Goal: Task Accomplishment & Management: Manage account settings

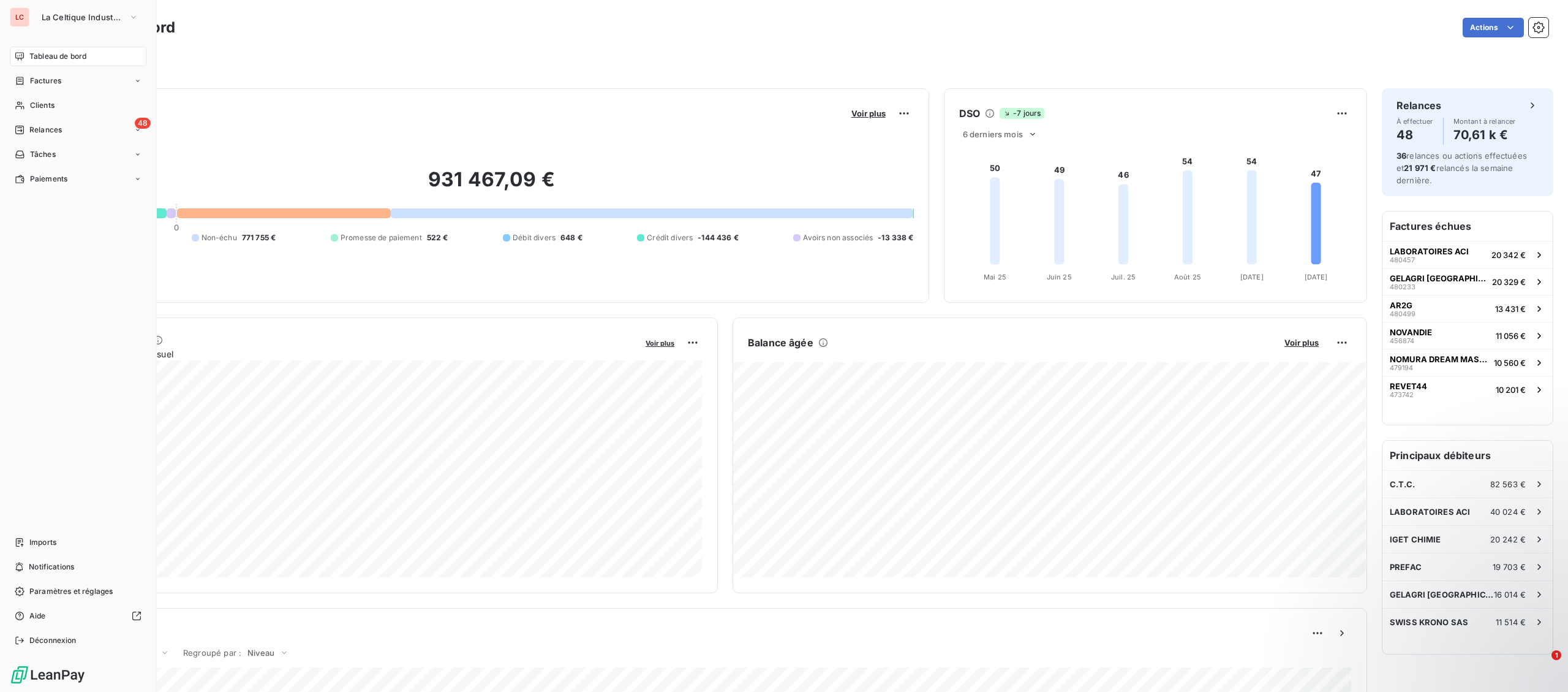
click at [30, 140] on nav "Tableau de bord Factures Clients 48 Relances Tâches Paiements" at bounding box center [77, 118] width 137 height 142
click at [32, 133] on span "Relances" at bounding box center [46, 130] width 32 height 11
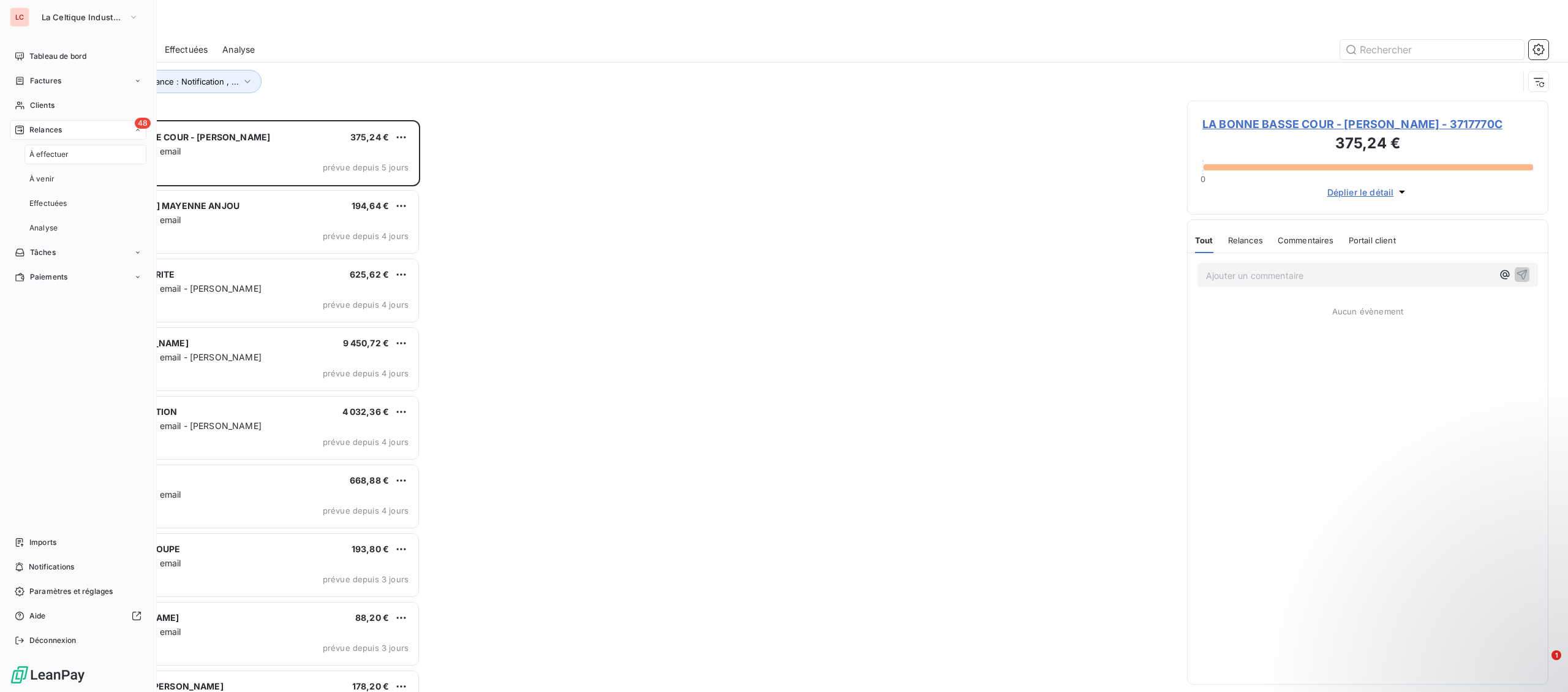
scroll to position [572, 360]
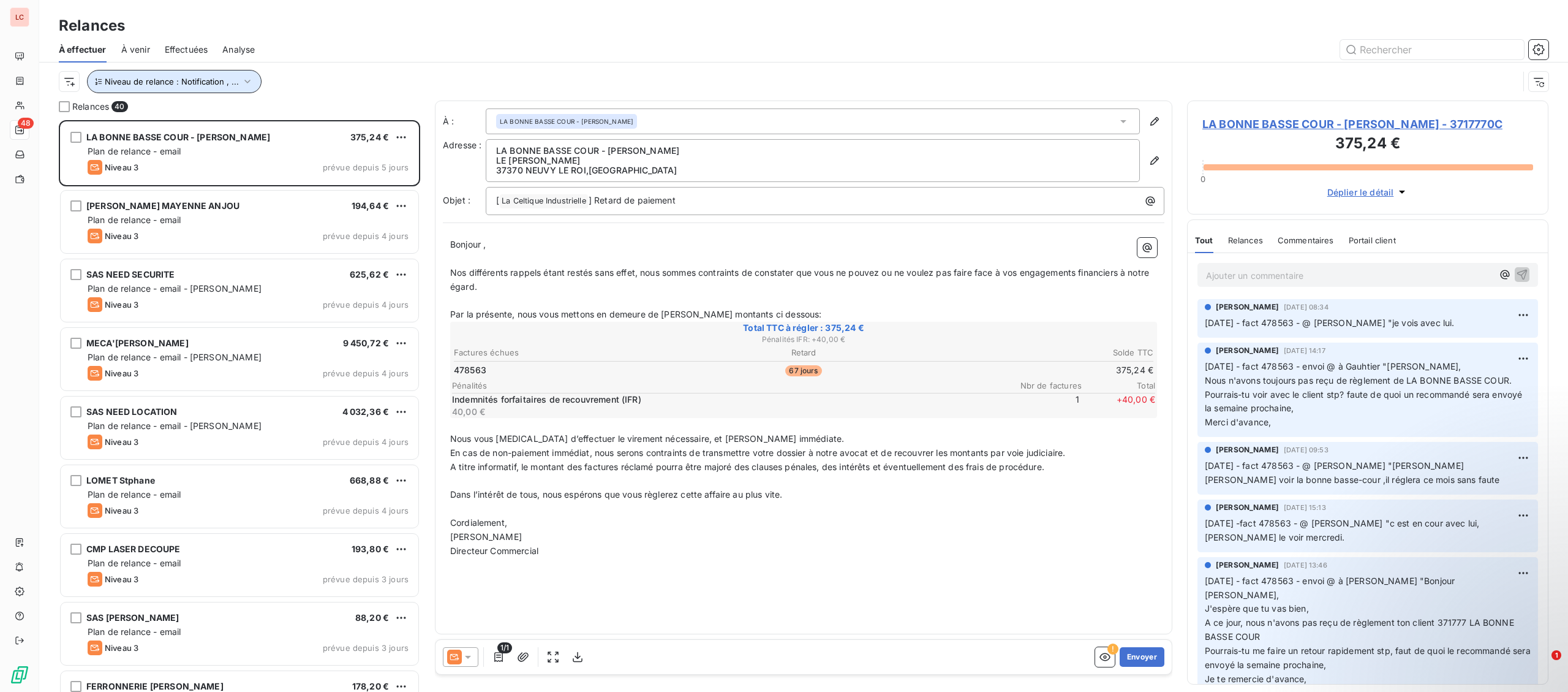
click at [245, 81] on icon "button" at bounding box center [247, 81] width 6 height 4
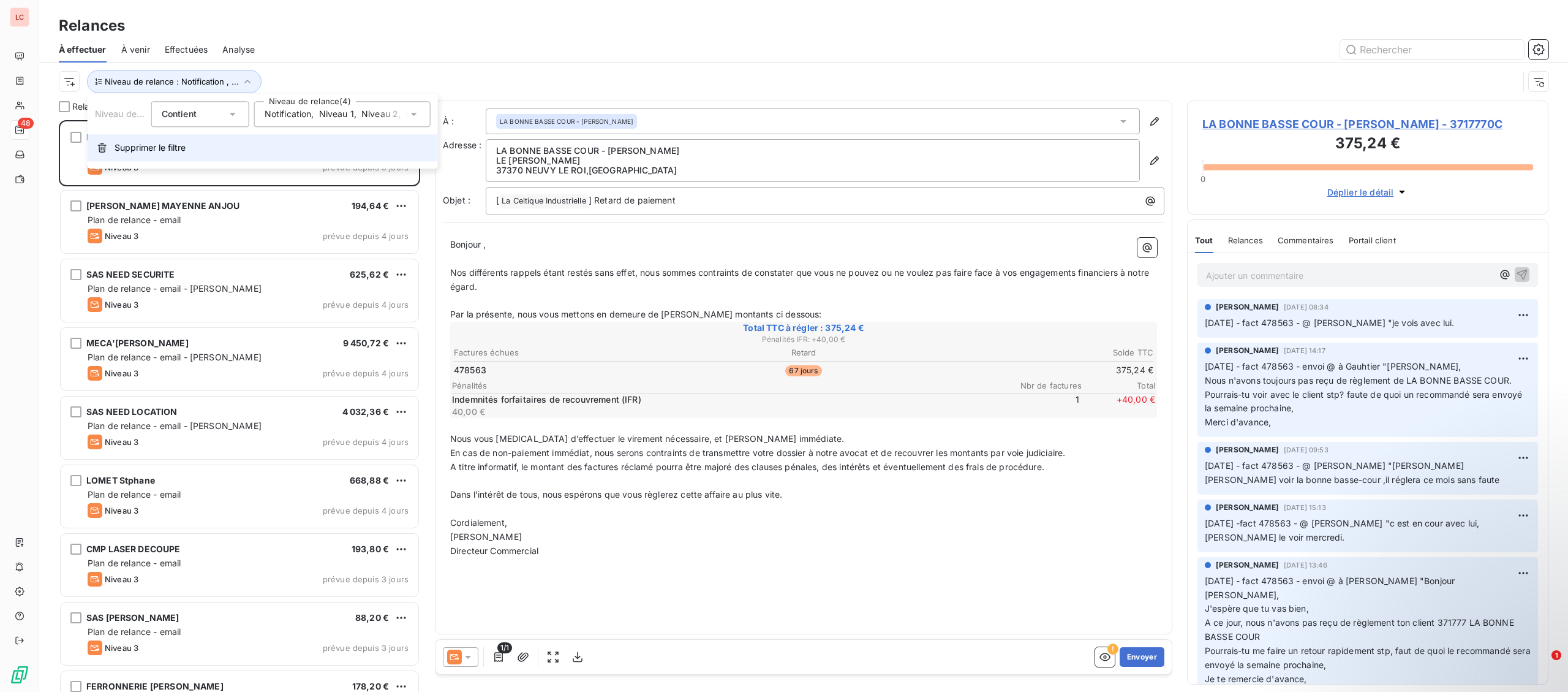
click at [177, 153] on span "Supprimer le filtre" at bounding box center [150, 147] width 71 height 12
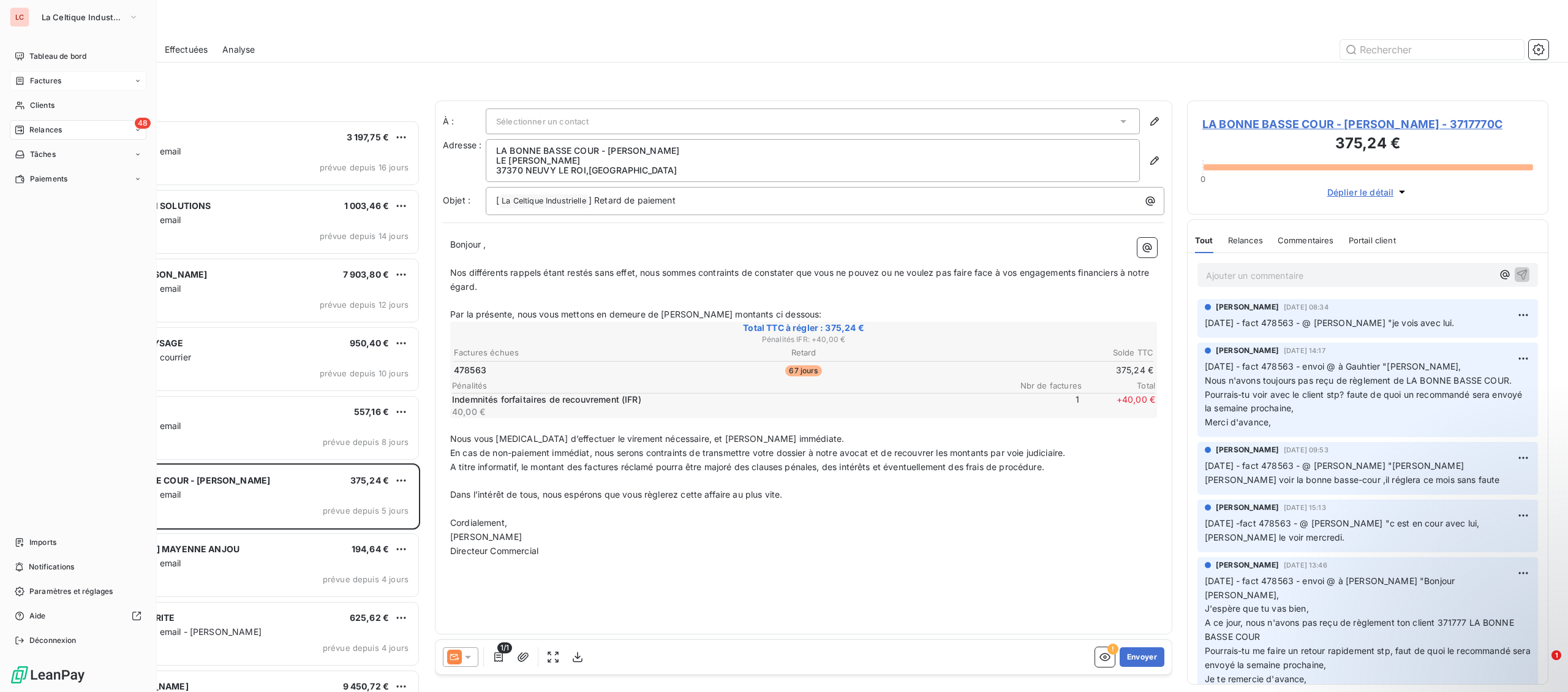
click at [39, 81] on span "Factures" at bounding box center [45, 81] width 32 height 11
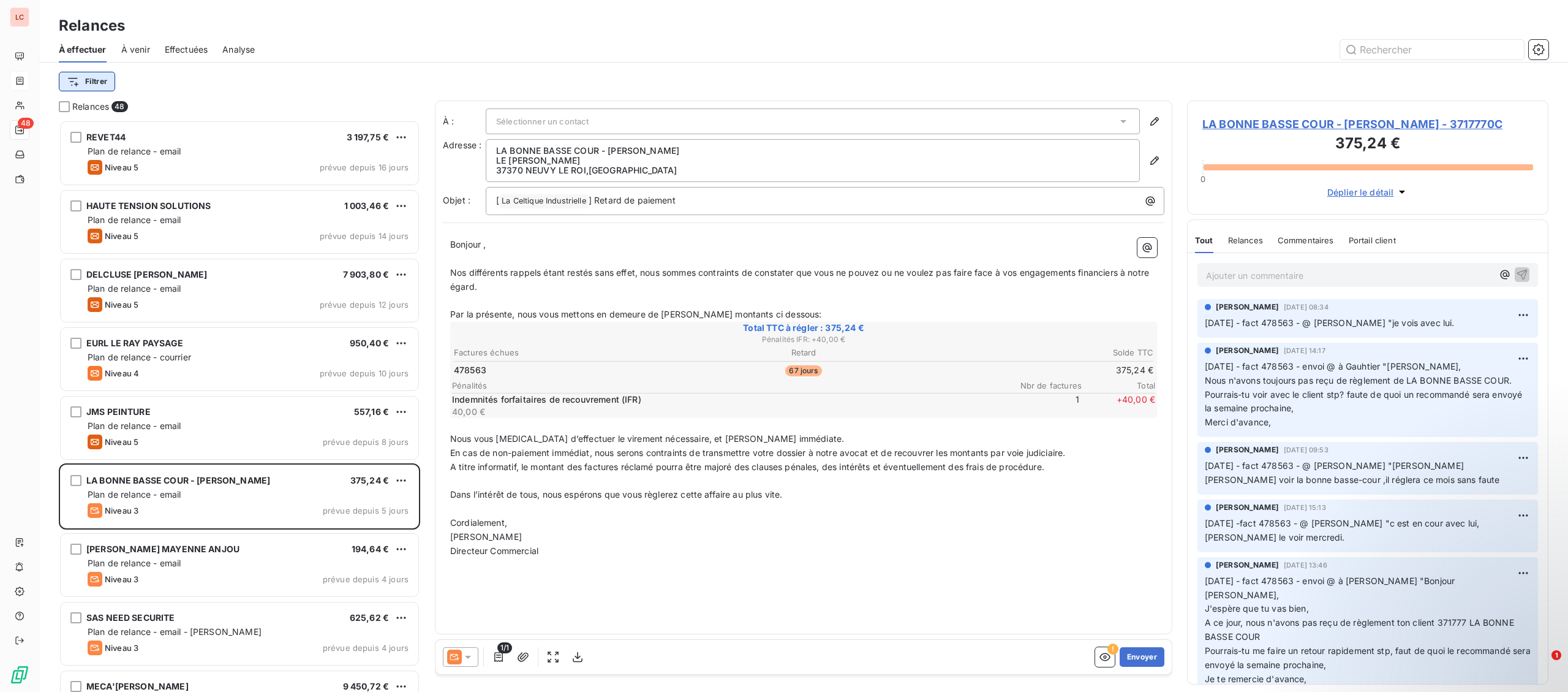
click at [105, 84] on html "LC 48 Relances À effectuer À venir Effectuées Analyse Filtrer Relances 48 REVET…" at bounding box center [784, 346] width 1568 height 692
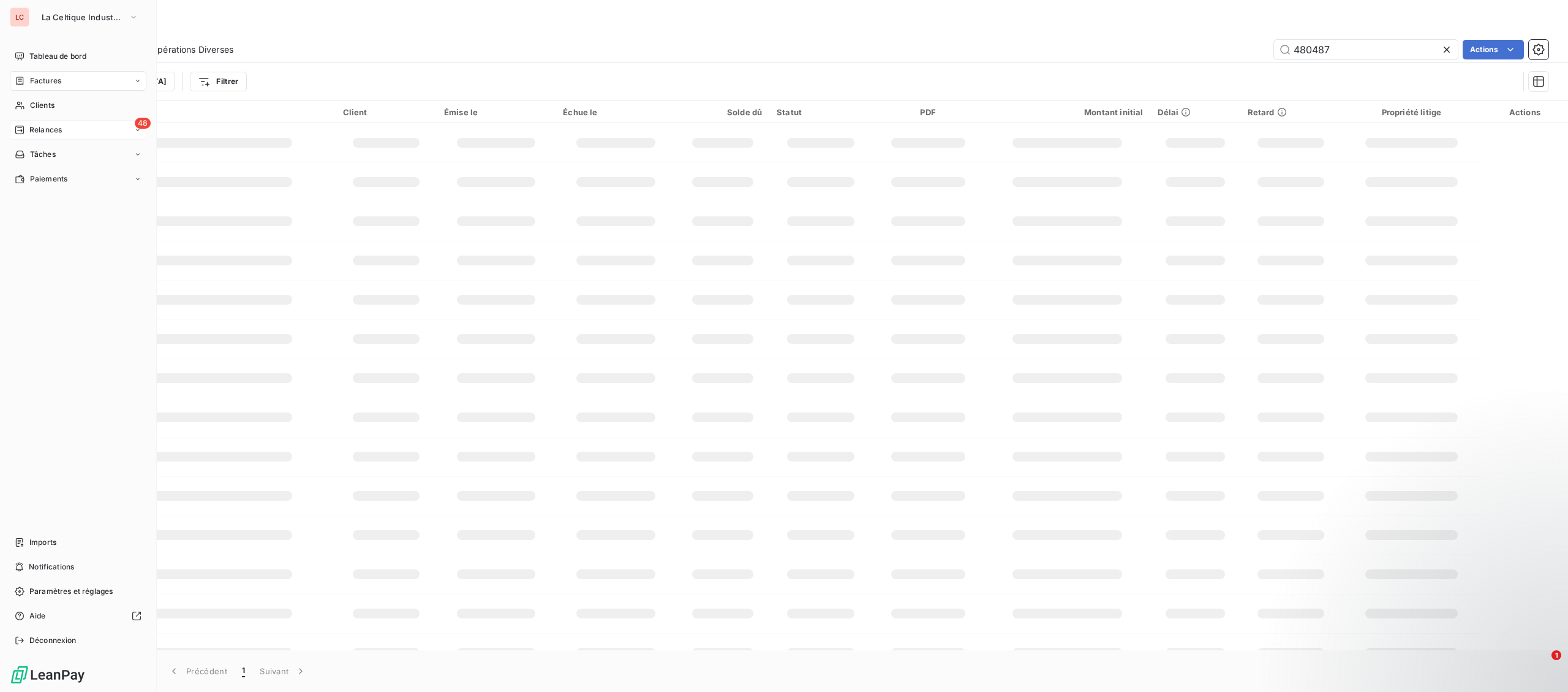
click at [22, 134] on icon at bounding box center [19, 129] width 9 height 9
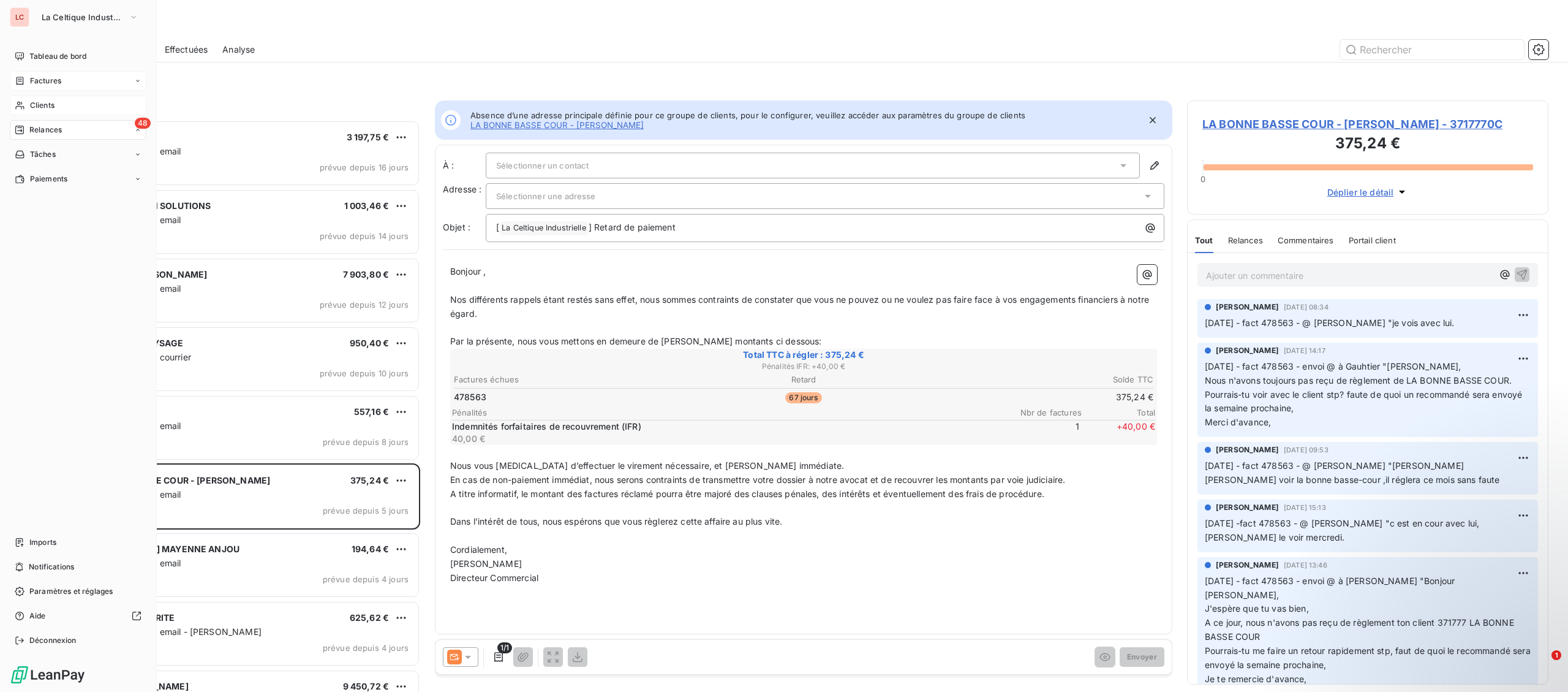
scroll to position [572, 360]
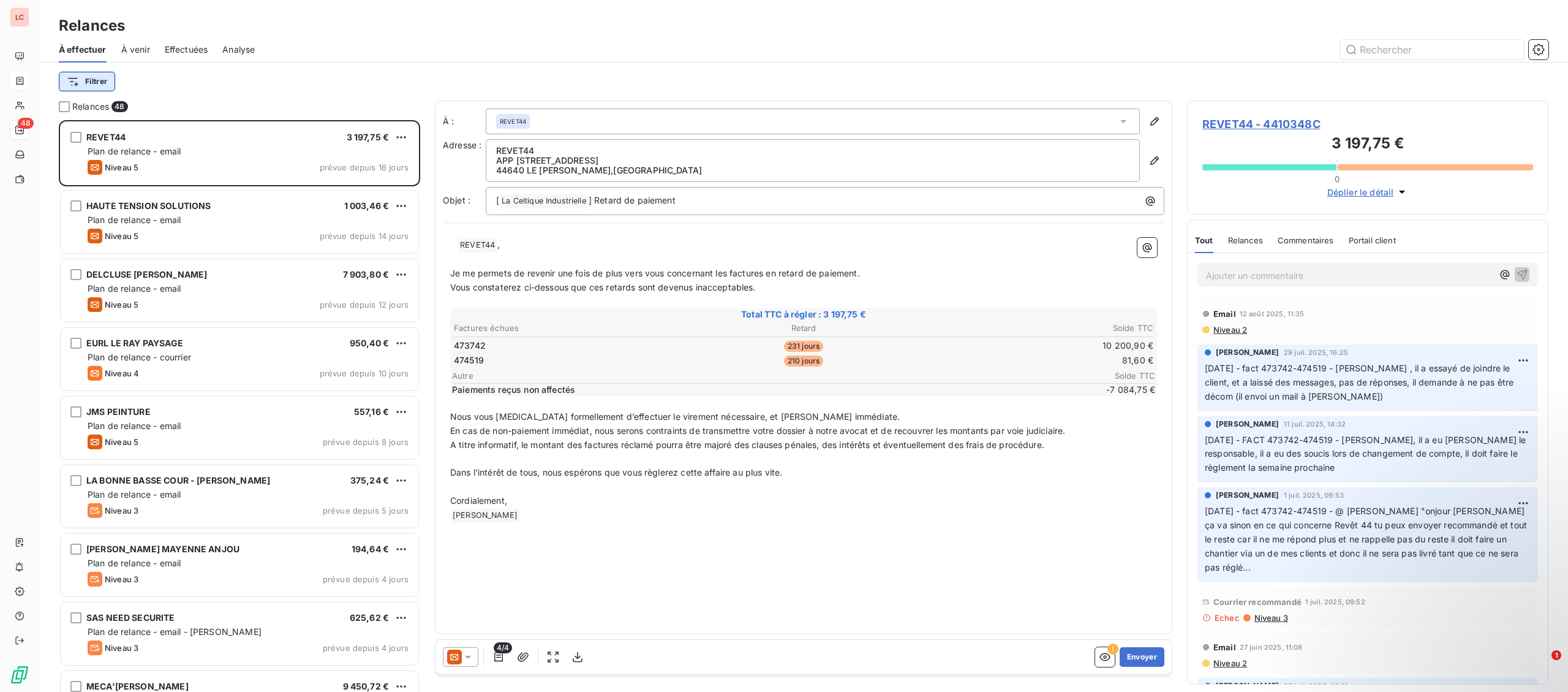
click at [103, 78] on html "LC 48 Relances À effectuer À venir Effectuées Analyse Filtrer Relances 48 REVET…" at bounding box center [784, 346] width 1568 height 692
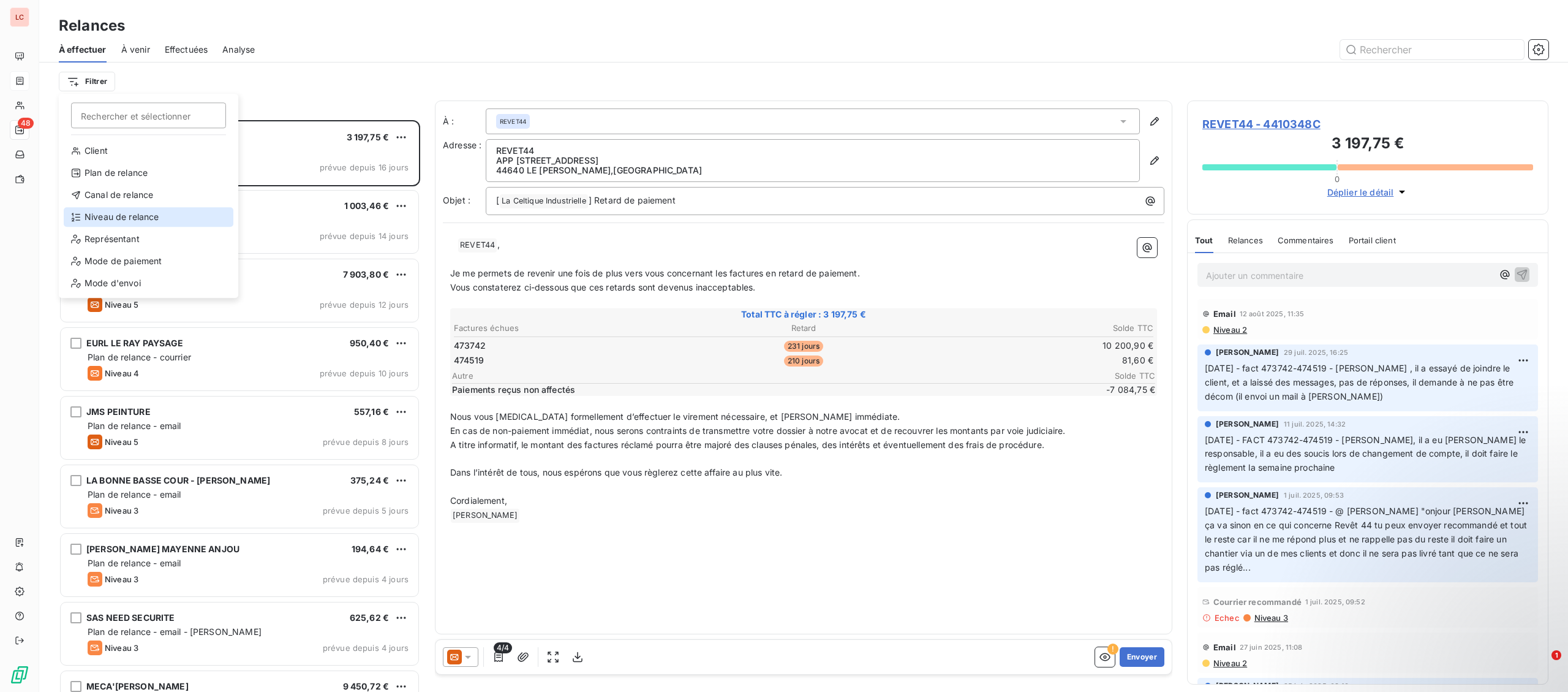
click at [134, 218] on div "Niveau de relance" at bounding box center [149, 217] width 170 height 20
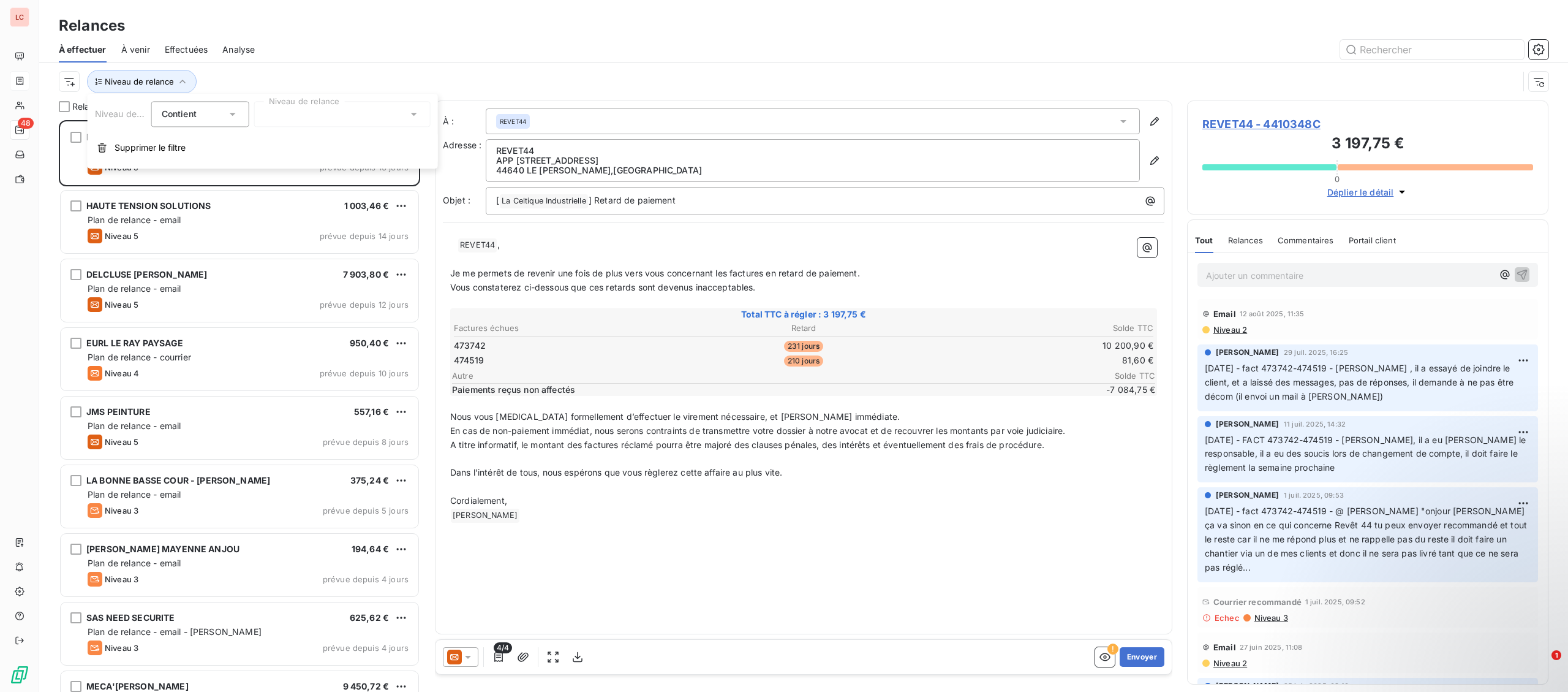
click at [379, 115] on div at bounding box center [342, 114] width 177 height 26
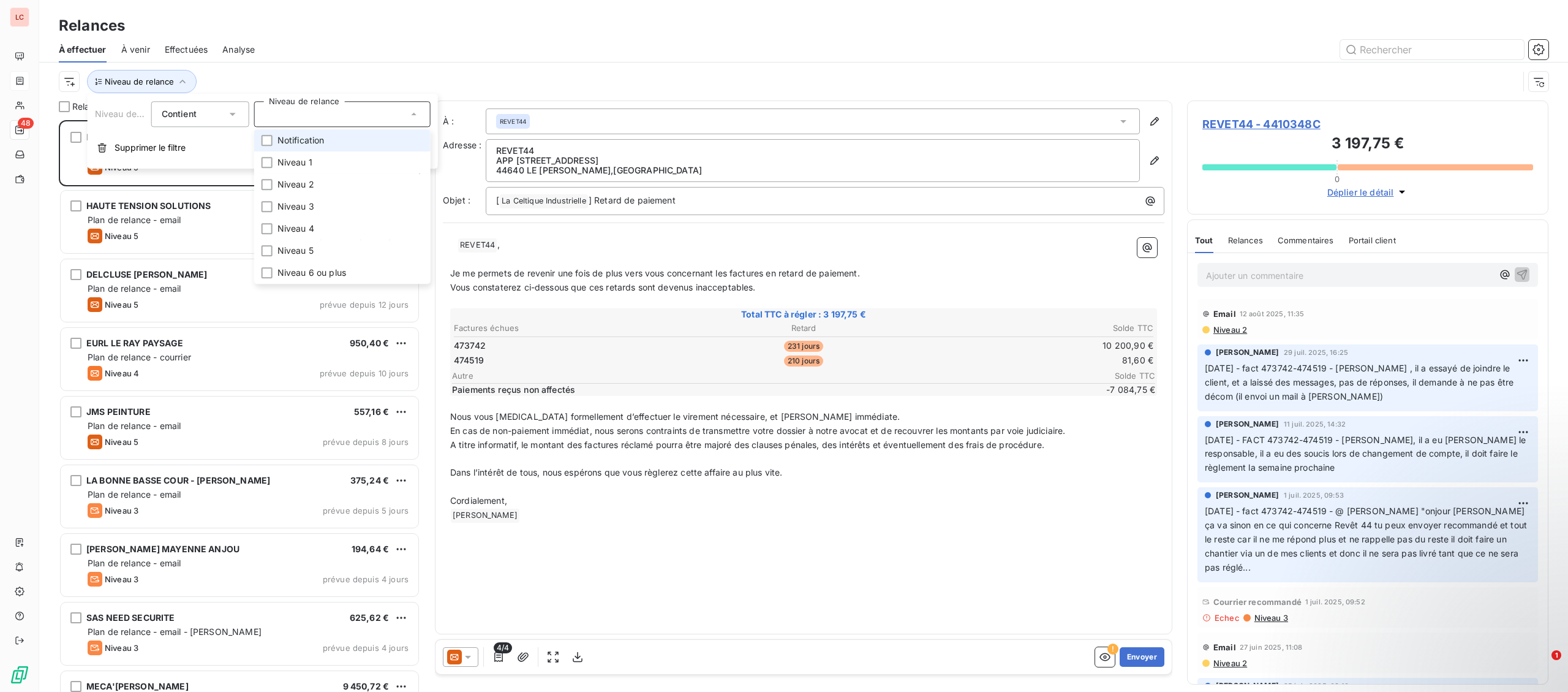
click at [333, 142] on li "Notification" at bounding box center [342, 140] width 177 height 22
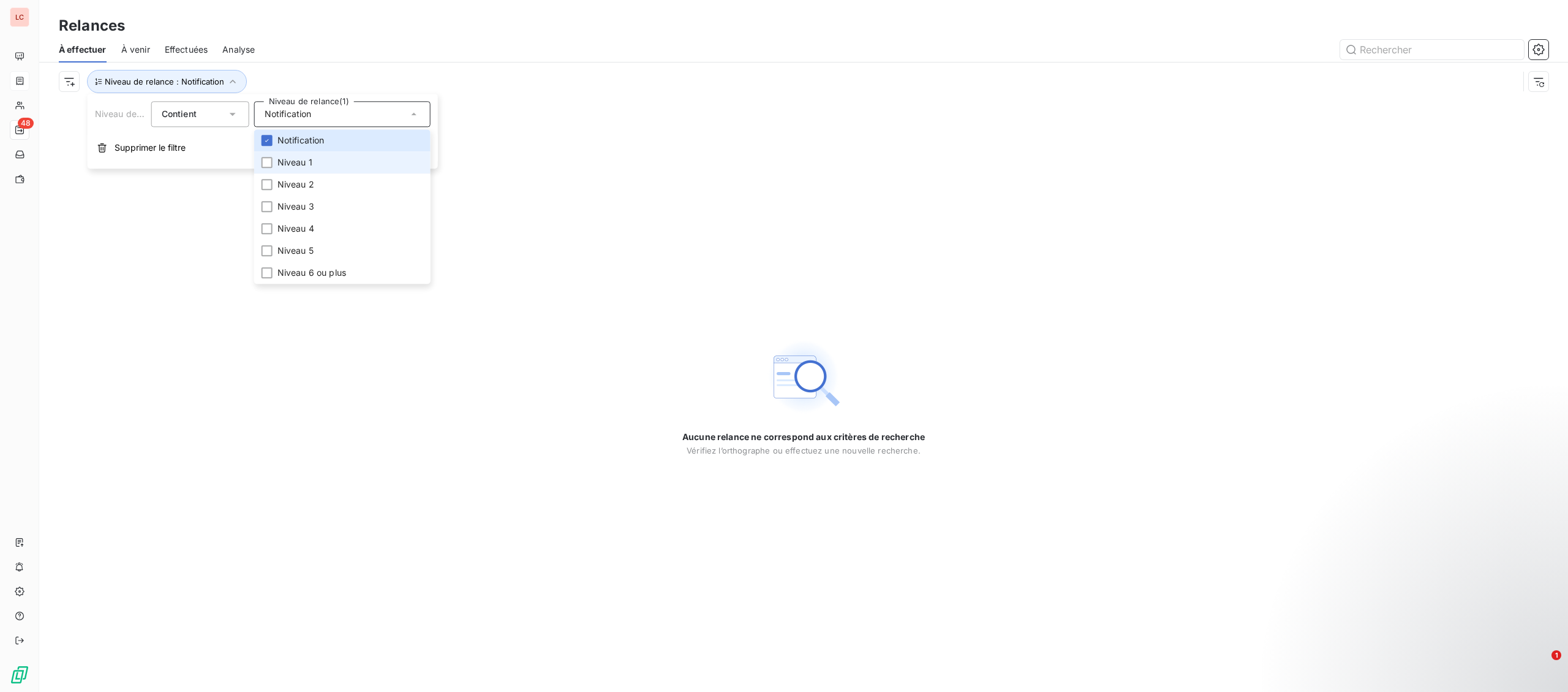
click at [284, 162] on span "Niveau 1" at bounding box center [294, 162] width 35 height 12
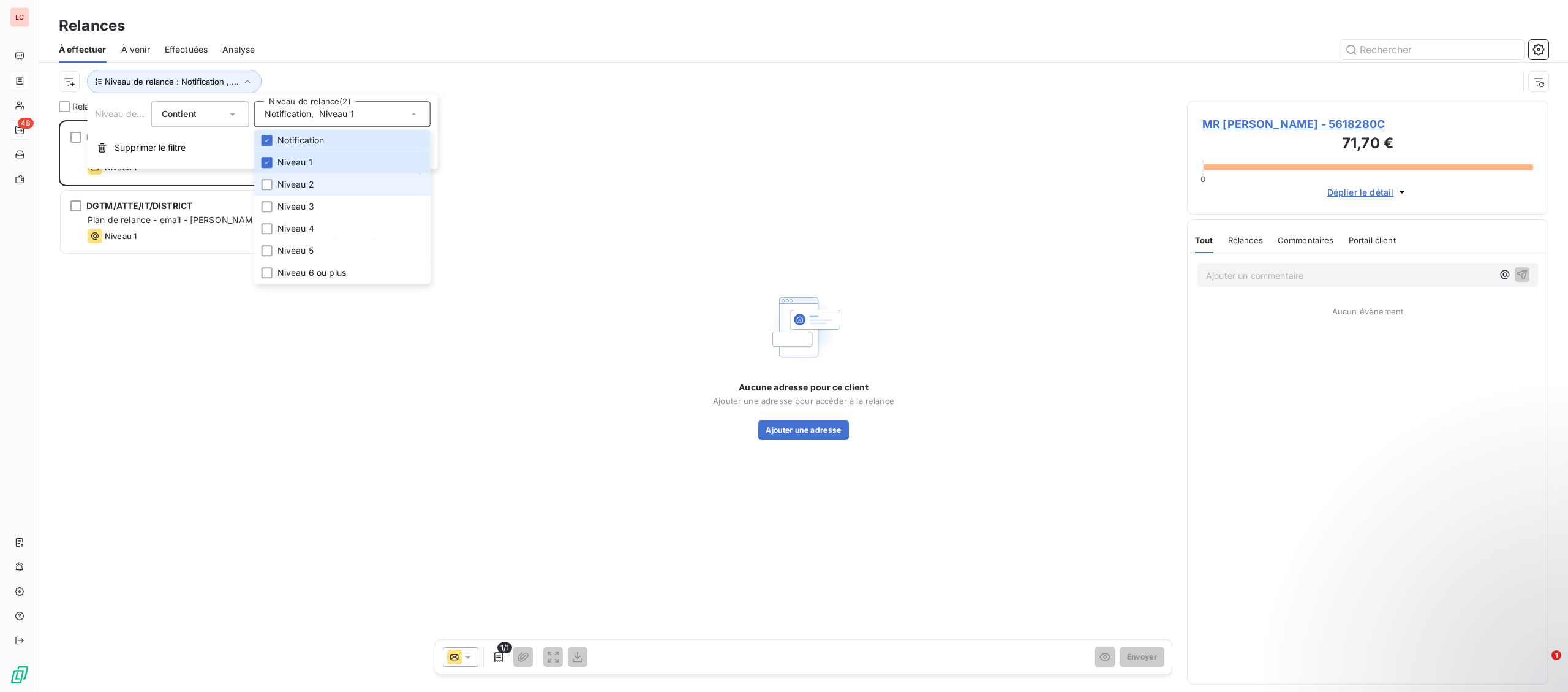
scroll to position [572, 360]
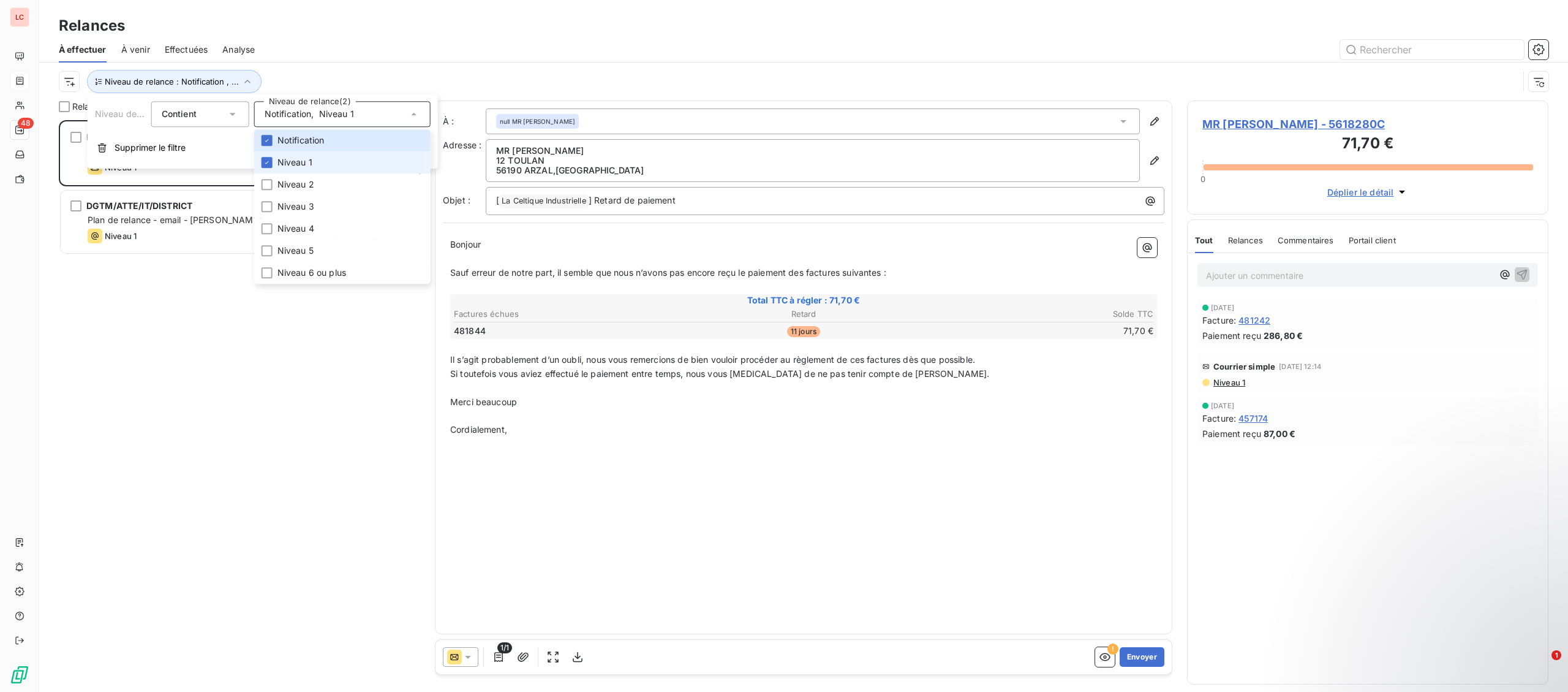
click at [287, 168] on span "Niveau 1" at bounding box center [294, 162] width 35 height 12
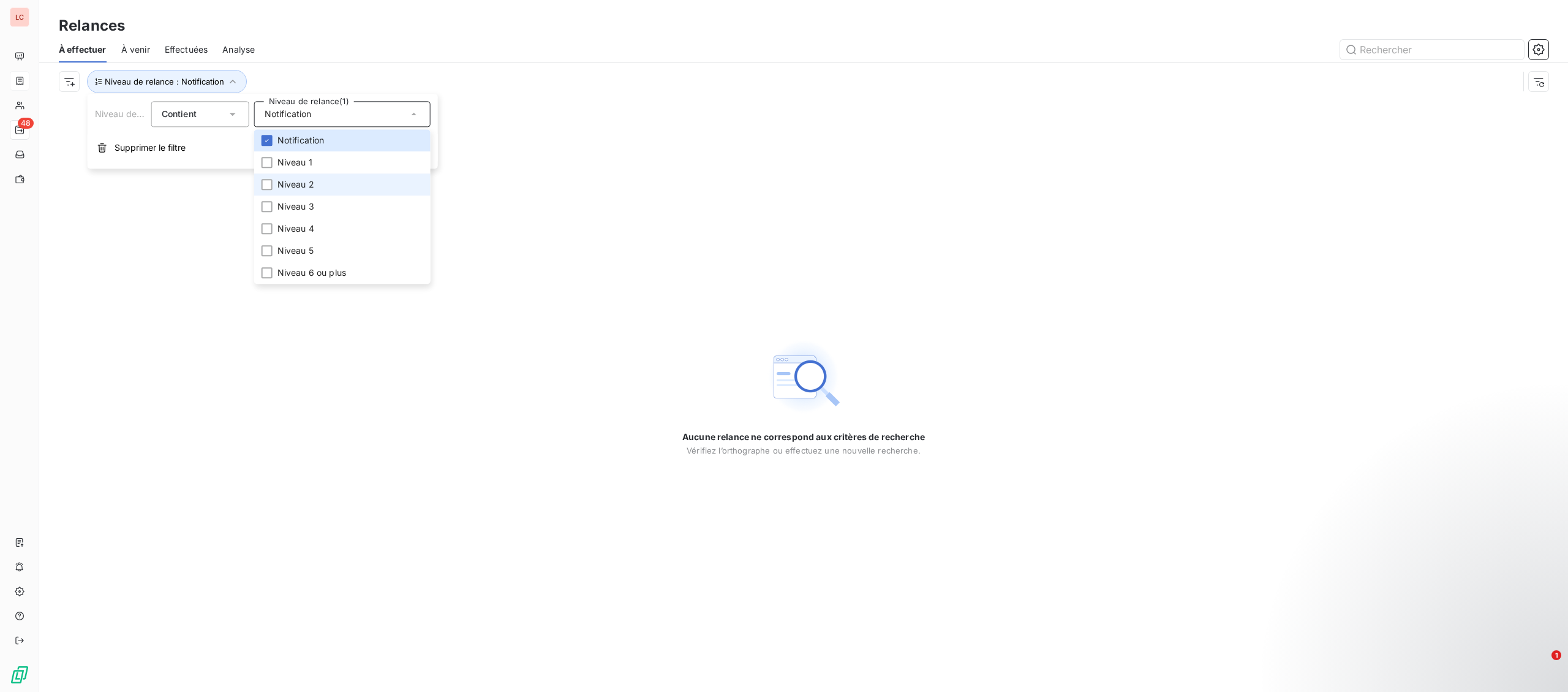
click at [289, 189] on span "Niveau 2" at bounding box center [295, 184] width 36 height 12
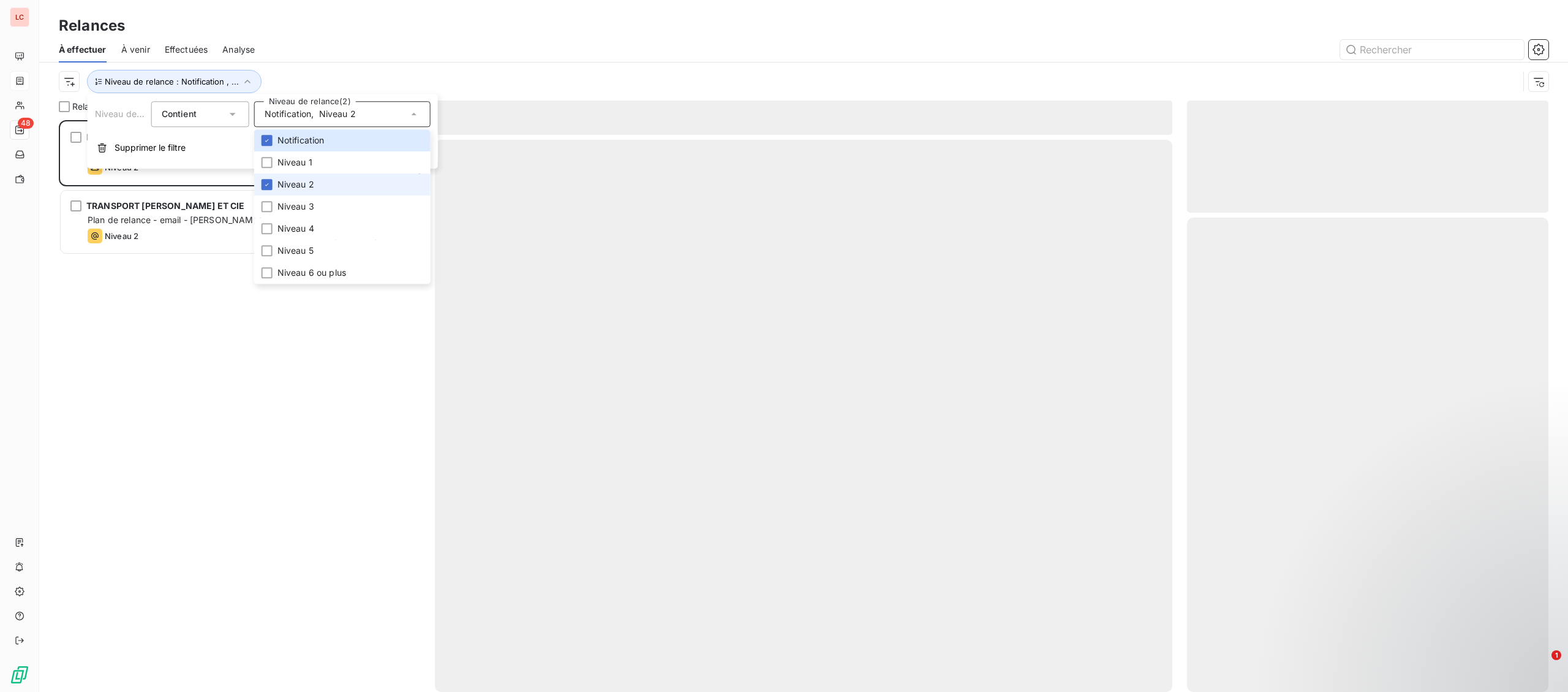
scroll to position [572, 360]
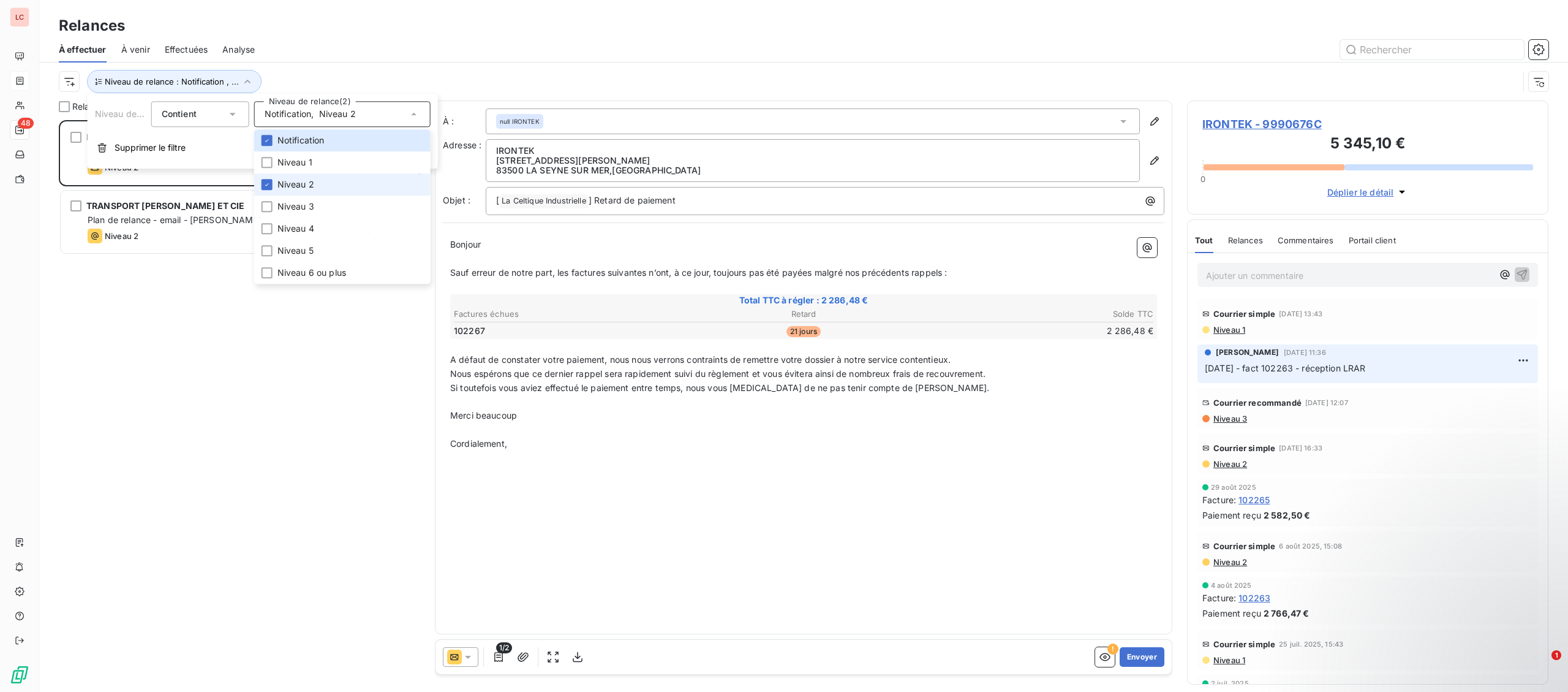
click at [289, 189] on span "Niveau 2" at bounding box center [295, 184] width 36 height 12
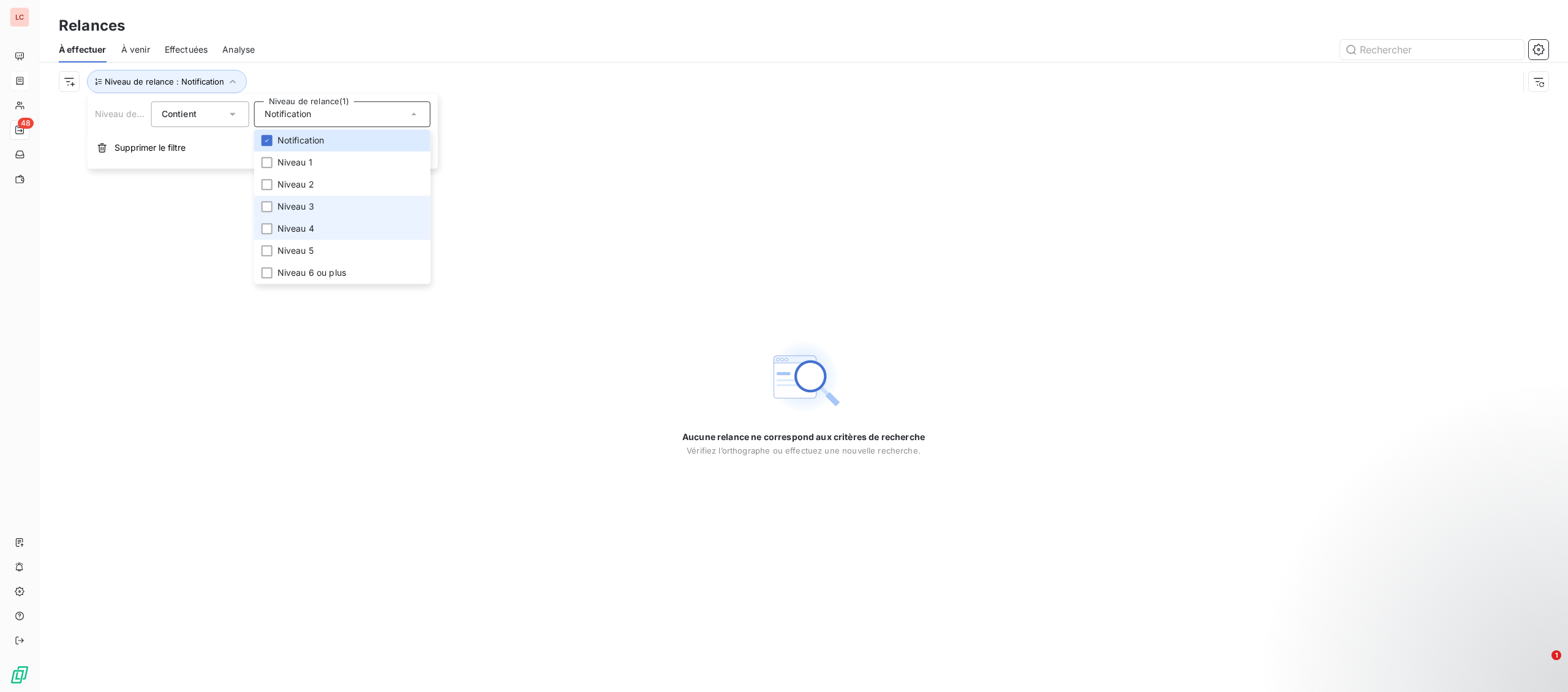
click at [296, 201] on span "Niveau 3" at bounding box center [295, 206] width 36 height 12
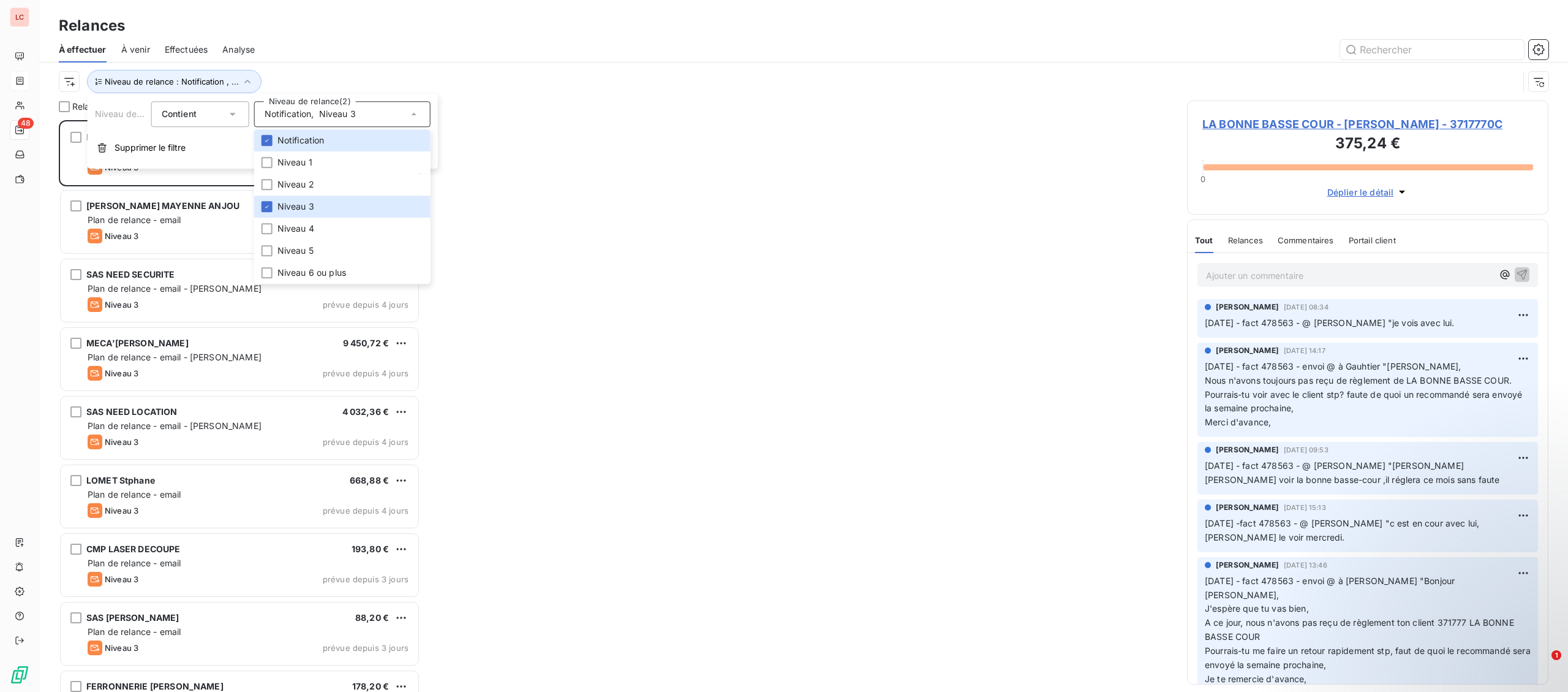
scroll to position [572, 360]
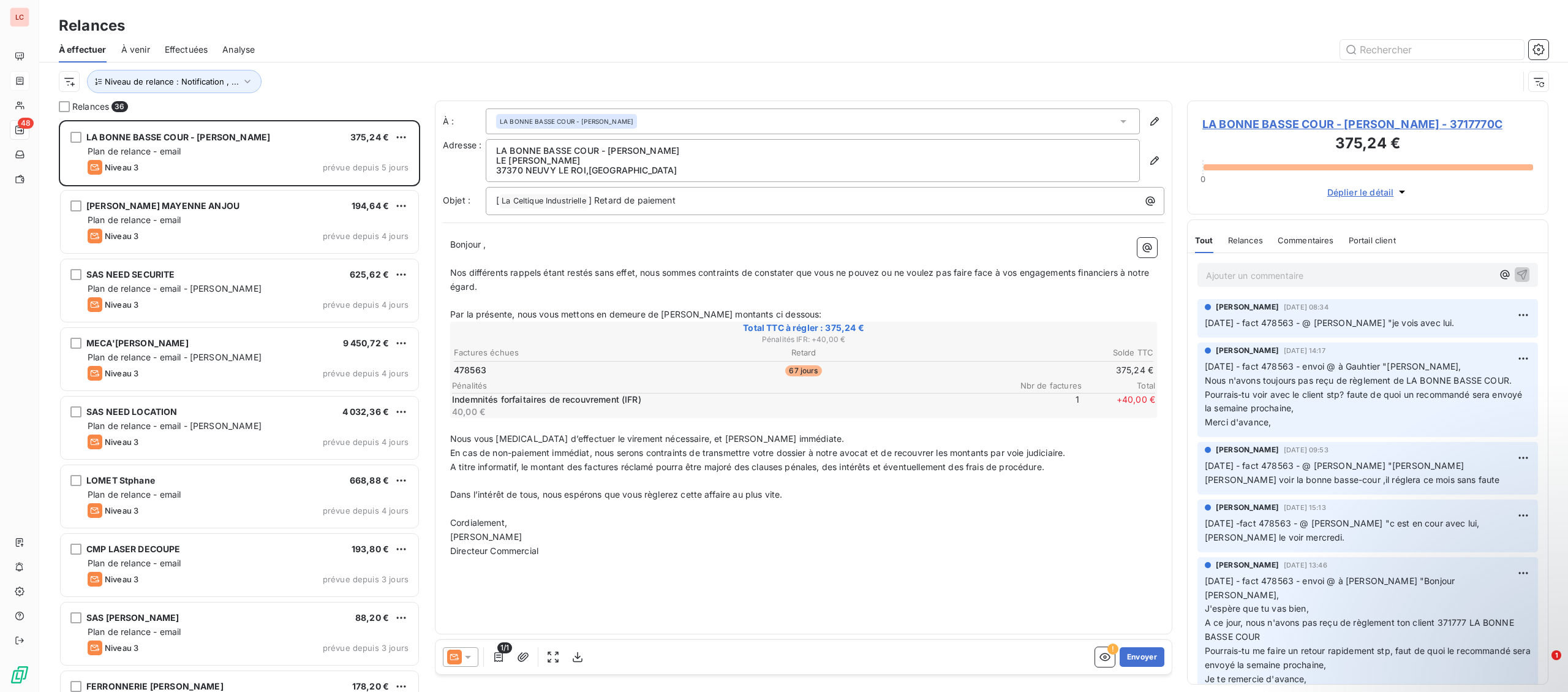
click at [481, 42] on div at bounding box center [909, 50] width 1278 height 20
click at [253, 81] on button "Niveau de relance : Notification , ..." at bounding box center [174, 81] width 175 height 23
click at [279, 115] on span "Notification" at bounding box center [288, 114] width 47 height 12
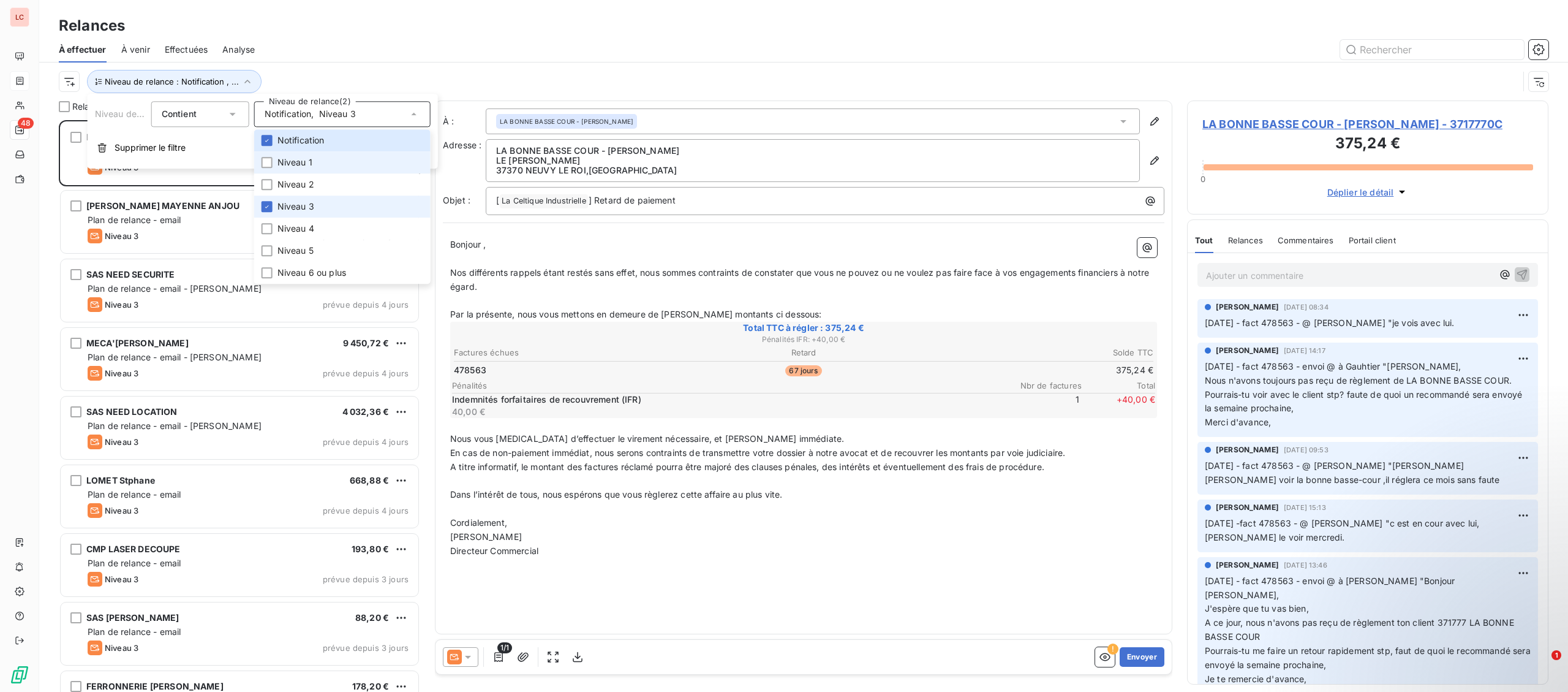
click at [292, 205] on span "Niveau 3" at bounding box center [295, 206] width 36 height 12
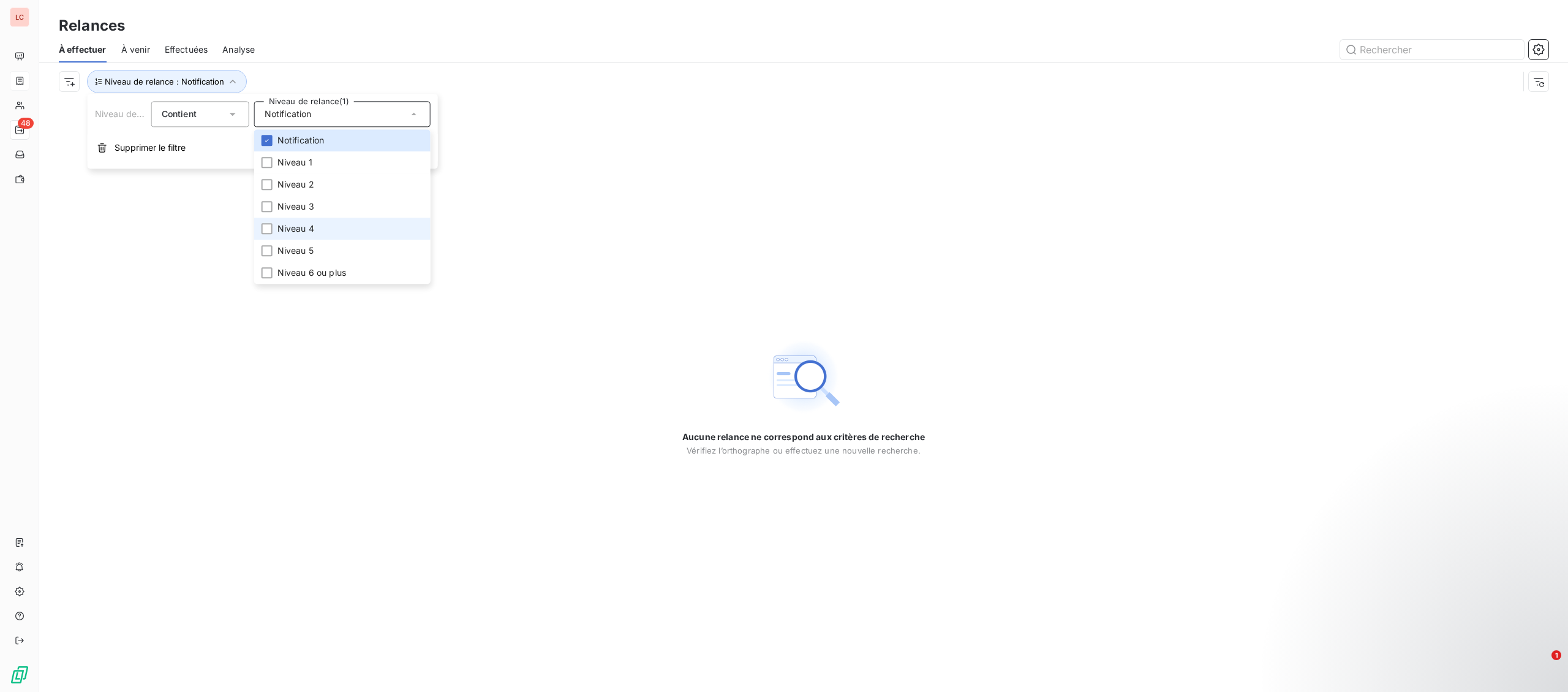
click at [289, 229] on span "Niveau 4" at bounding box center [295, 228] width 36 height 12
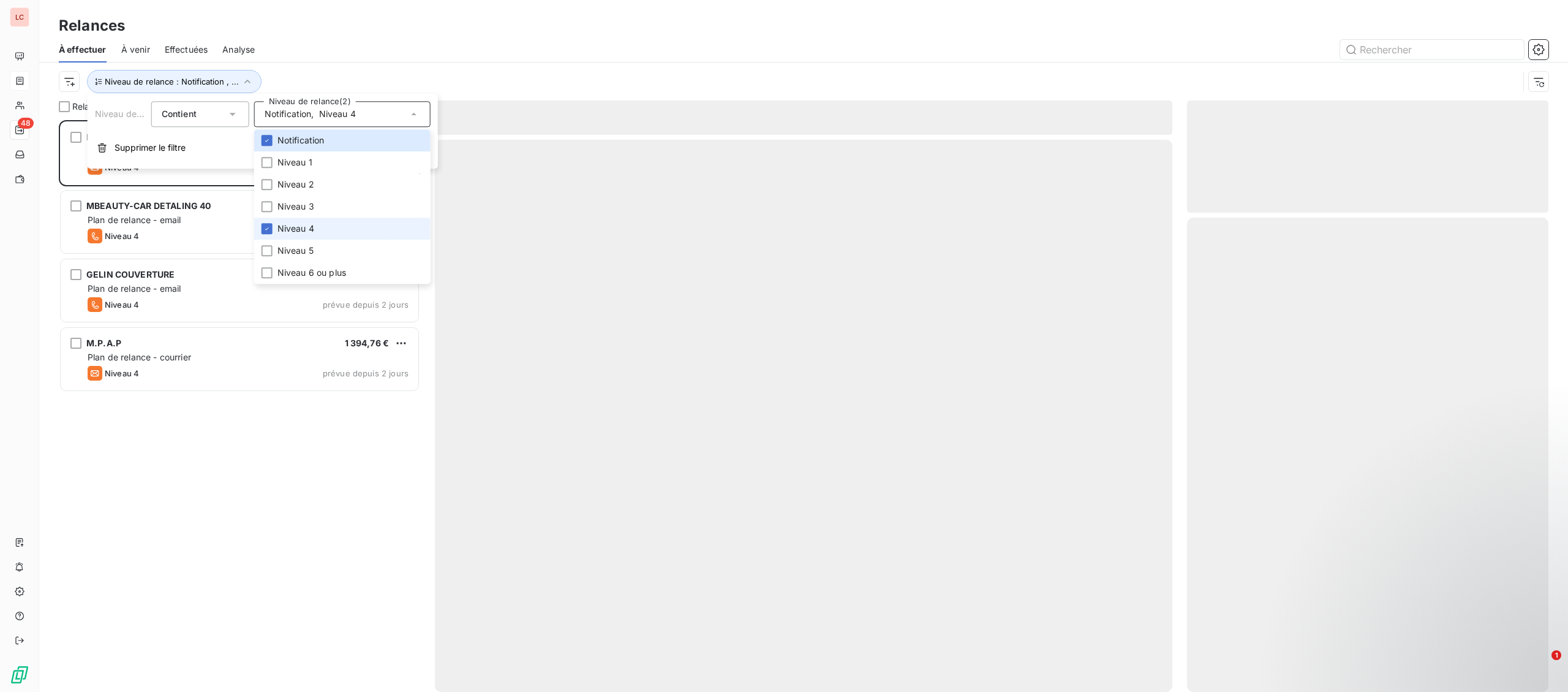
scroll to position [572, 360]
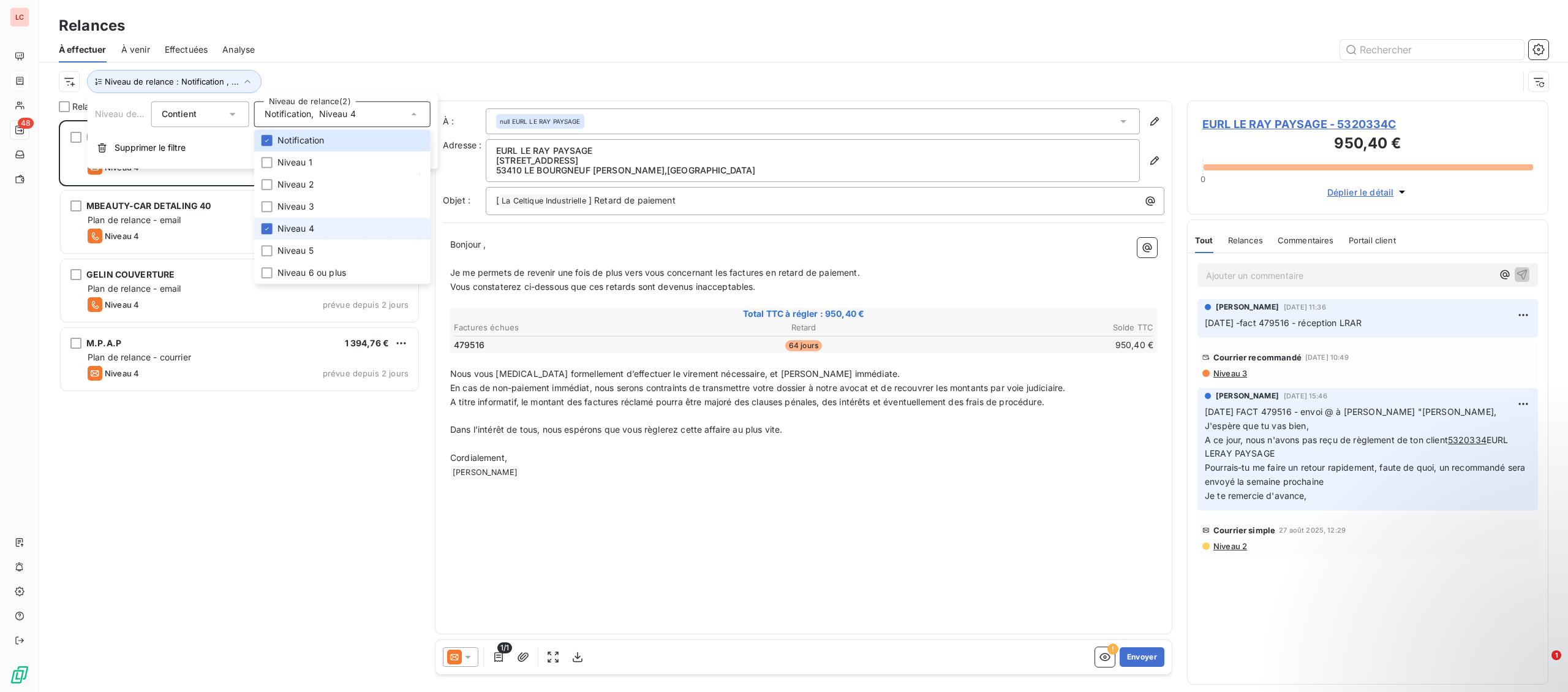
click at [289, 229] on span "Niveau 4" at bounding box center [295, 228] width 36 height 12
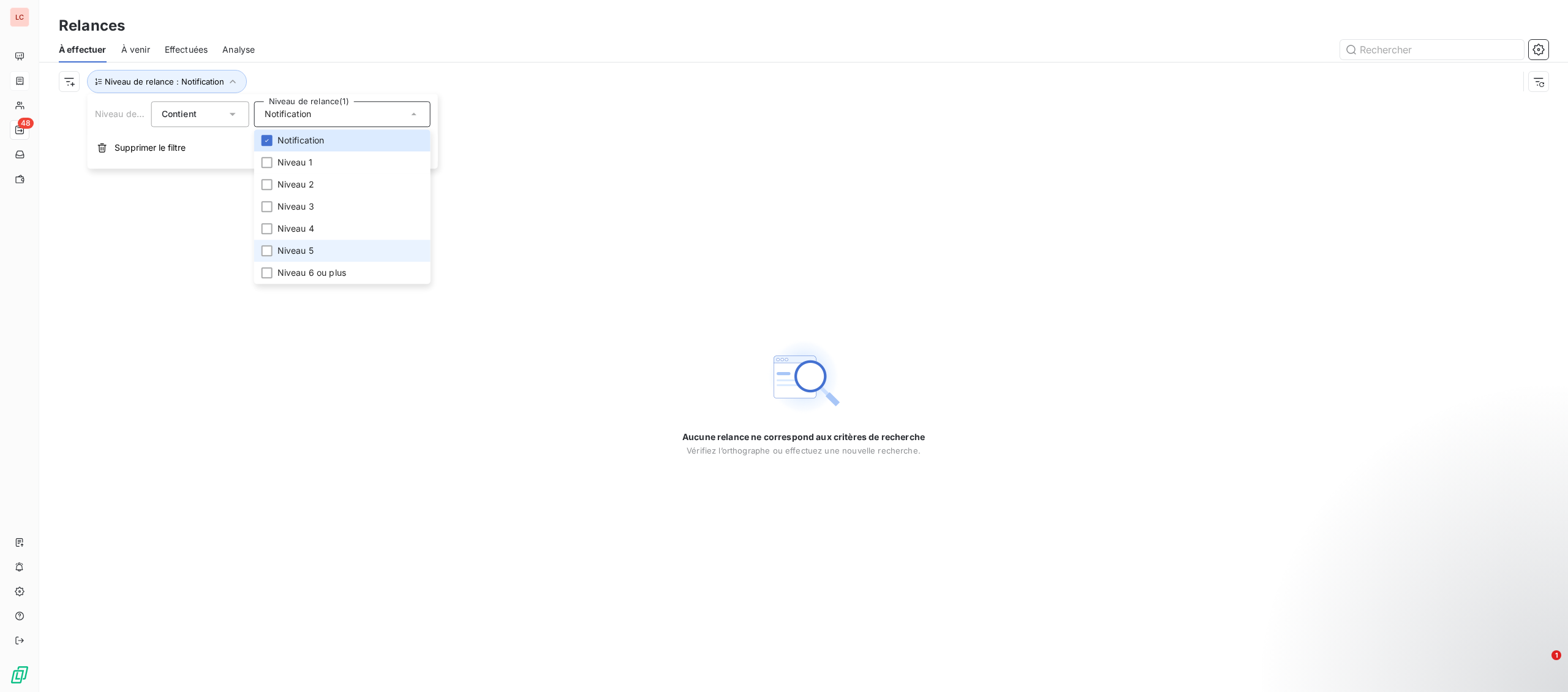
click at [289, 245] on li "Niveau 5" at bounding box center [342, 250] width 177 height 22
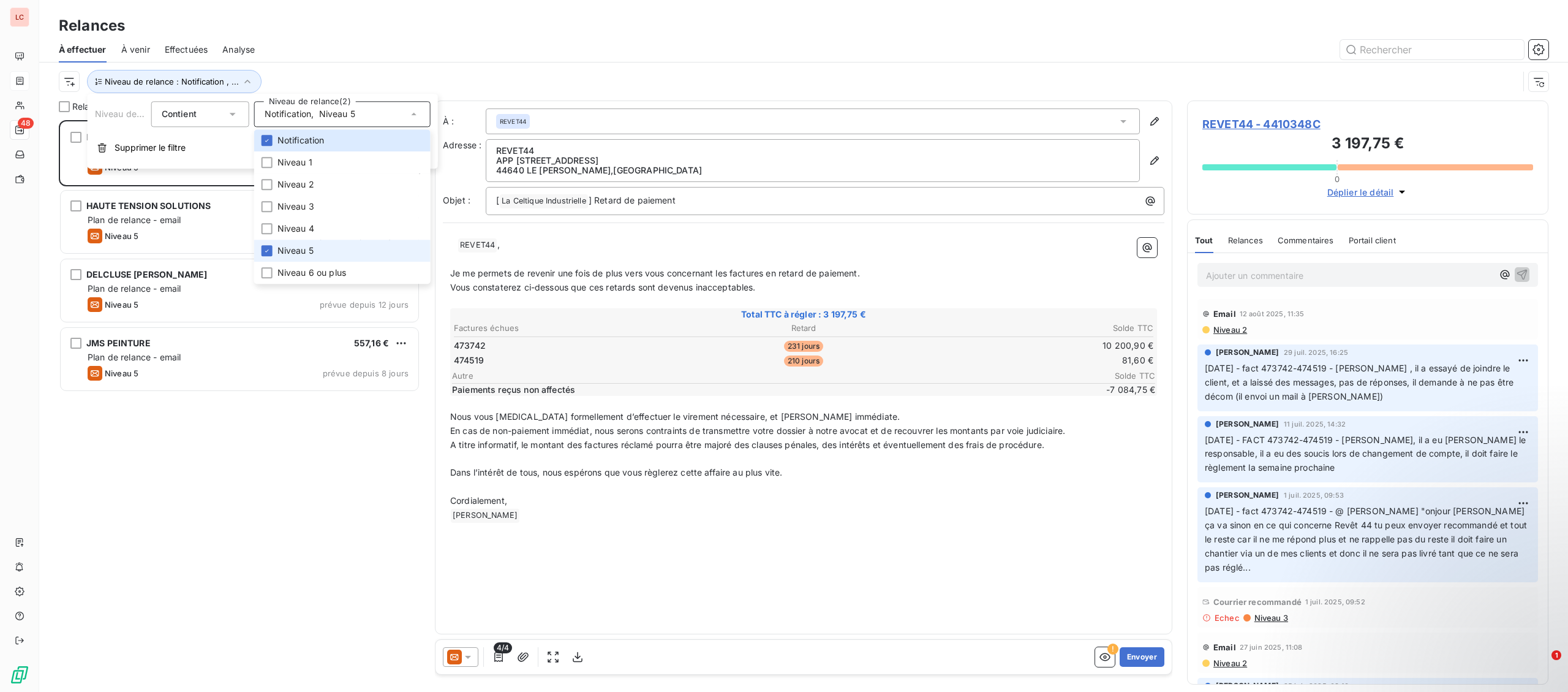
scroll to position [572, 360]
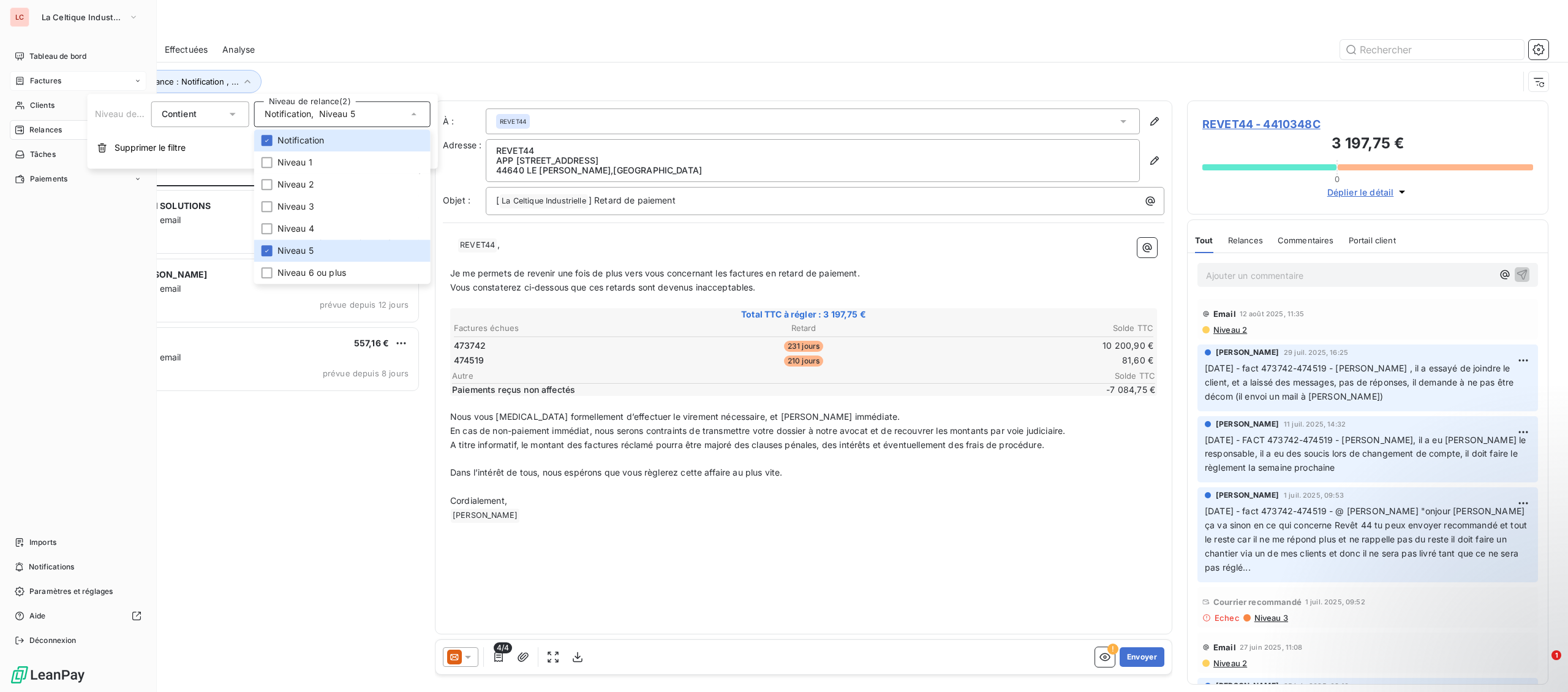
click at [27, 78] on div "Factures" at bounding box center [37, 81] width 47 height 11
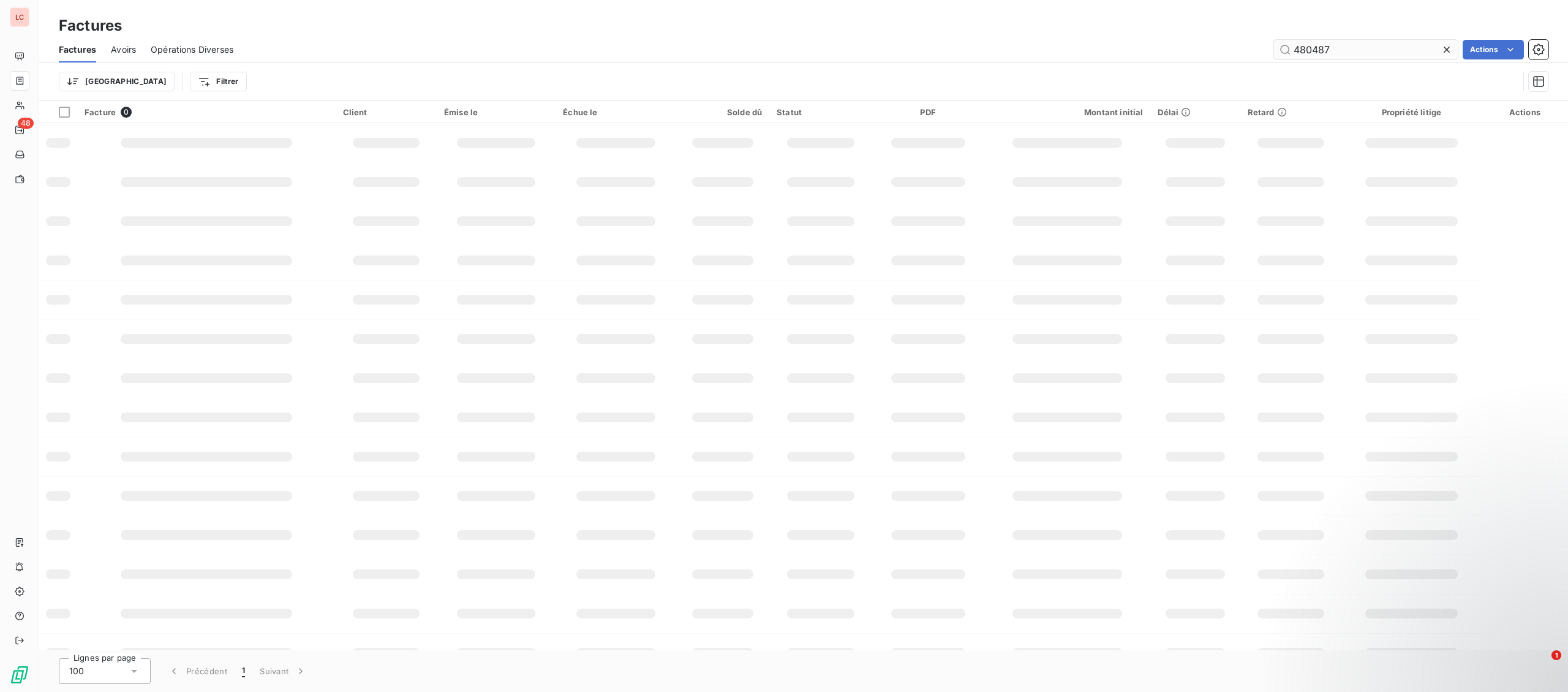
drag, startPoint x: 1344, startPoint y: 42, endPoint x: 1166, endPoint y: 37, distance: 178.1
click at [1274, 40] on input "480487" at bounding box center [1365, 50] width 183 height 20
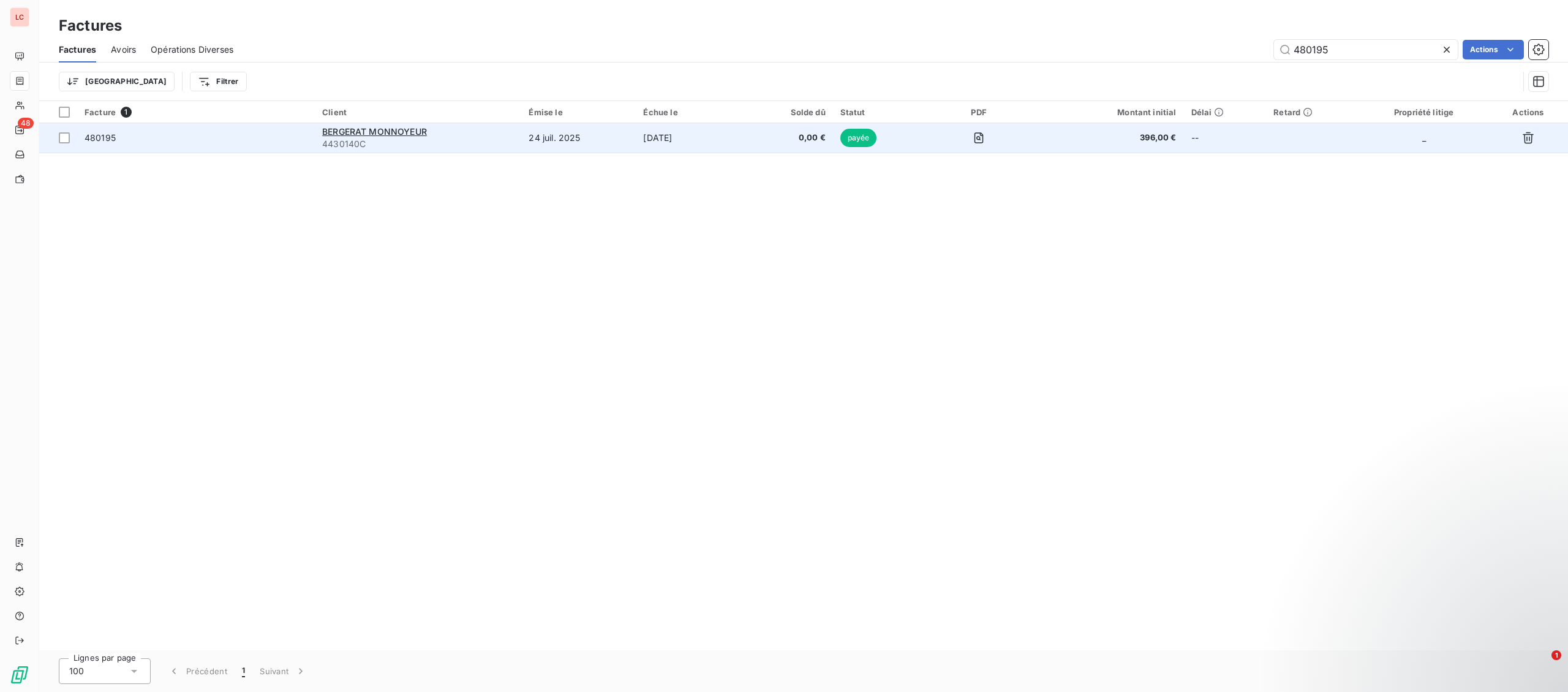
type input "480195"
click at [583, 133] on td "24 juil. 2025" at bounding box center [578, 138] width 115 height 30
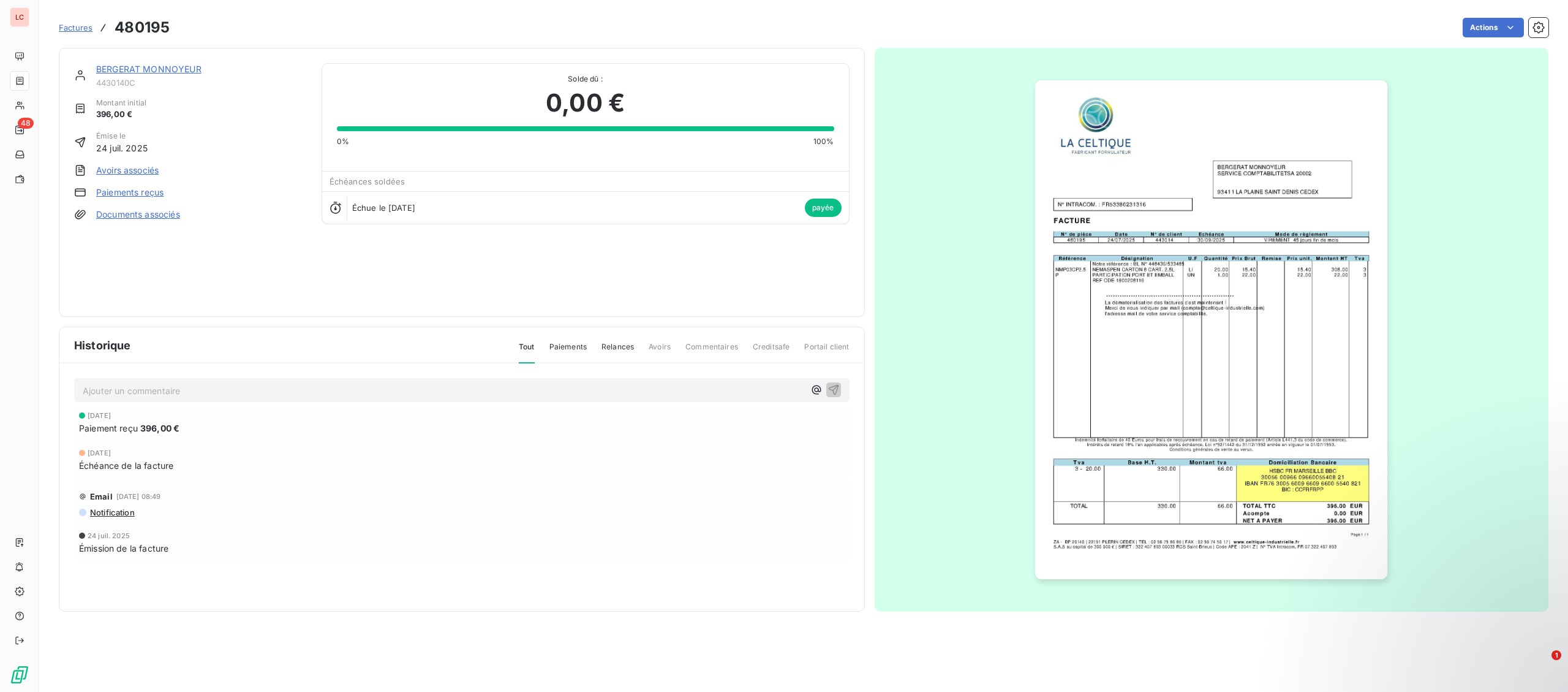
drag, startPoint x: 56, startPoint y: 103, endPoint x: 35, endPoint y: 102, distance: 21.0
click at [56, 102] on section "Factures 480195 Actions BERGERAT MONNOYEUR 4430140C Montant initial 396,00 € Ém…" at bounding box center [804, 346] width 1529 height 692
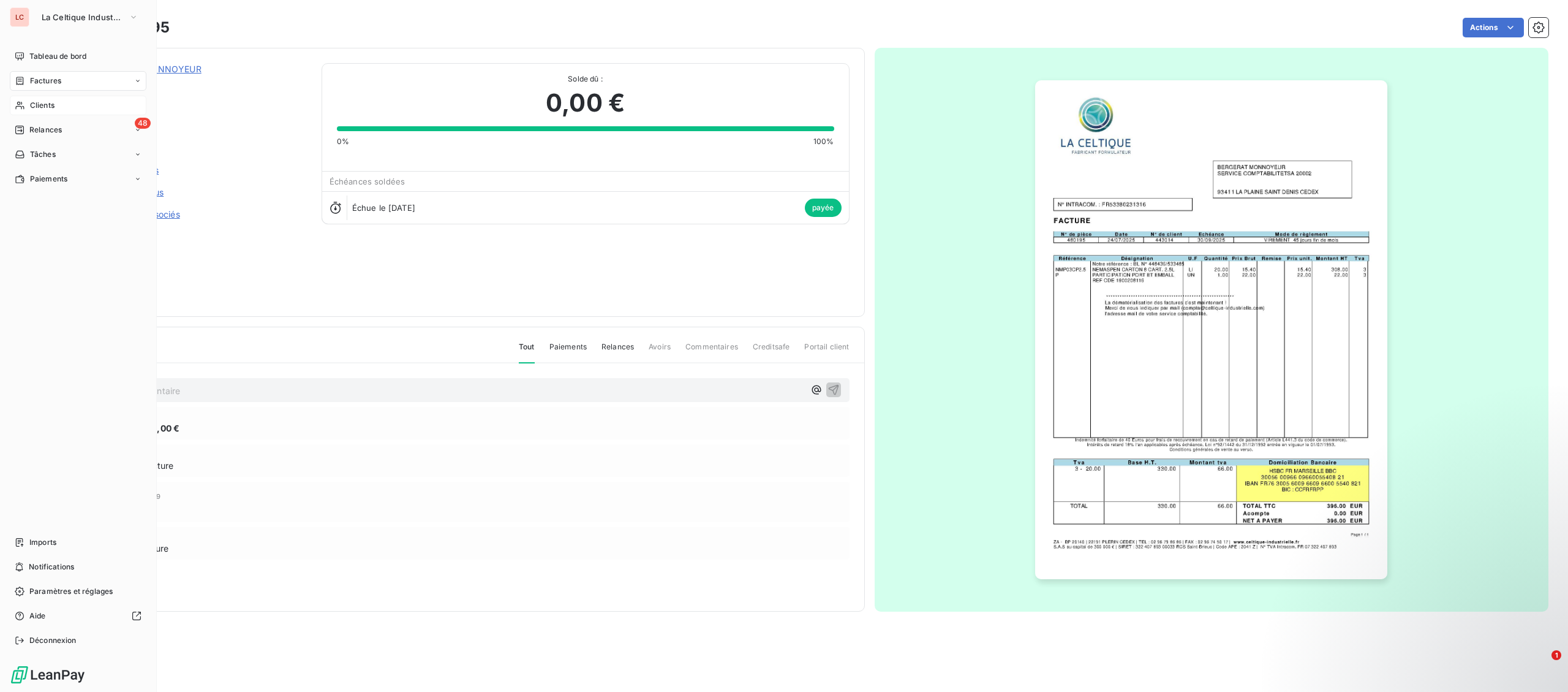
click at [29, 102] on div "Clients" at bounding box center [77, 105] width 137 height 20
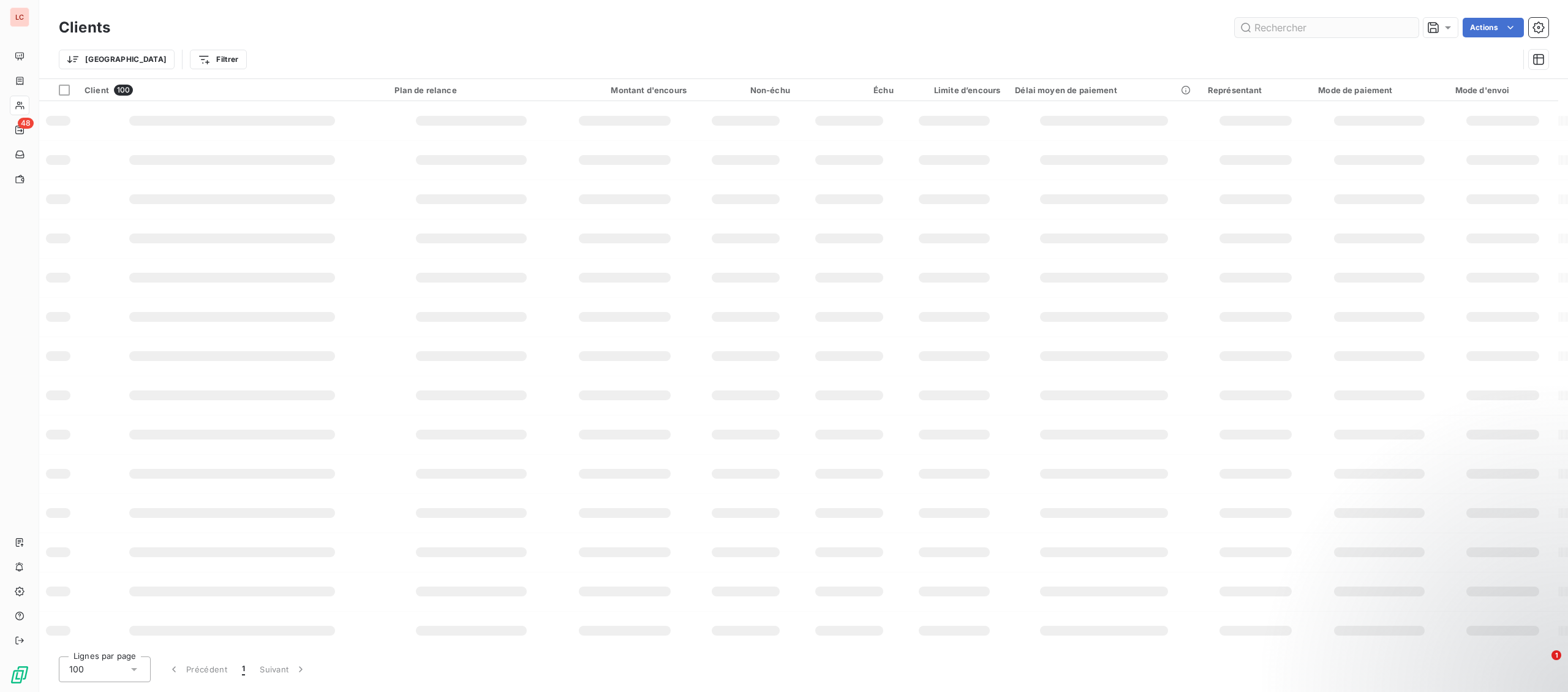
click at [1275, 29] on input "text" at bounding box center [1326, 28] width 183 height 20
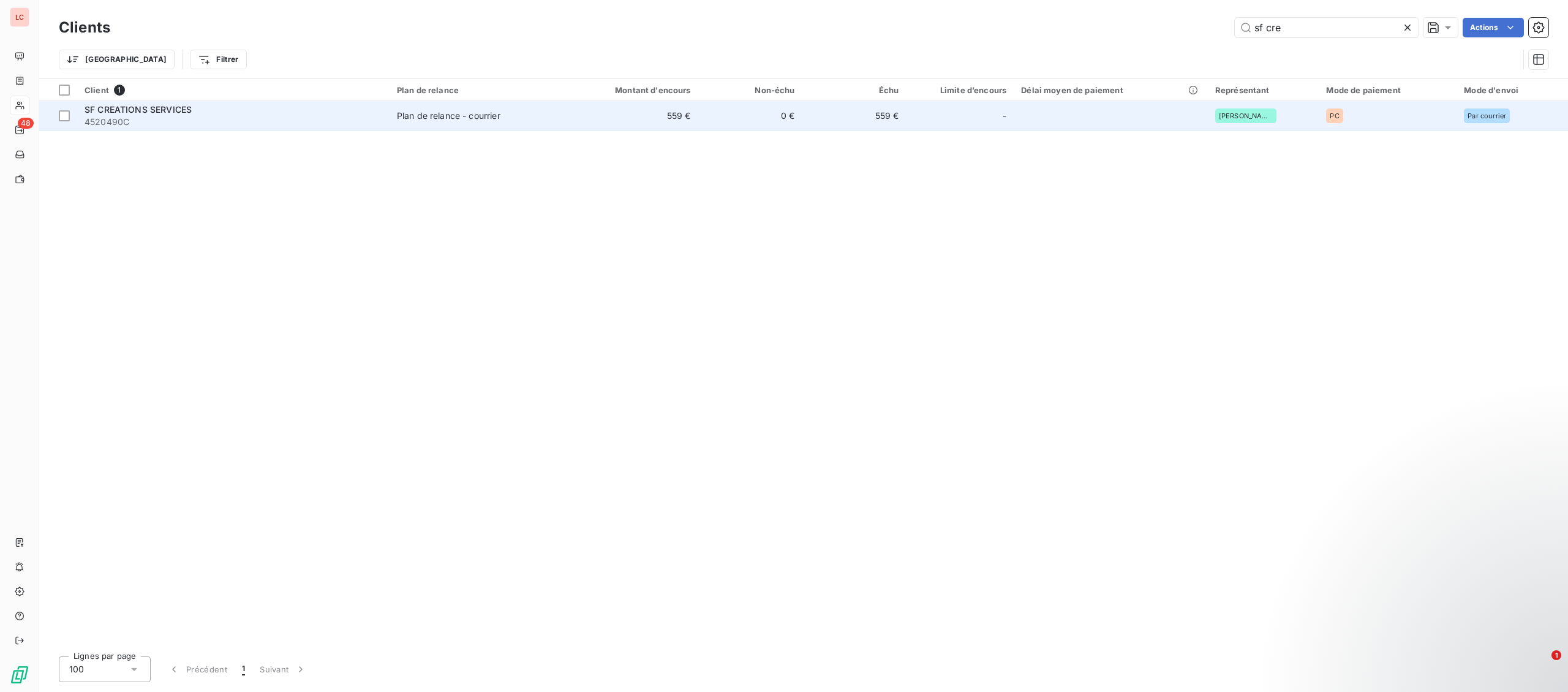
type input "sf cre"
click at [312, 123] on span "4520490C" at bounding box center [232, 121] width 297 height 12
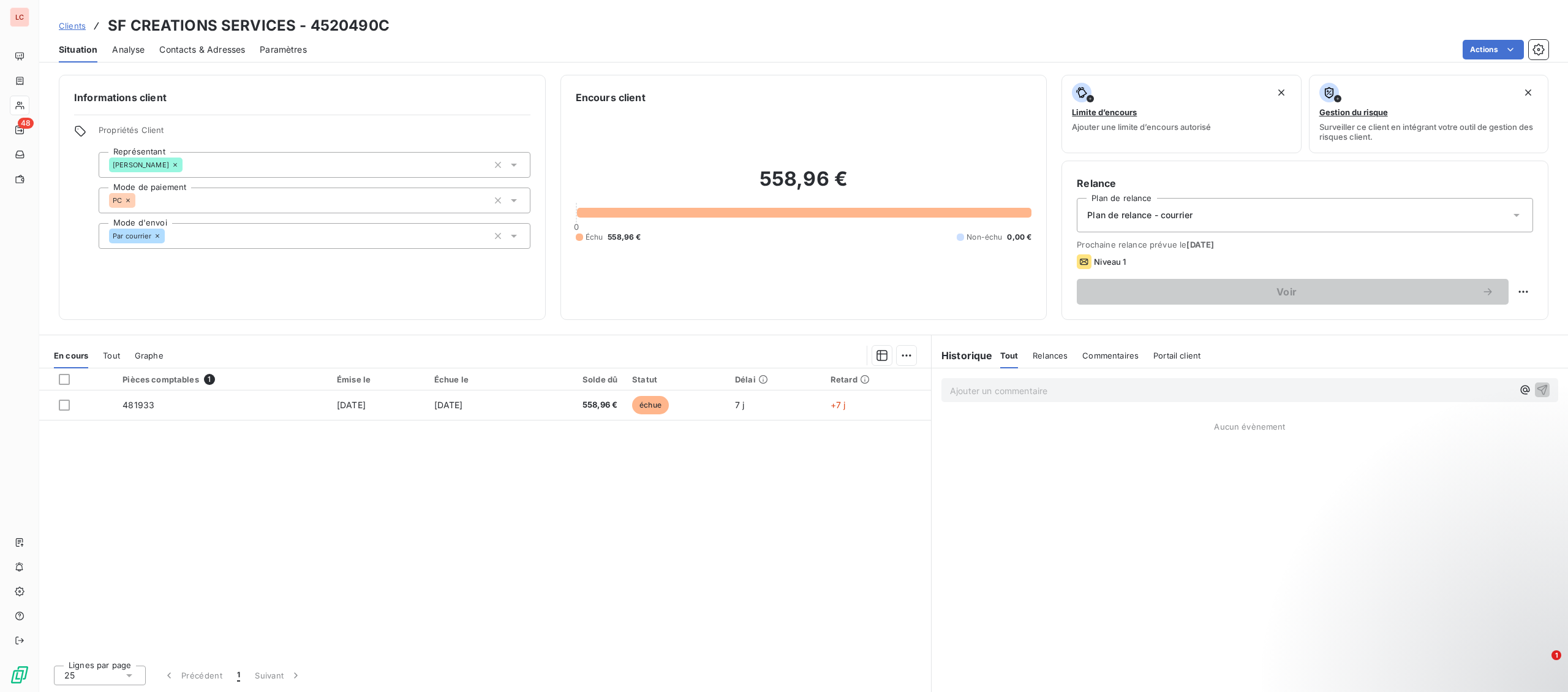
click at [1017, 401] on div "Ajouter un commentaire ﻿" at bounding box center [1249, 389] width 616 height 24
click at [1022, 397] on p "Ajouter un commentaire ﻿" at bounding box center [1231, 391] width 563 height 15
click at [1177, 399] on div "[DATE] - fact 481933 - @ JB "" at bounding box center [1249, 389] width 616 height 23
click at [1181, 392] on p "[DATE] - fact 481933 - @ JB "" at bounding box center [1231, 390] width 563 height 14
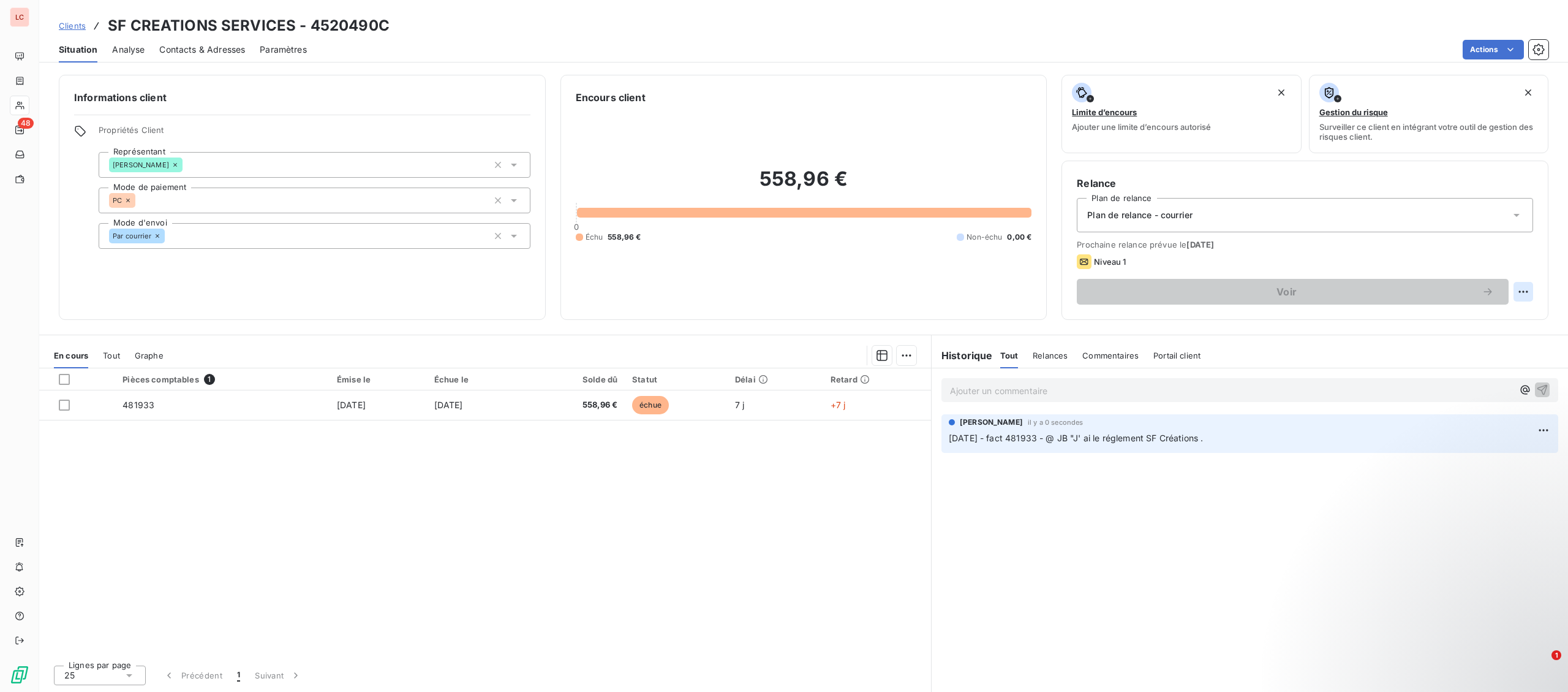
click at [1515, 301] on html "LC 48 Clients SF CREATIONS SERVICES - 4520490C Situation Analyse Contacts & Adr…" at bounding box center [784, 346] width 1568 height 692
click at [1484, 328] on div "Replanifier cette action" at bounding box center [1472, 318] width 110 height 20
select select "9"
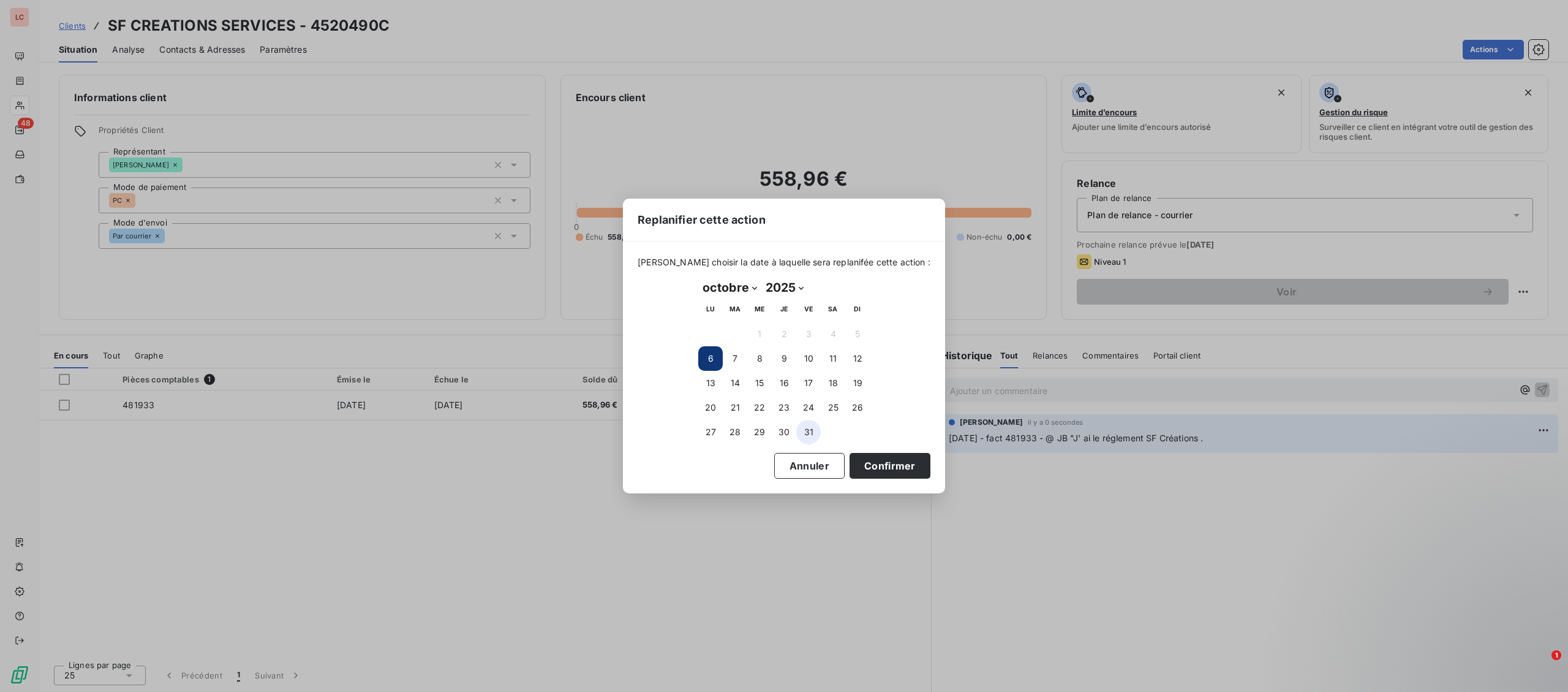
click at [805, 439] on button "31" at bounding box center [808, 432] width 25 height 25
click at [849, 466] on button "Confirmer" at bounding box center [890, 465] width 81 height 26
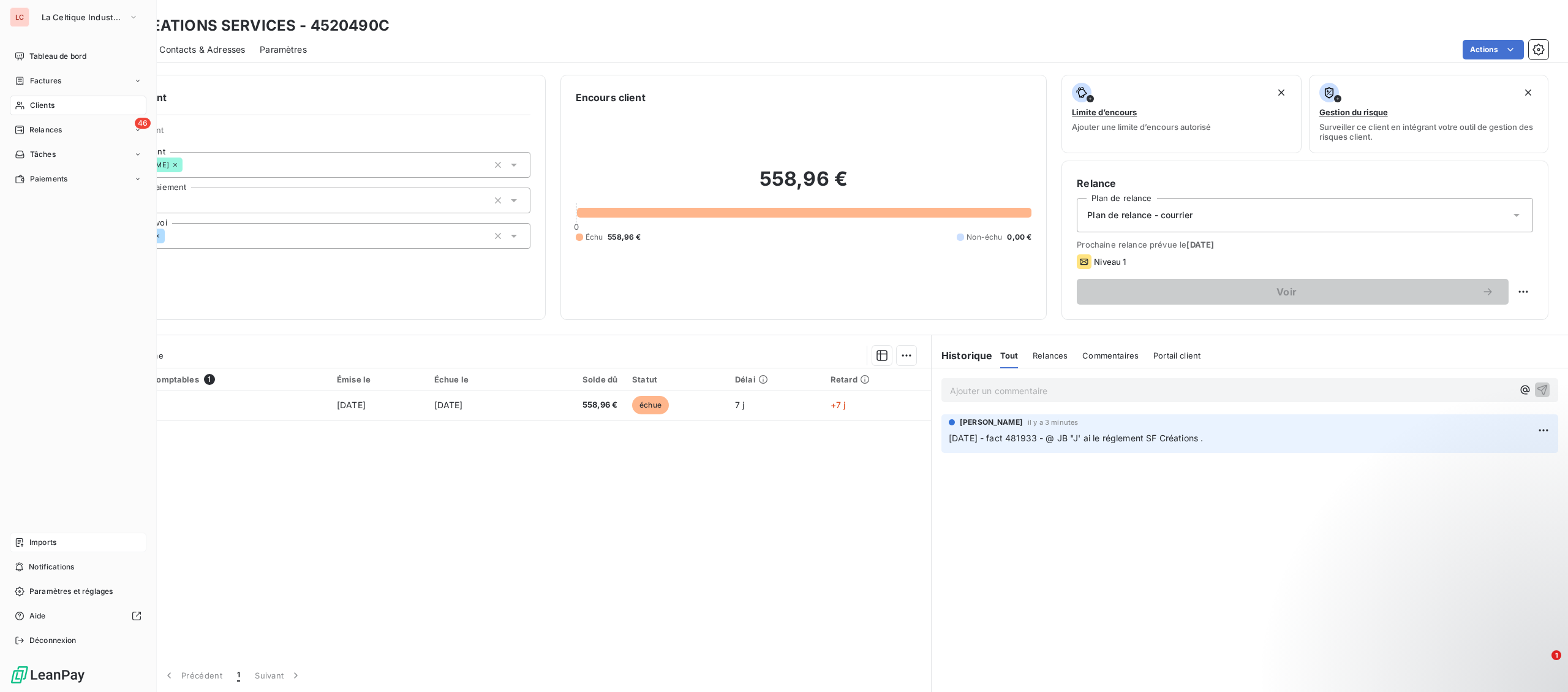
click at [25, 545] on icon at bounding box center [19, 542] width 10 height 10
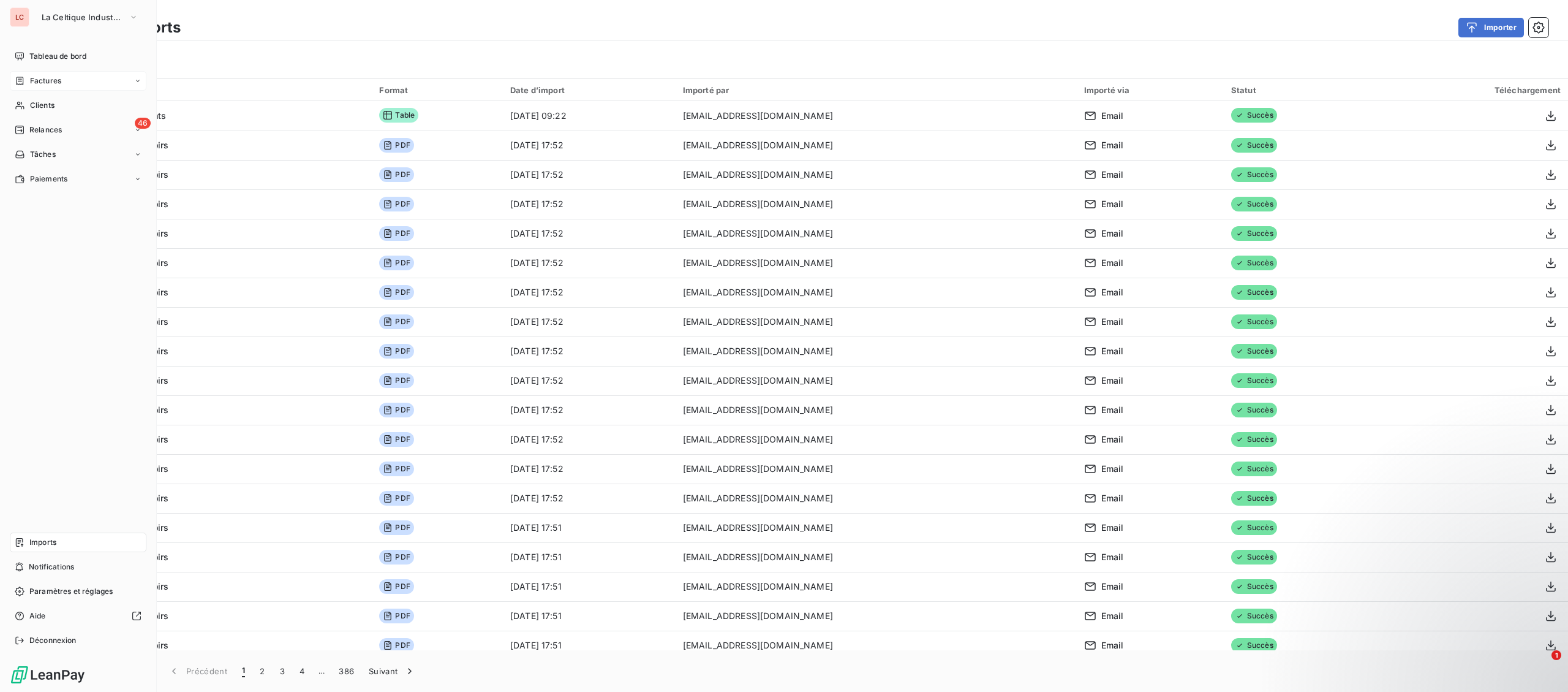
click at [55, 81] on span "Factures" at bounding box center [45, 81] width 32 height 11
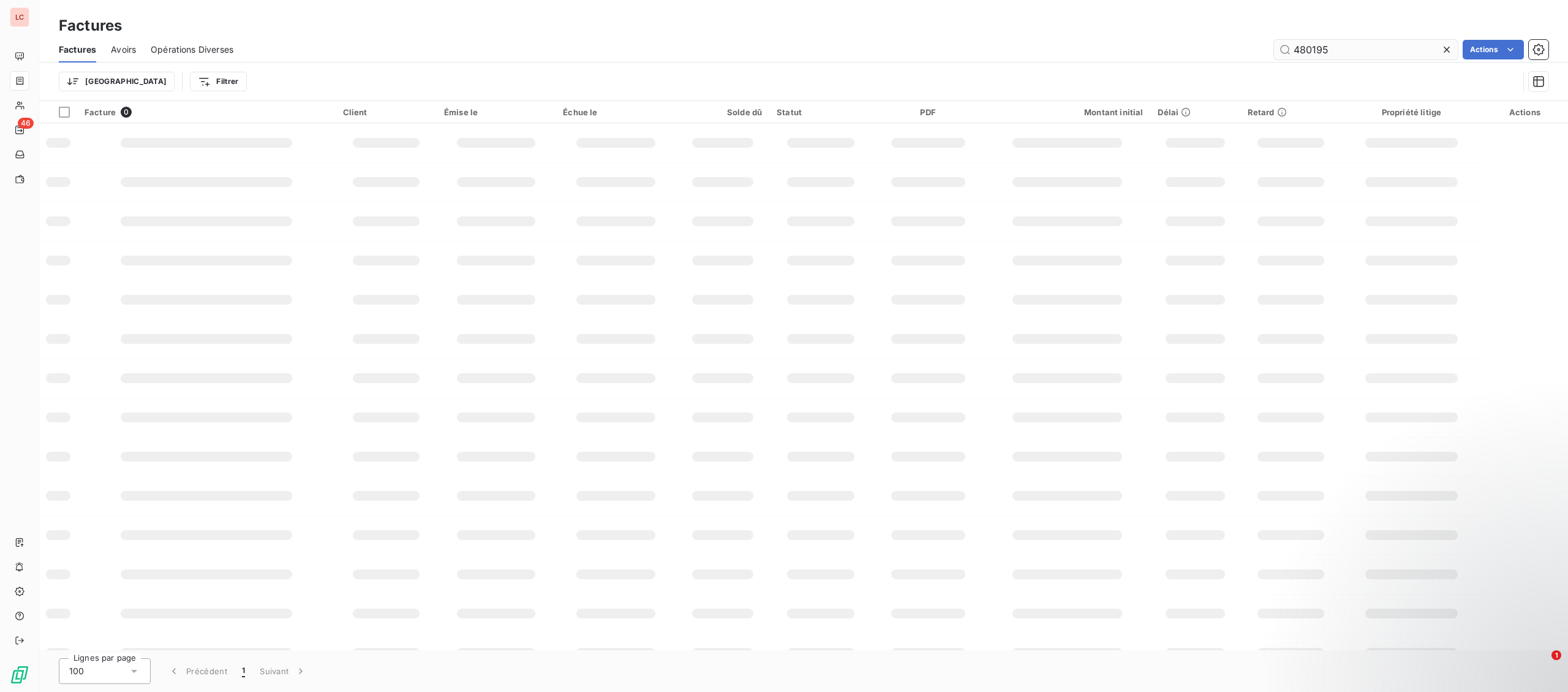
drag, startPoint x: 1348, startPoint y: 46, endPoint x: 1303, endPoint y: 50, distance: 45.2
click at [1303, 50] on input "480195" at bounding box center [1365, 50] width 183 height 20
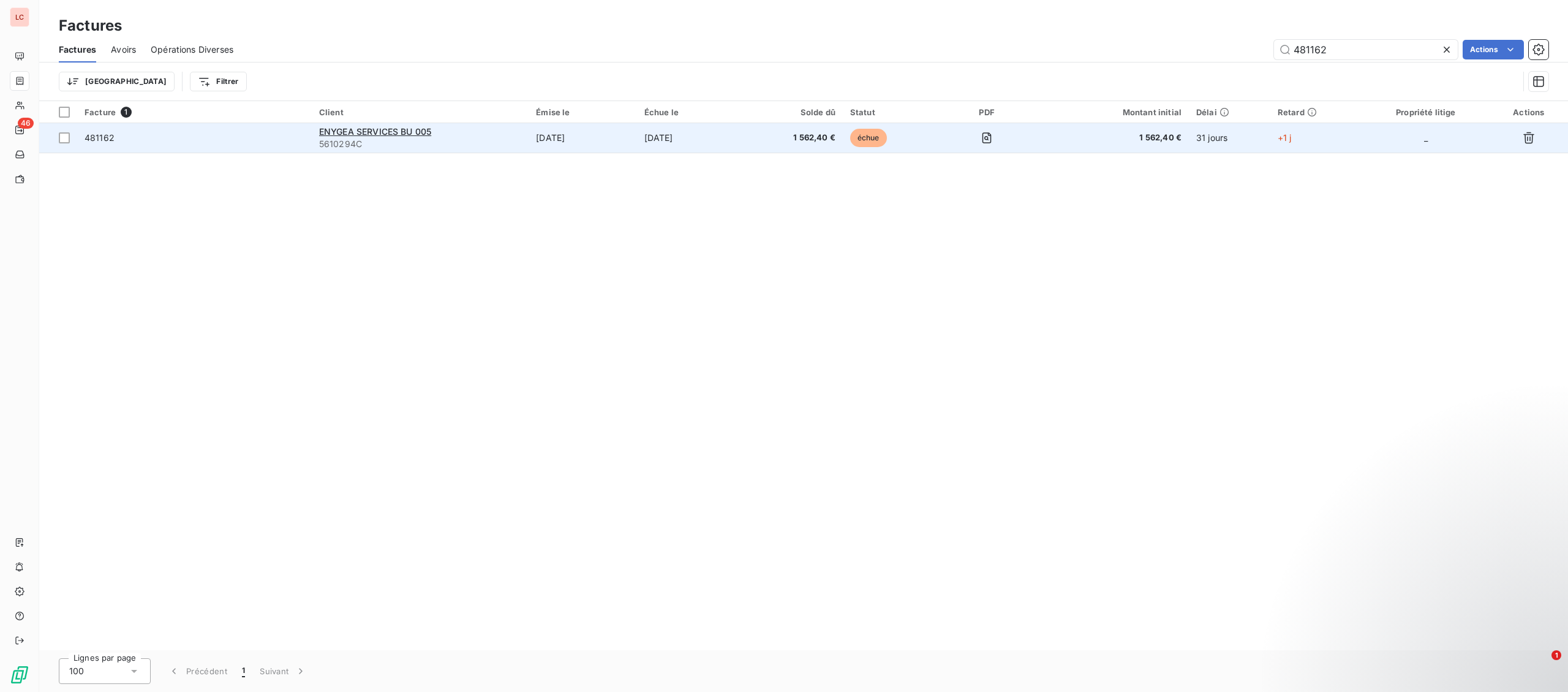
type input "481162"
click at [485, 135] on div "ENYGEA SERVICES BU 005" at bounding box center [419, 131] width 202 height 12
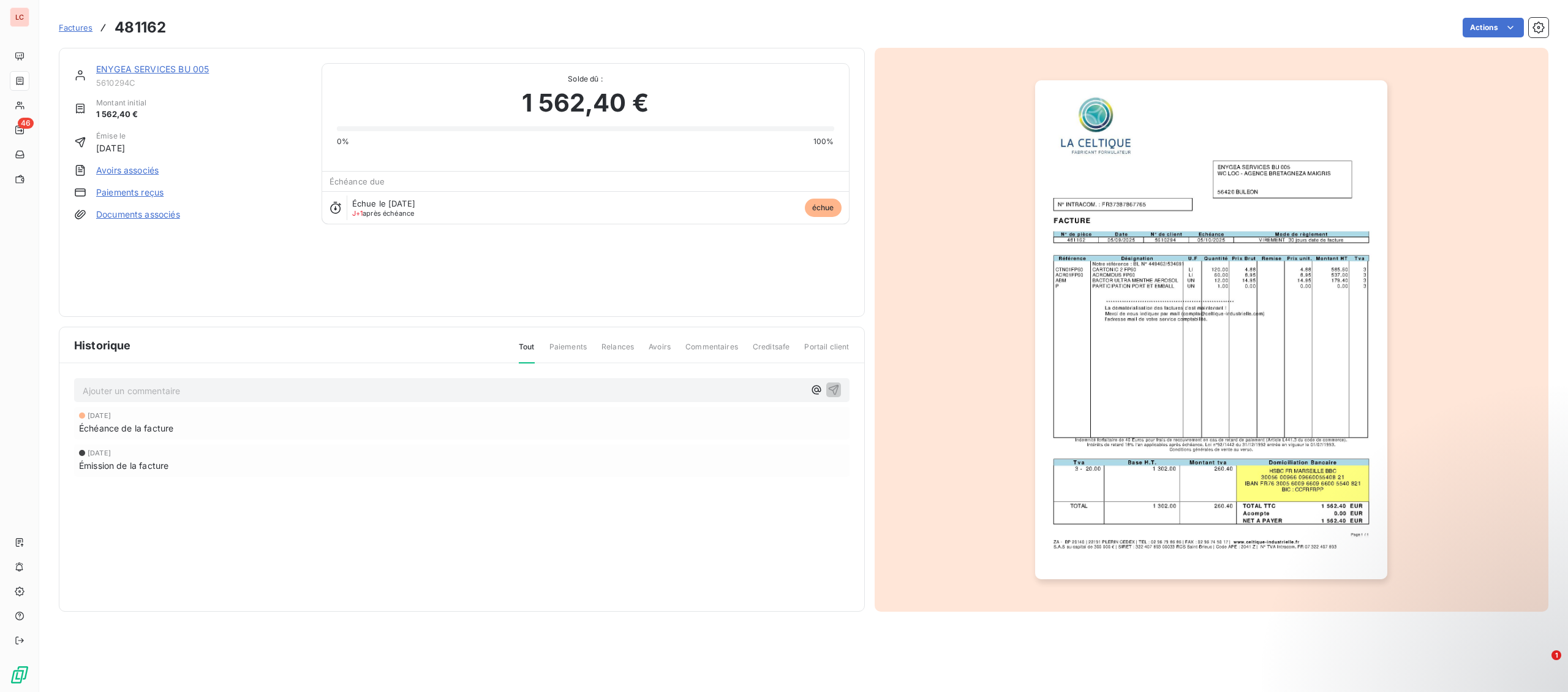
click at [180, 66] on link "ENYGEA SERVICES BU 005" at bounding box center [153, 69] width 113 height 11
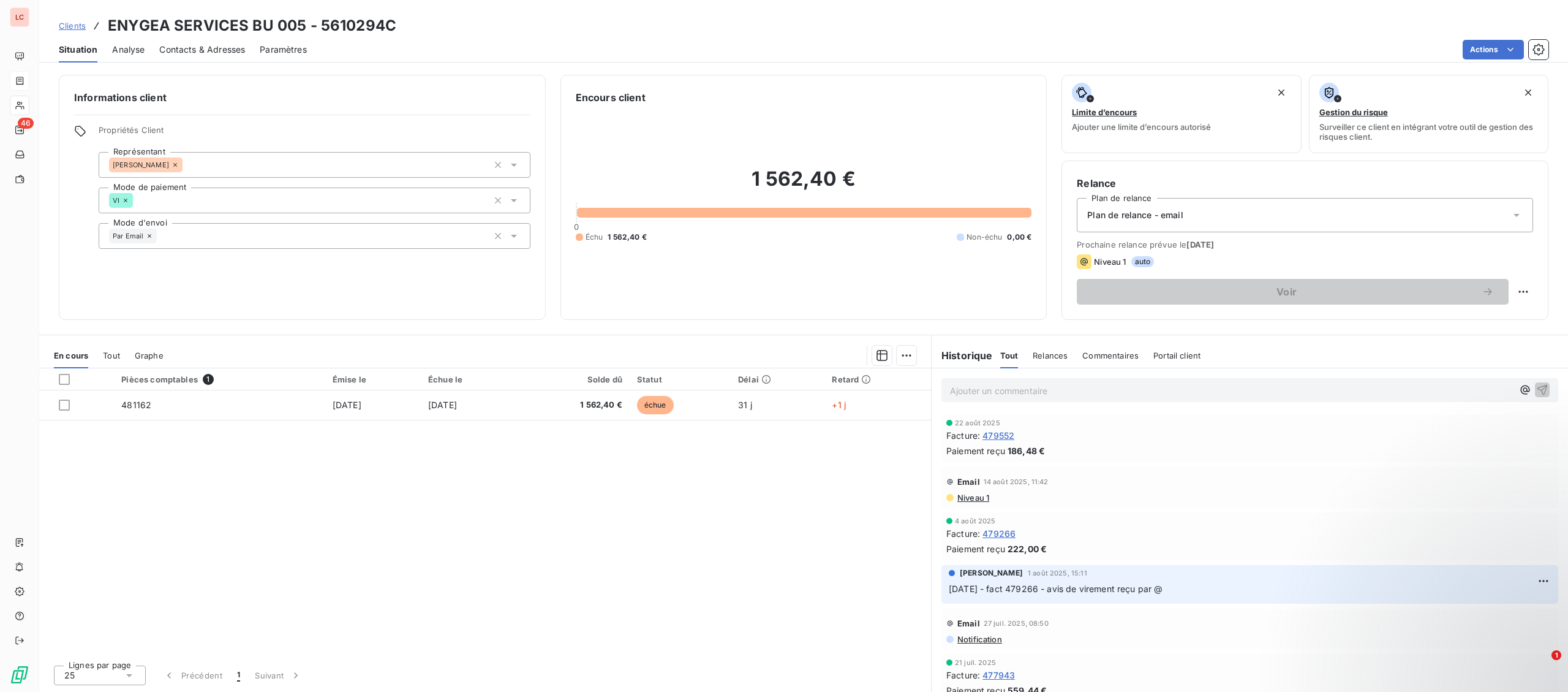
click at [1071, 383] on div "Ajouter un commentaire ﻿" at bounding box center [1231, 389] width 563 height 16
click at [1080, 395] on p "Ajouter un commentaire ﻿" at bounding box center [1231, 391] width 563 height 15
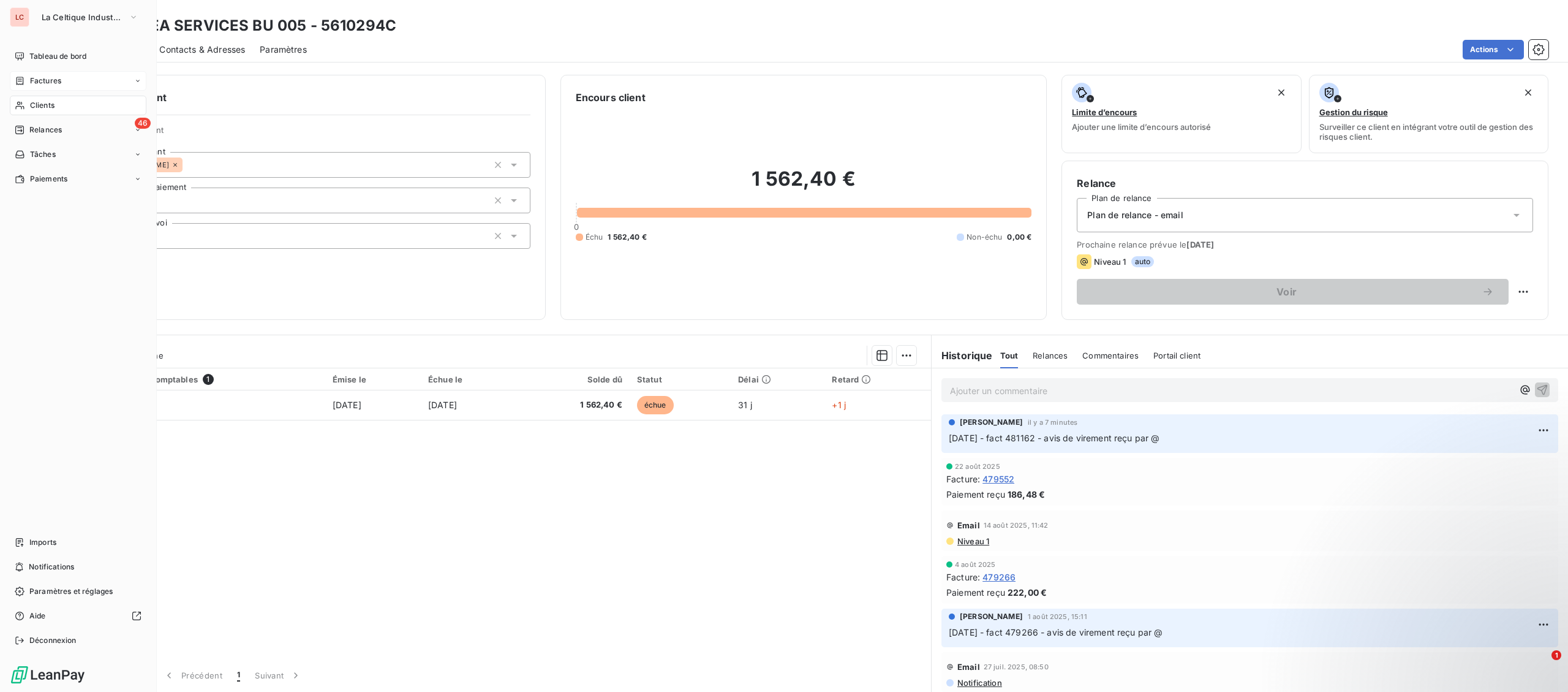
click at [42, 86] on div "Factures" at bounding box center [77, 80] width 137 height 20
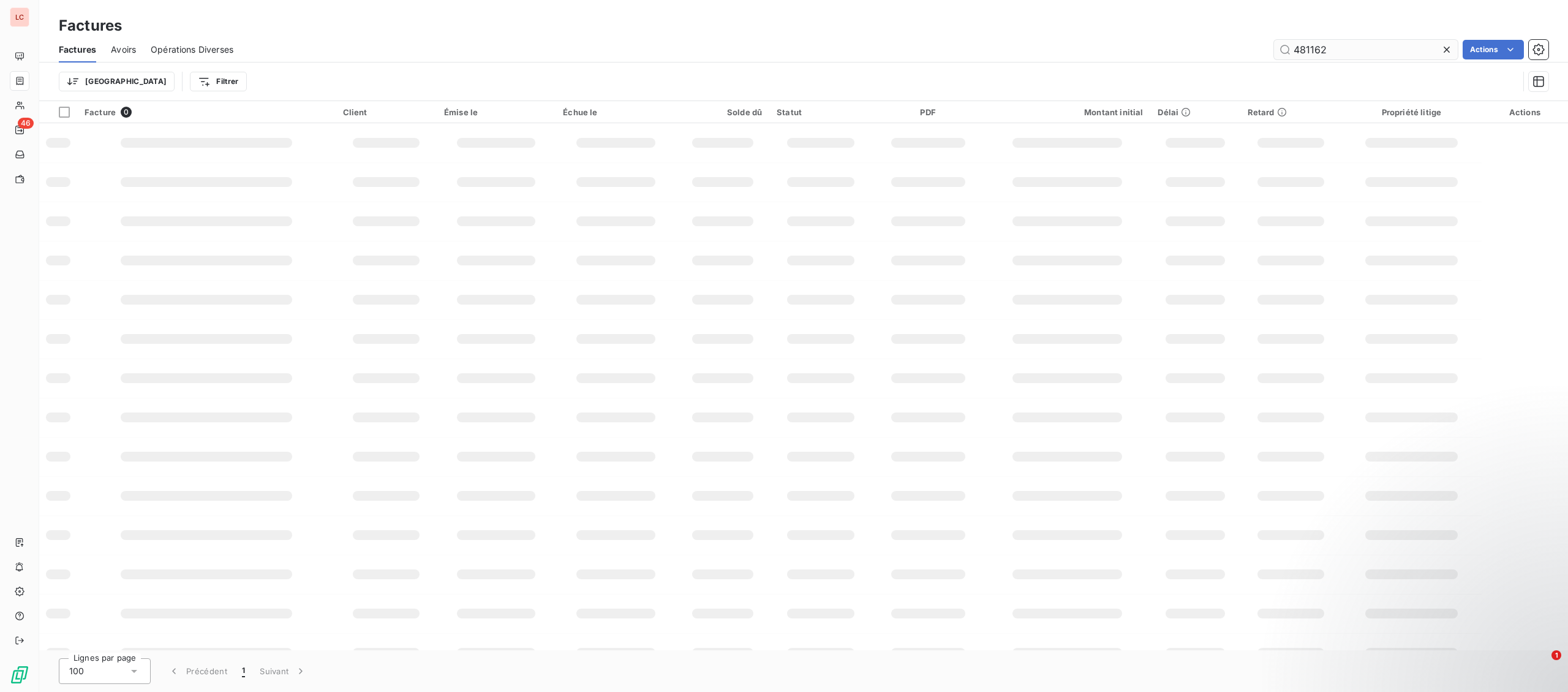
click at [1331, 50] on input "481162" at bounding box center [1365, 50] width 183 height 20
type input "481612"
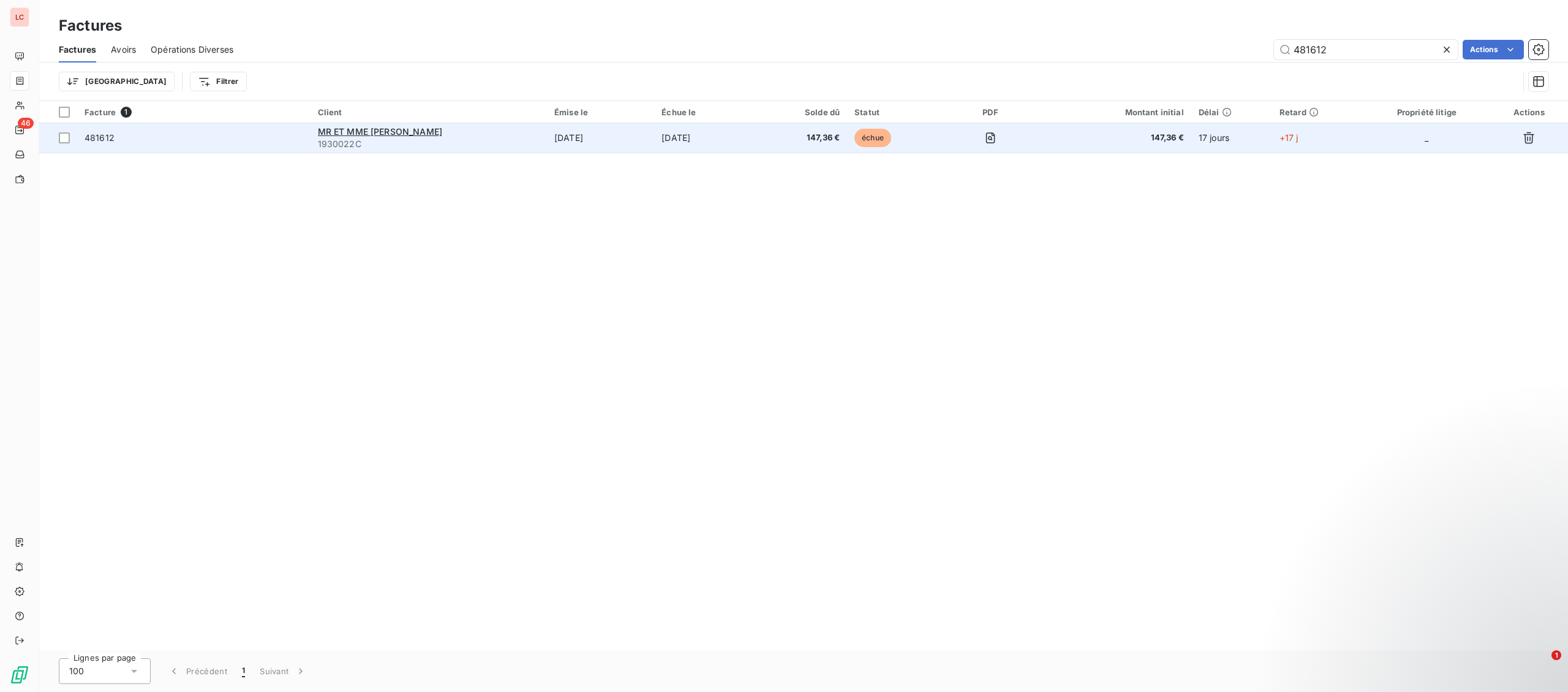
click at [606, 151] on td "[DATE]" at bounding box center [600, 138] width 107 height 30
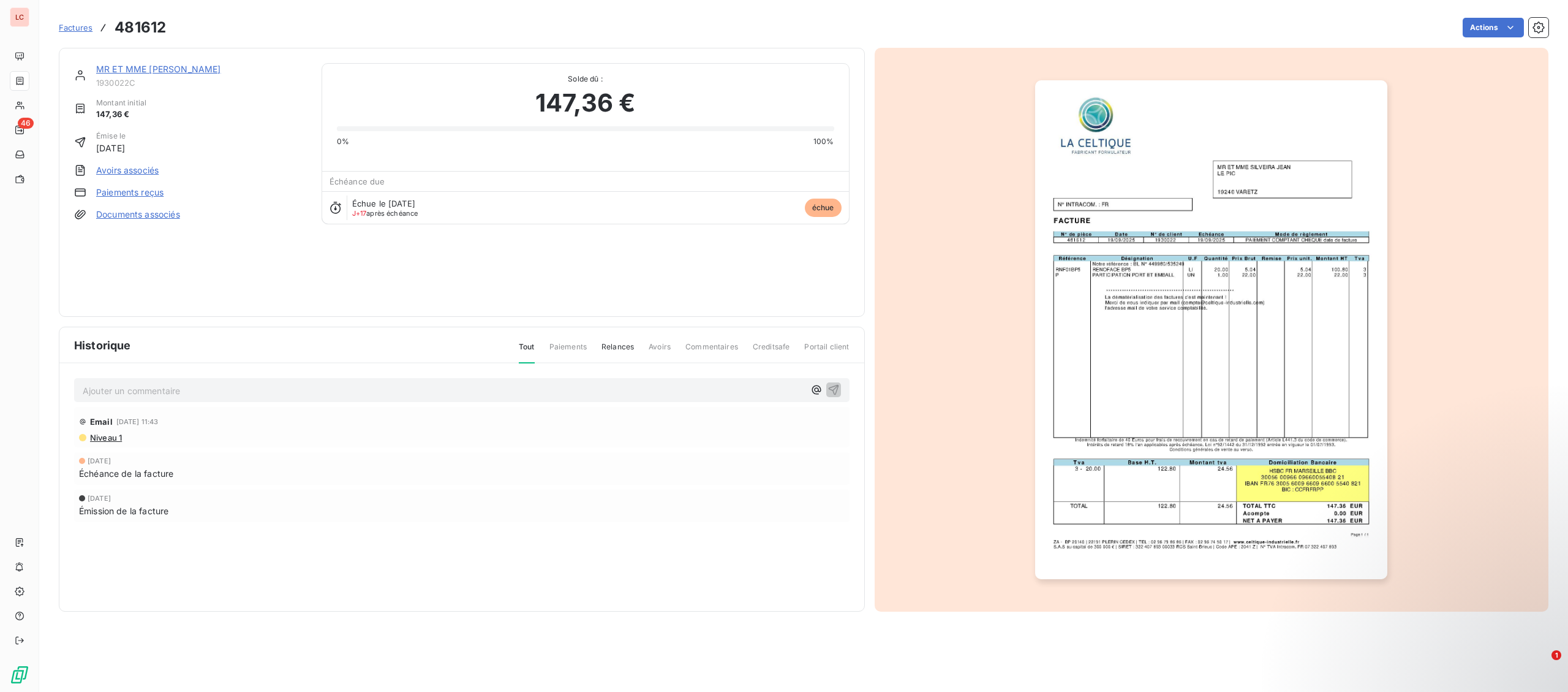
click at [161, 67] on link "MR ET MME [PERSON_NAME]" at bounding box center [159, 69] width 124 height 11
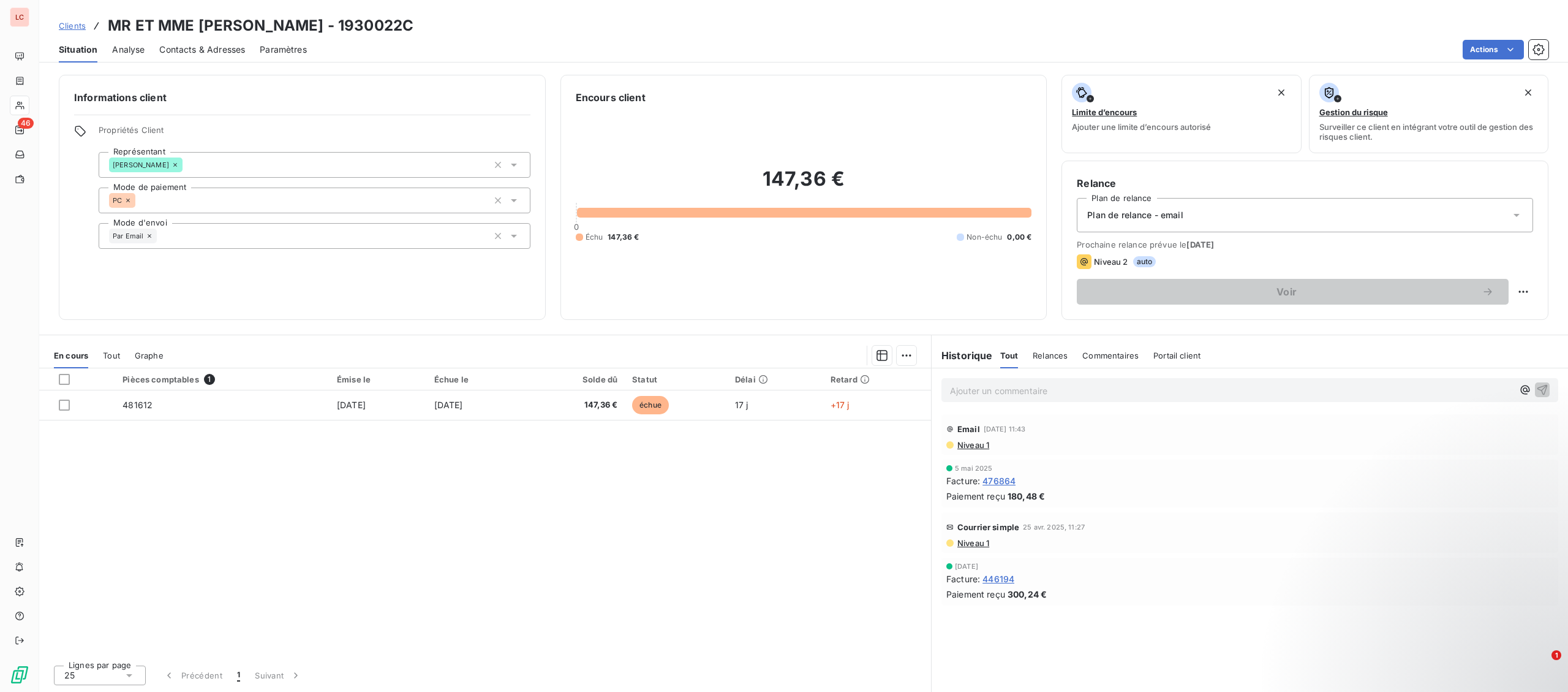
click at [989, 387] on p "Ajouter un commentaire ﻿" at bounding box center [1231, 391] width 563 height 15
drag, startPoint x: 1247, startPoint y: 388, endPoint x: 1129, endPoint y: 392, distance: 118.1
click at [1129, 392] on p "[DATE] - FACT 481612 - @ Dominique "49781541500029" at bounding box center [1231, 390] width 563 height 14
drag, startPoint x: 1250, startPoint y: 380, endPoint x: 1244, endPoint y: 392, distance: 13.4
click at [1249, 381] on div "[DATE] - FACT 481612 - @ Dominique "49781541500029" at bounding box center [1250, 389] width 636 height 42
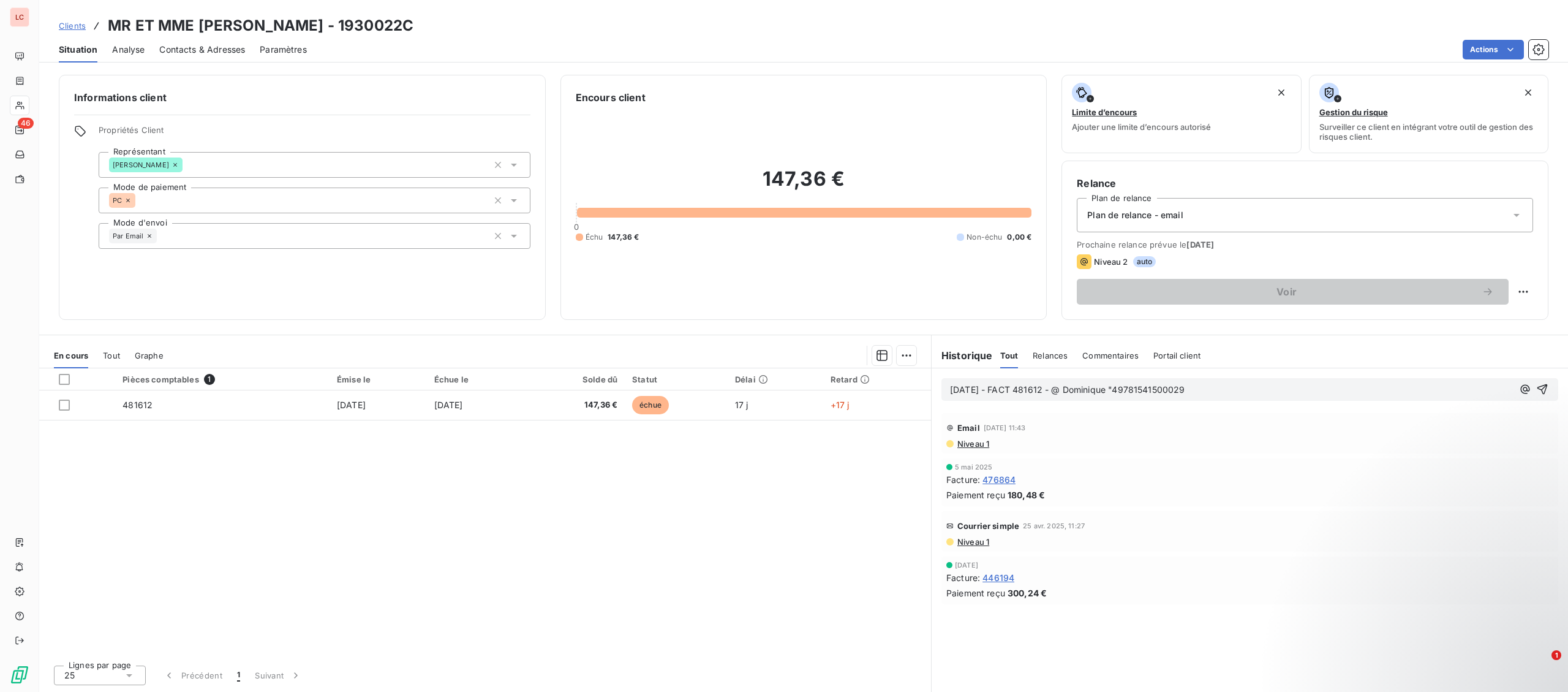
click at [1237, 397] on p "[DATE] - FACT 481612 - @ Dominique "49781541500029" at bounding box center [1231, 390] width 563 height 14
drag, startPoint x: 1214, startPoint y: 397, endPoint x: 1129, endPoint y: 392, distance: 85.1
click at [1129, 392] on p "[DATE] - FACT 481612 - @ Dominique "49781541500029" at bounding box center [1231, 390] width 563 height 14
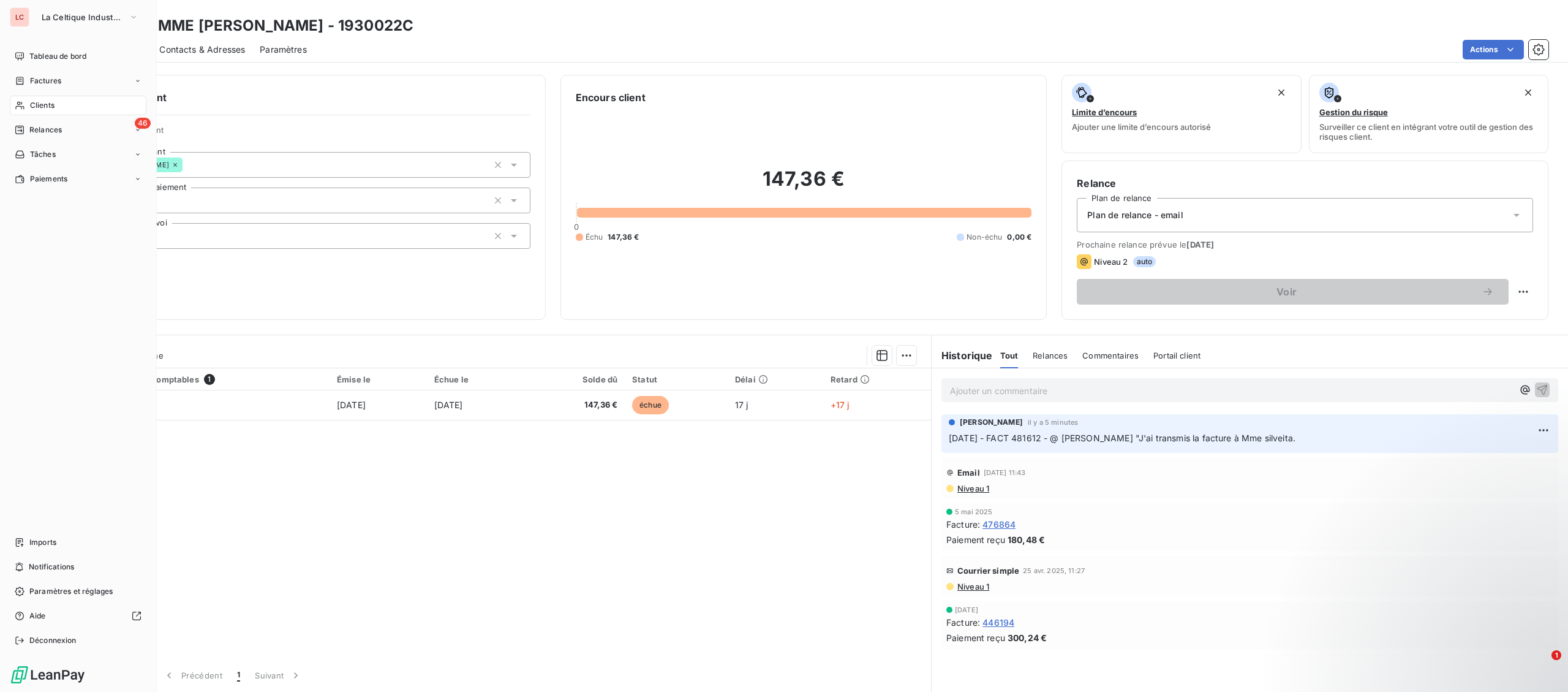
click at [32, 111] on div "Clients" at bounding box center [77, 105] width 137 height 20
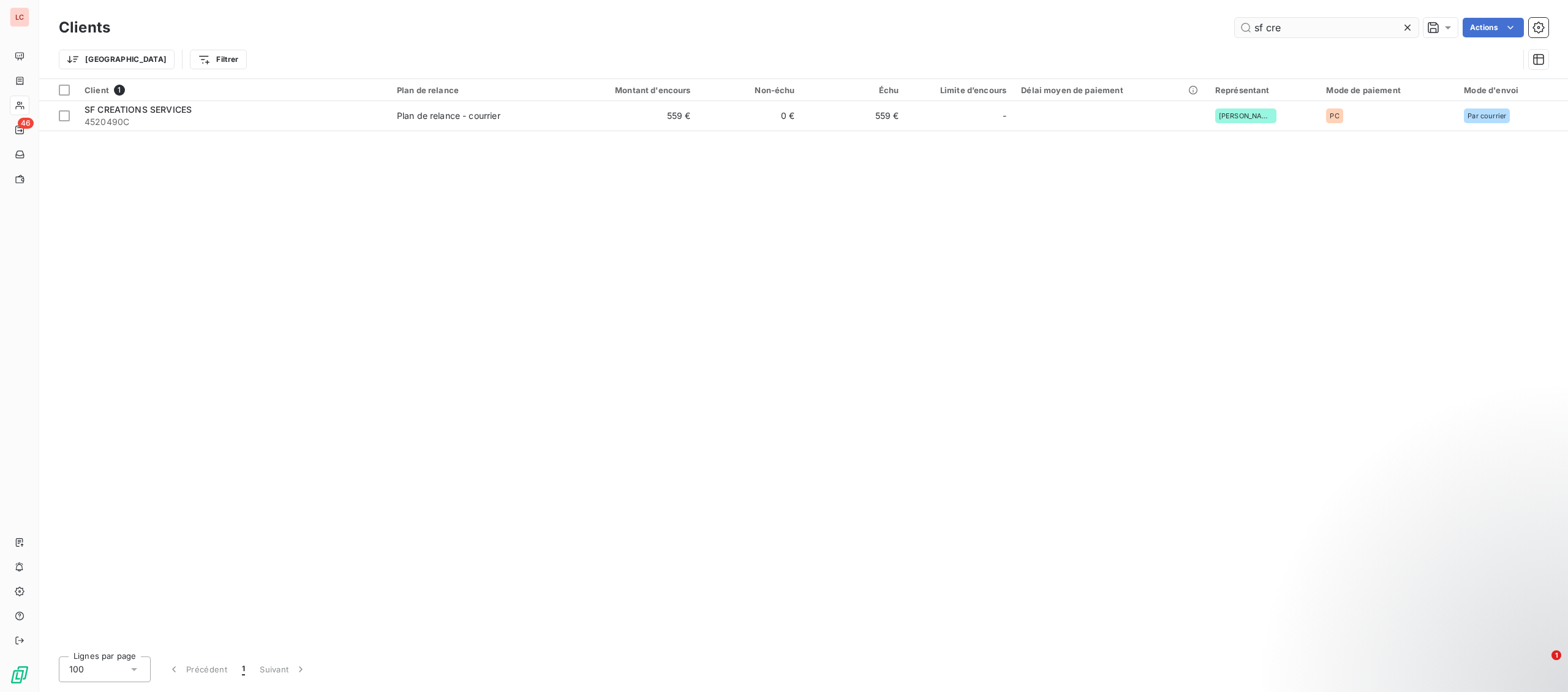
drag, startPoint x: 1298, startPoint y: 33, endPoint x: 1127, endPoint y: 24, distance: 171.2
click at [1235, 24] on input "sf cre" at bounding box center [1326, 28] width 183 height 20
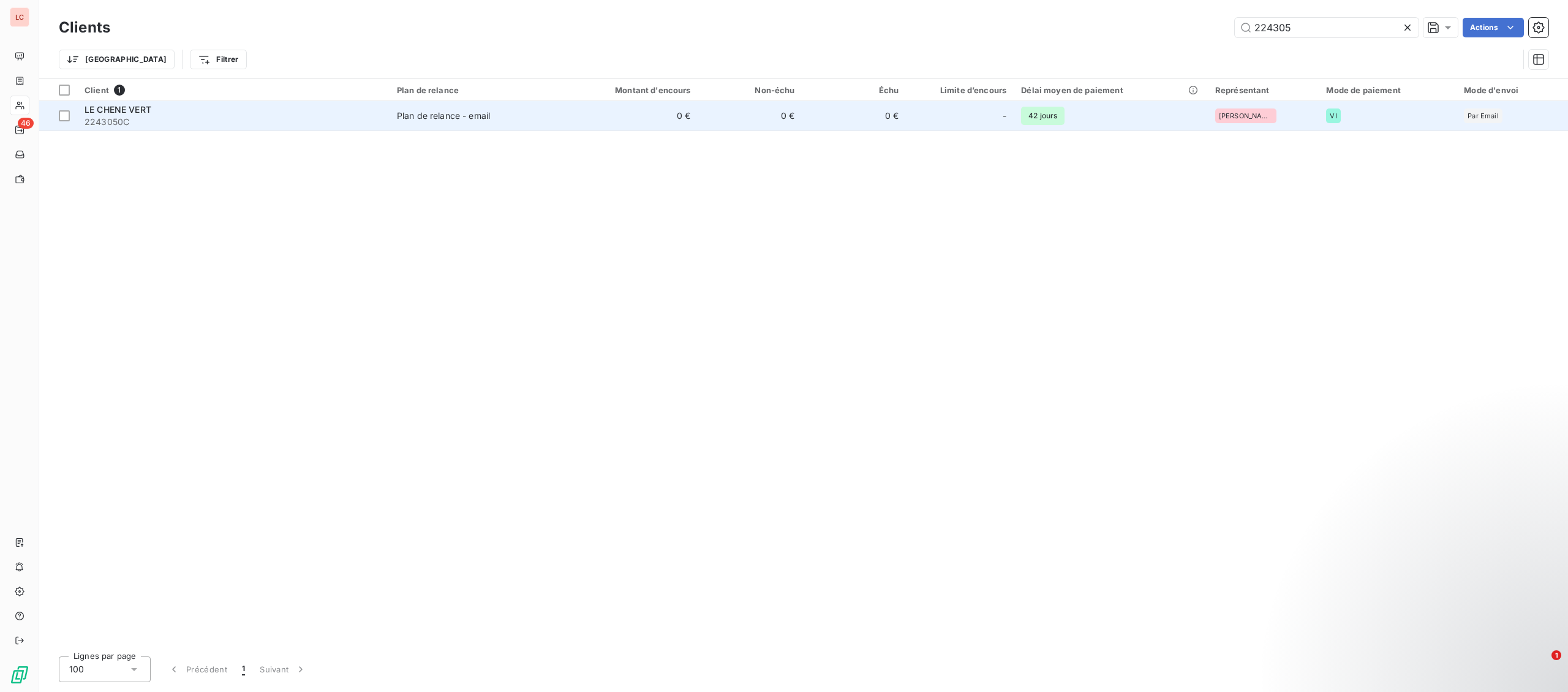
type input "224305"
click at [183, 117] on span "2243050C" at bounding box center [232, 121] width 297 height 12
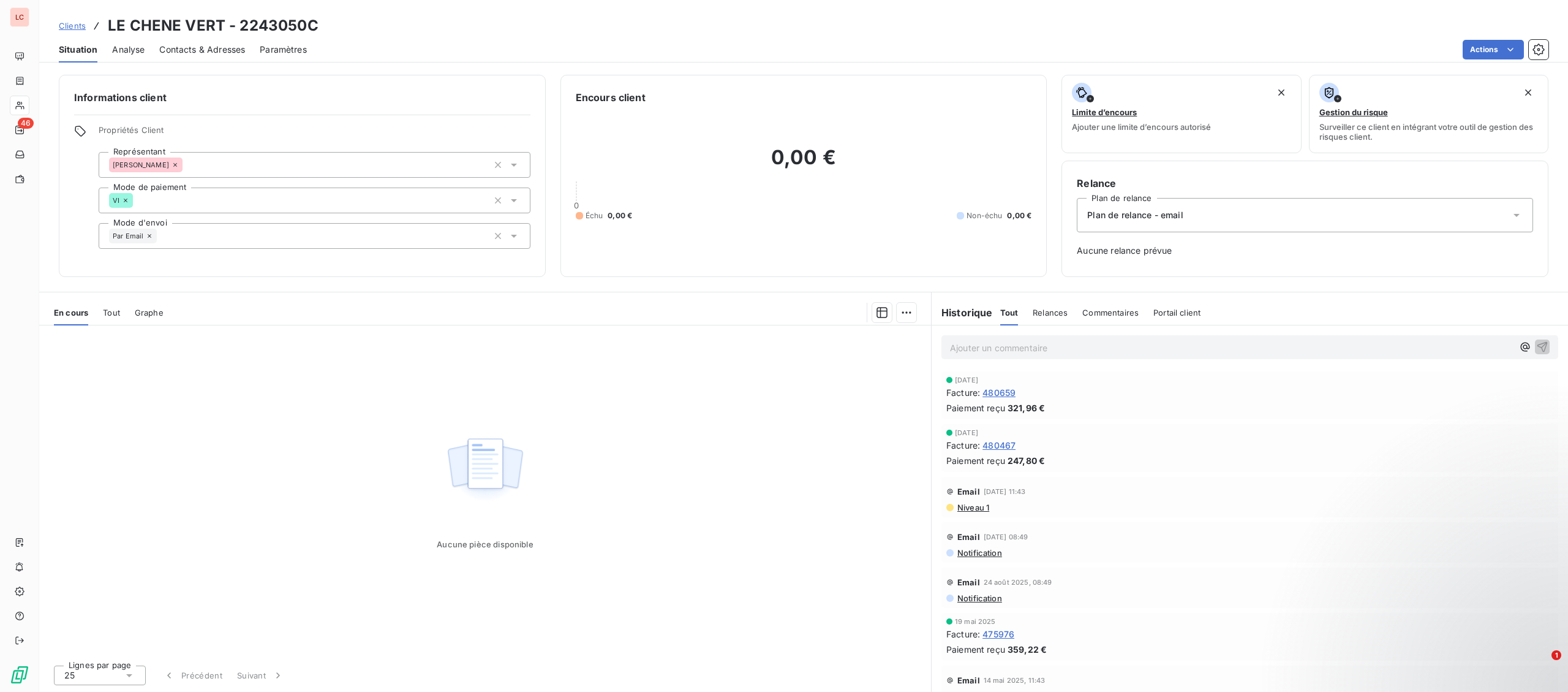
click at [1053, 348] on p "Ajouter un commentaire ﻿" at bounding box center [1231, 348] width 563 height 15
click at [1154, 353] on p "Ajouter un commentaire ﻿" at bounding box center [1231, 348] width 563 height 15
click at [1171, 352] on p "[DATE] - fact 480659 - @ client "" at bounding box center [1231, 347] width 563 height 14
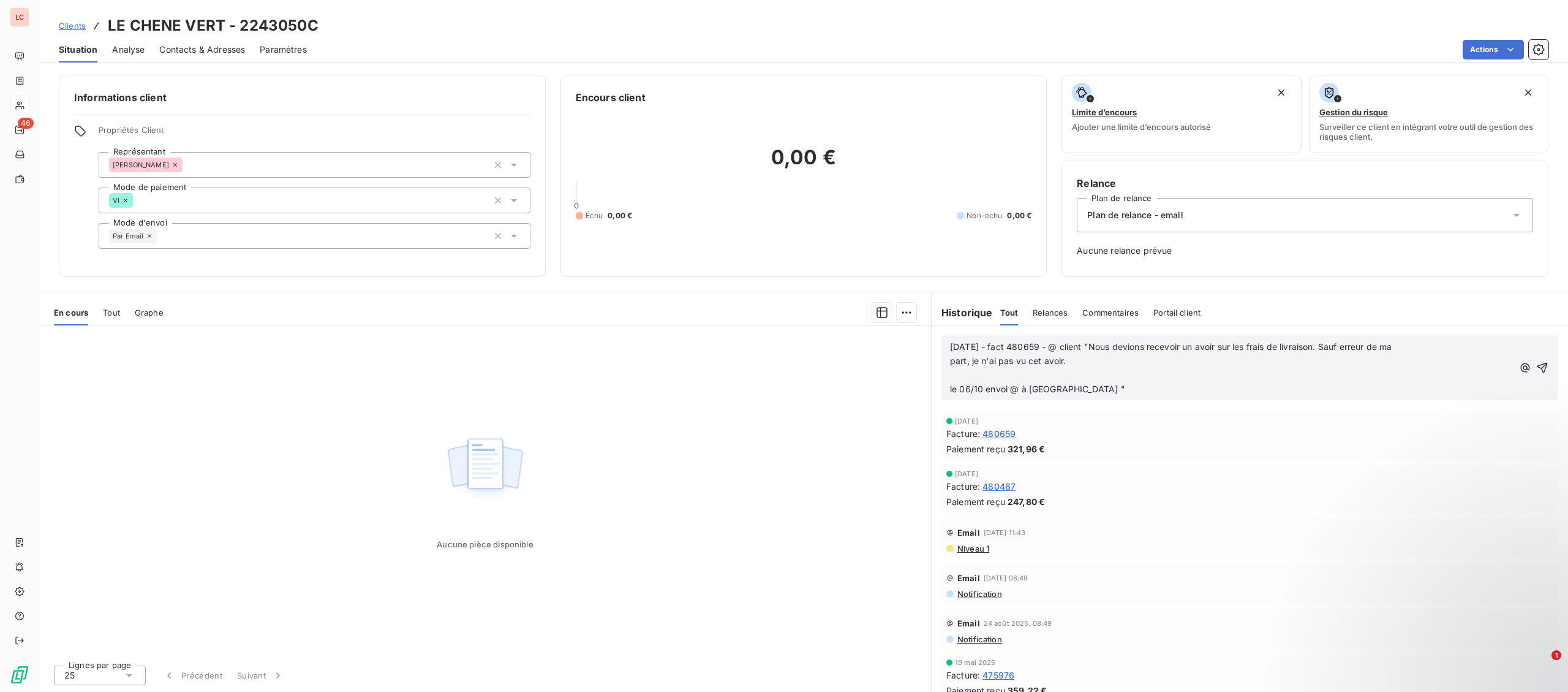
click at [1092, 392] on p "part, je n'ai pas vu cet avoir. le 06/10 envoi @ à [GEOGRAPHIC_DATA] "" at bounding box center [1231, 375] width 563 height 42
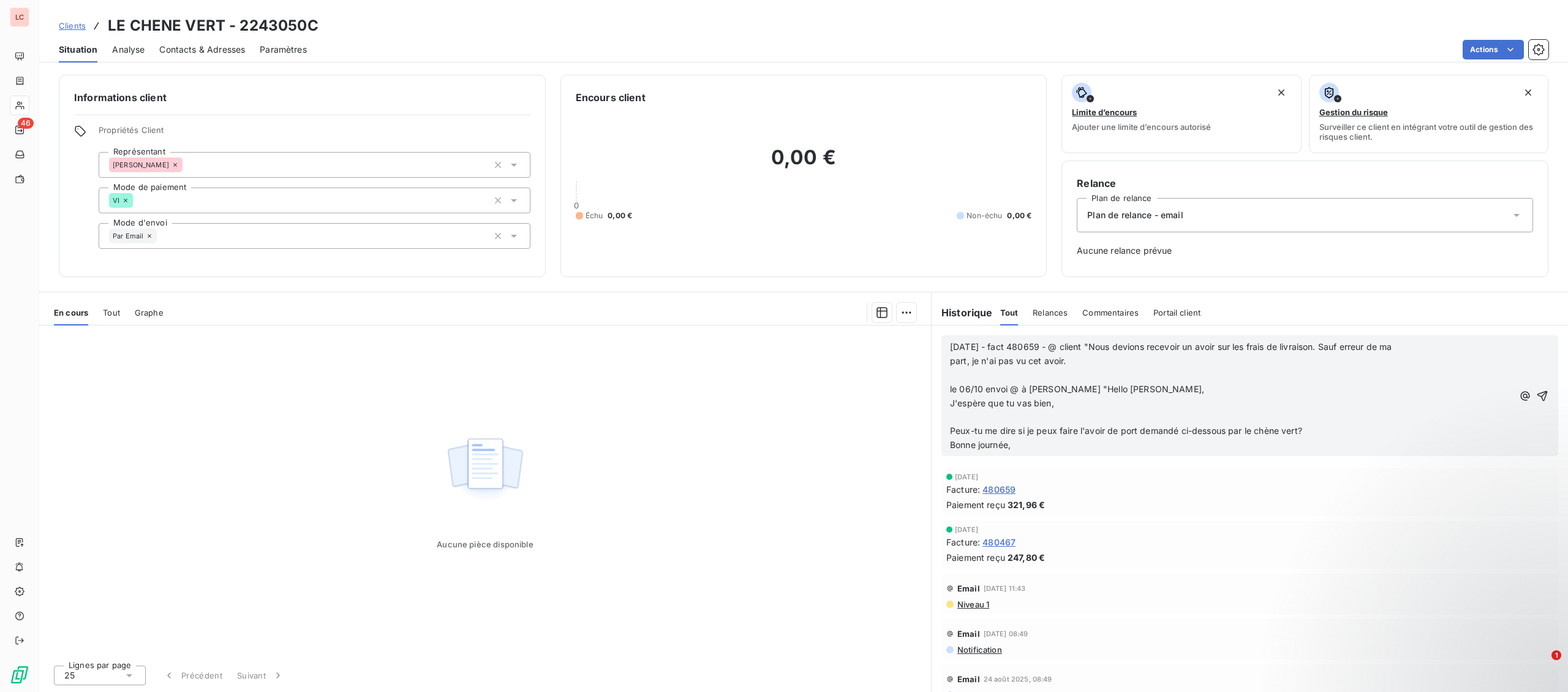
click at [1085, 408] on p "J'espère que tu vas bien," at bounding box center [1231, 403] width 563 height 14
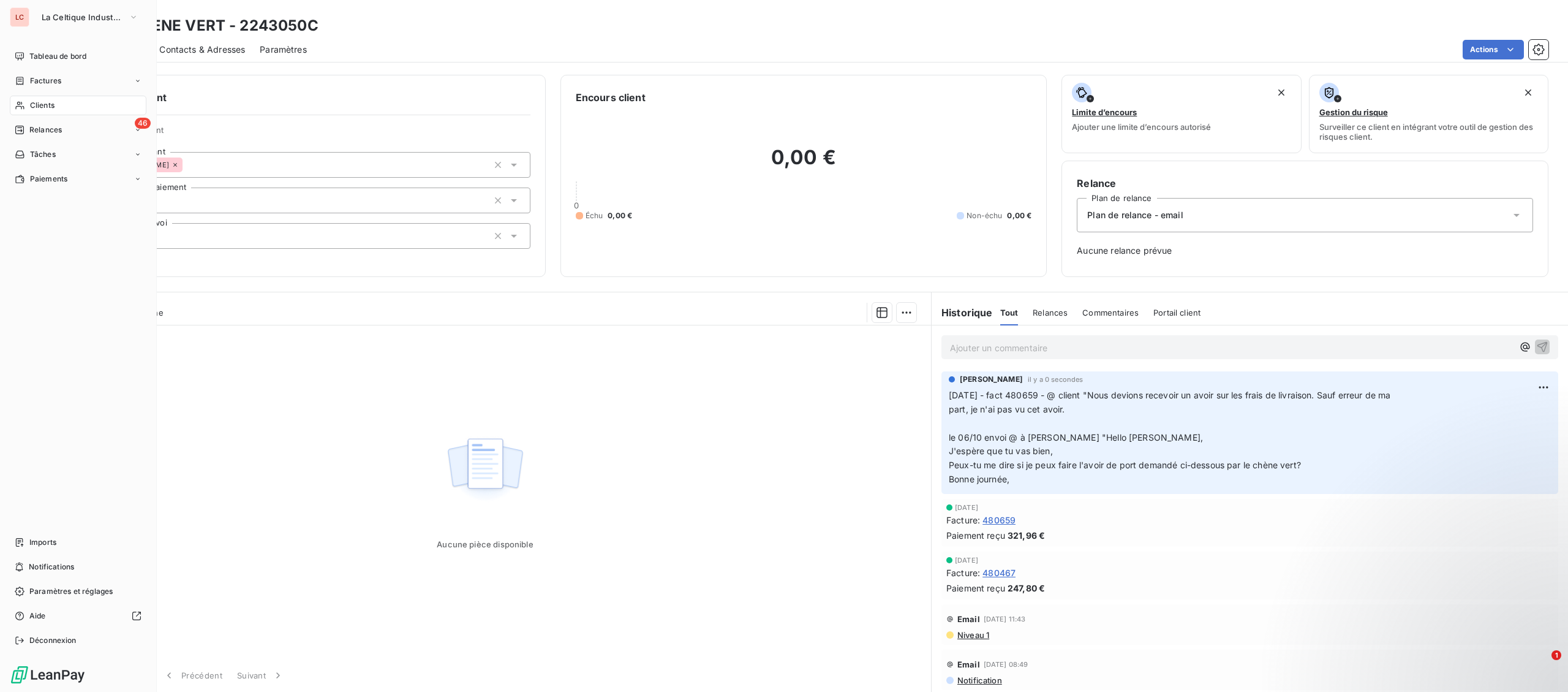
click at [39, 103] on span "Clients" at bounding box center [42, 105] width 25 height 11
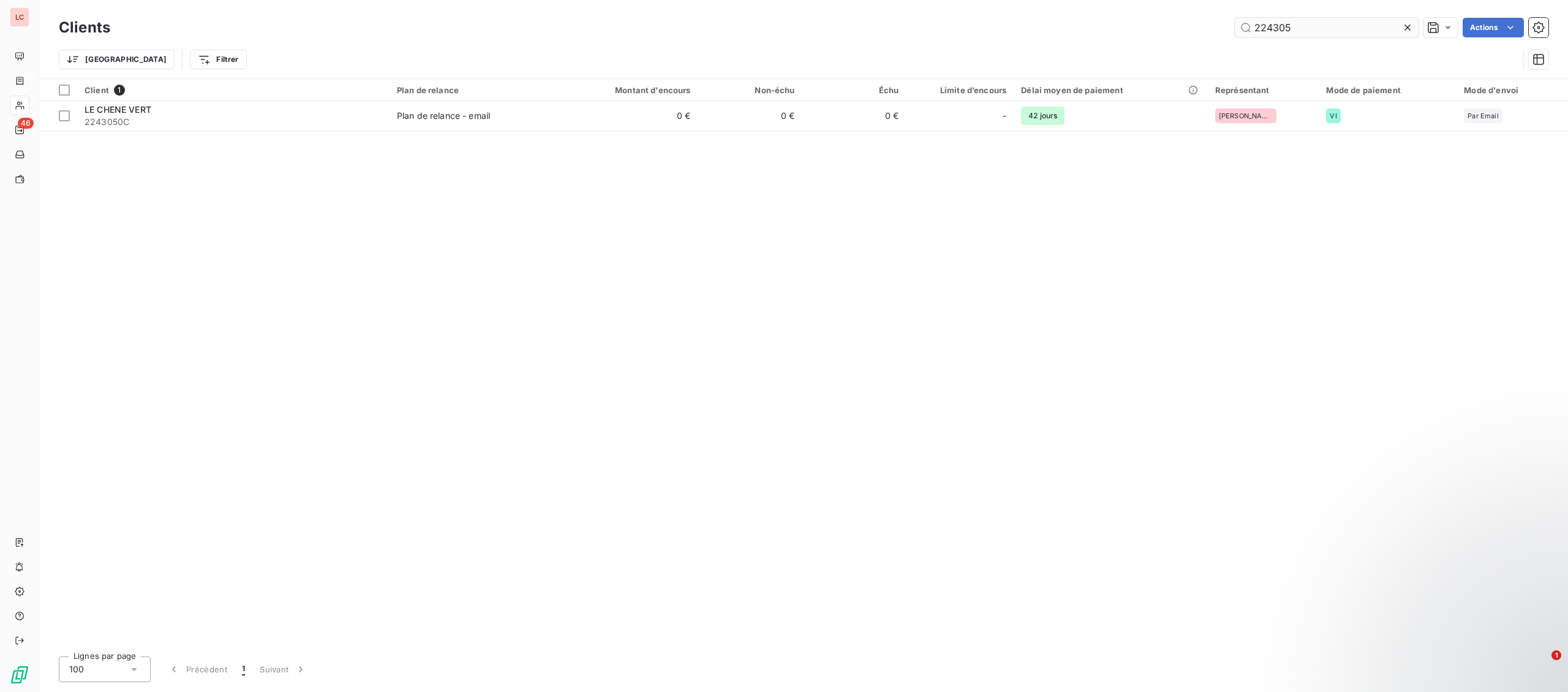
drag, startPoint x: 1328, startPoint y: 32, endPoint x: 1213, endPoint y: 27, distance: 115.1
click at [1235, 27] on input "224305" at bounding box center [1326, 28] width 183 height 20
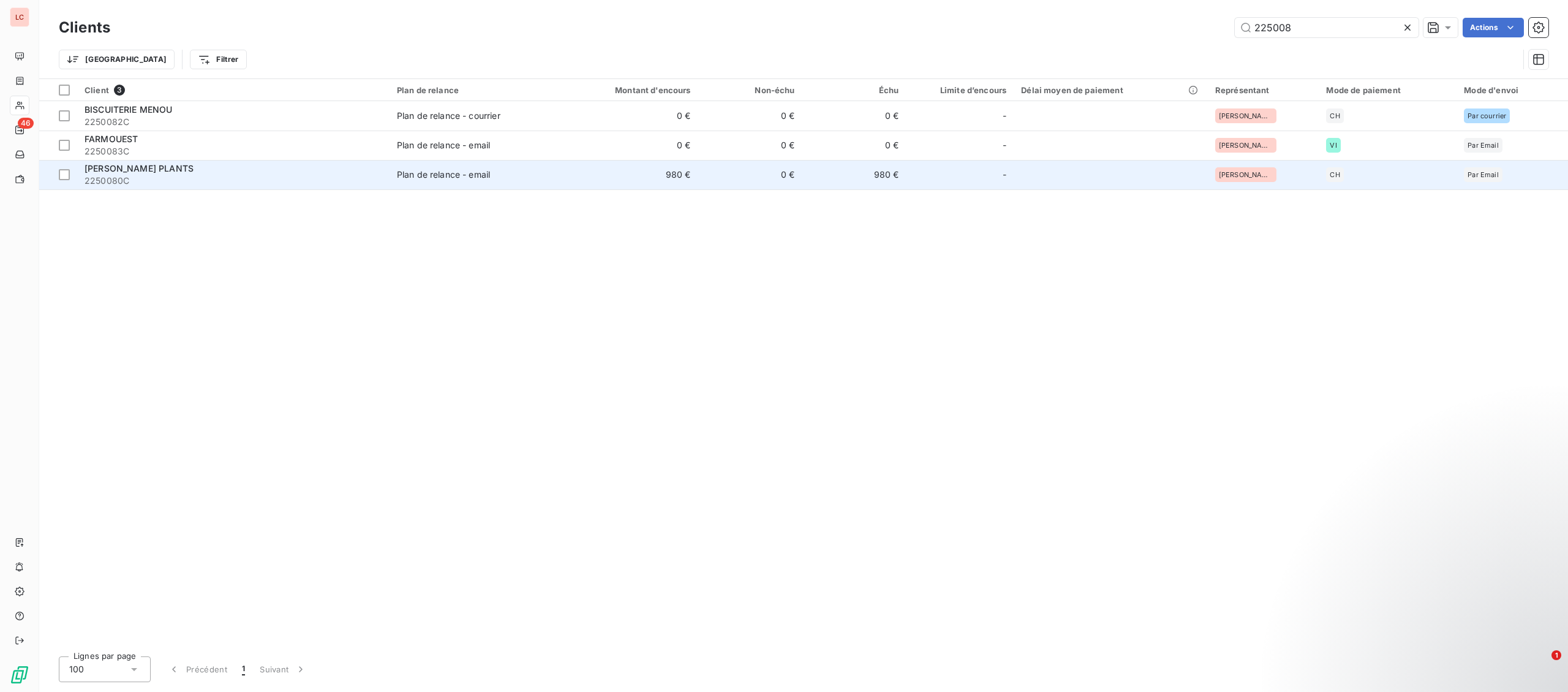
type input "225008"
click at [251, 177] on span "2250080C" at bounding box center [232, 181] width 297 height 12
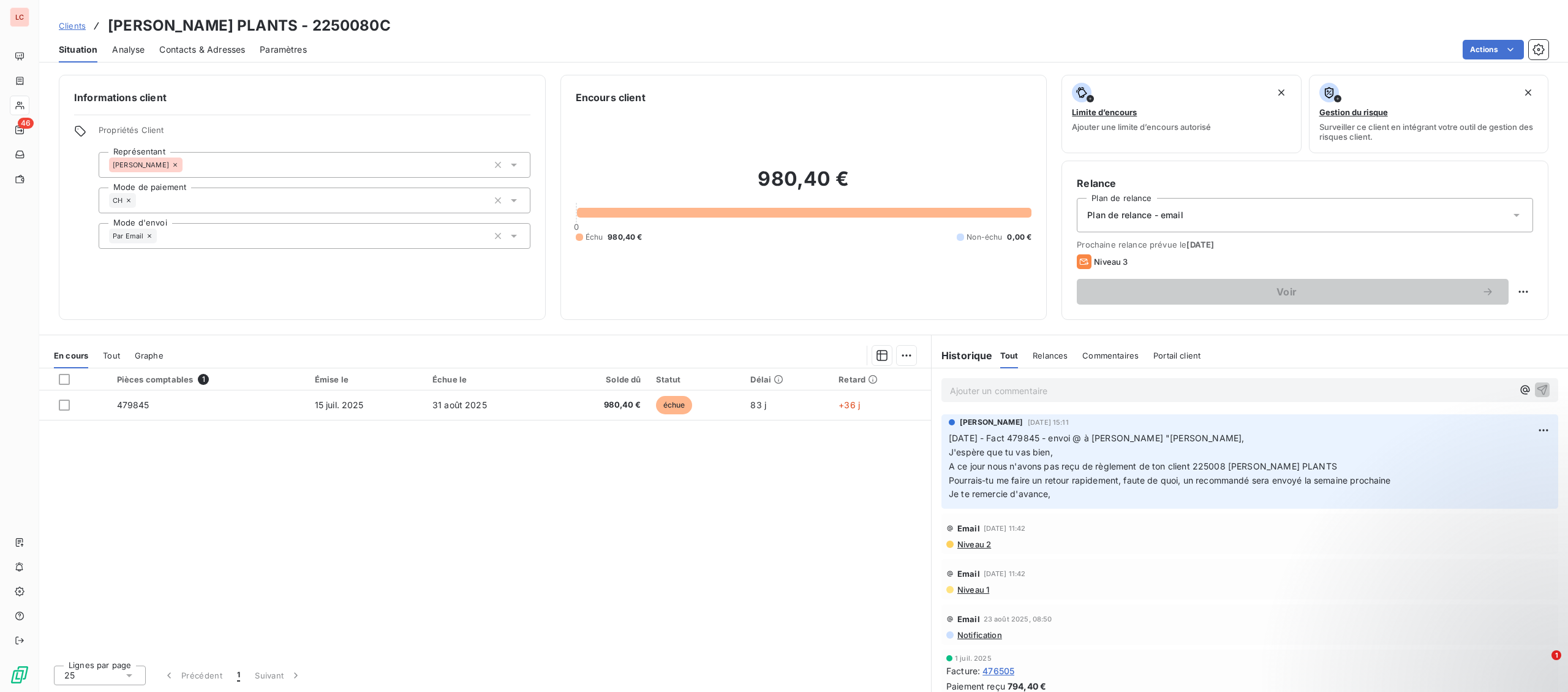
click at [1029, 389] on p "Ajouter un commentaire ﻿" at bounding box center [1231, 391] width 563 height 15
click at [1164, 395] on p "[DATE] - fact 479845 - @ [PERSON_NAME] "" at bounding box center [1231, 390] width 563 height 14
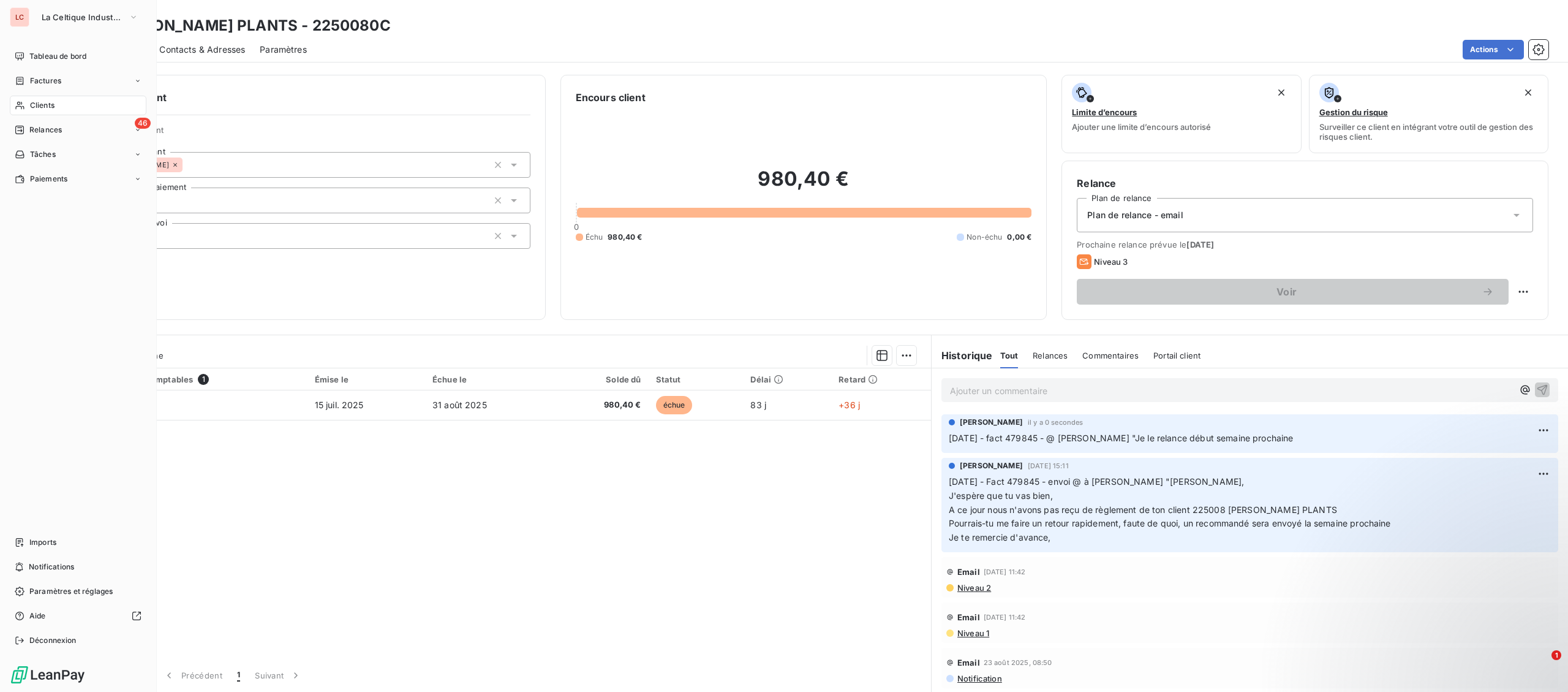
click at [34, 85] on span "Factures" at bounding box center [45, 81] width 32 height 11
click at [33, 173] on span "Clients" at bounding box center [42, 179] width 25 height 11
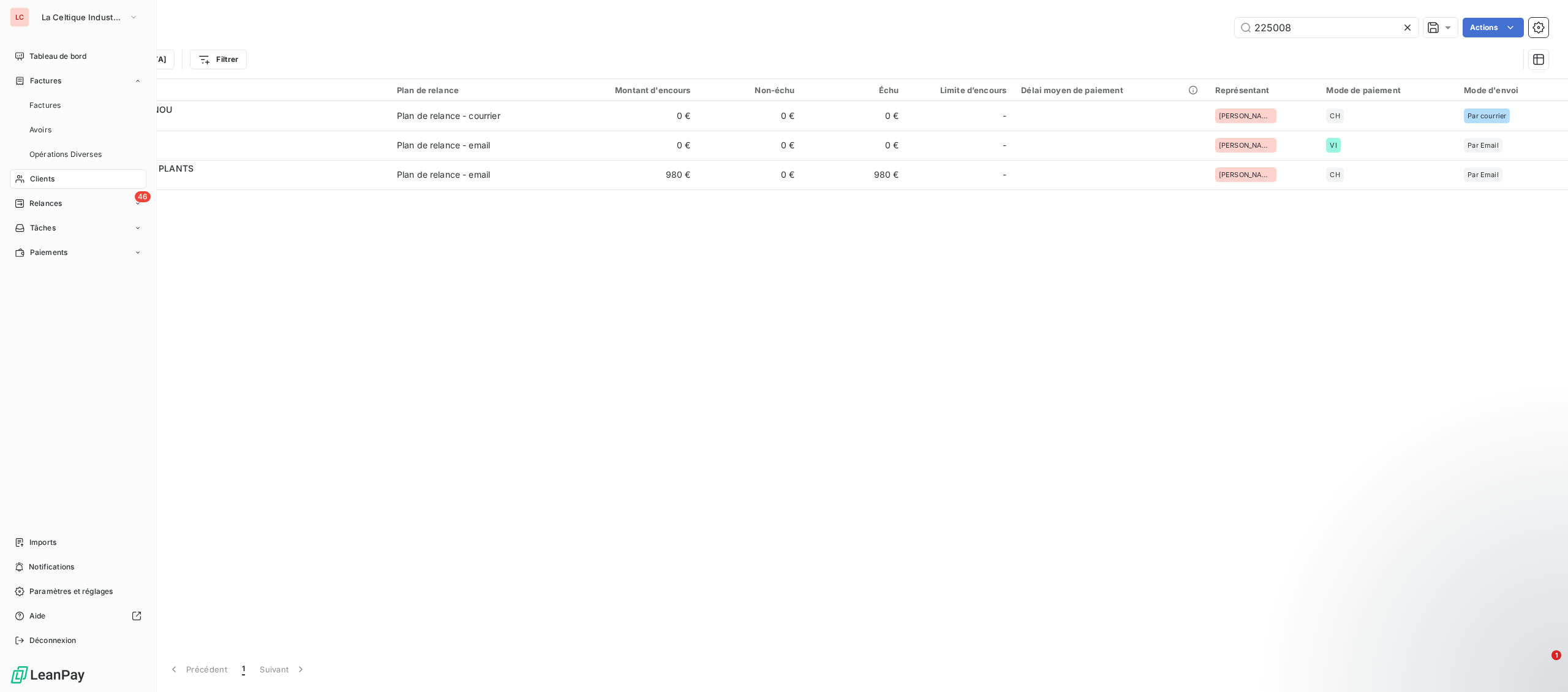
click at [33, 103] on span "Factures" at bounding box center [45, 105] width 32 height 11
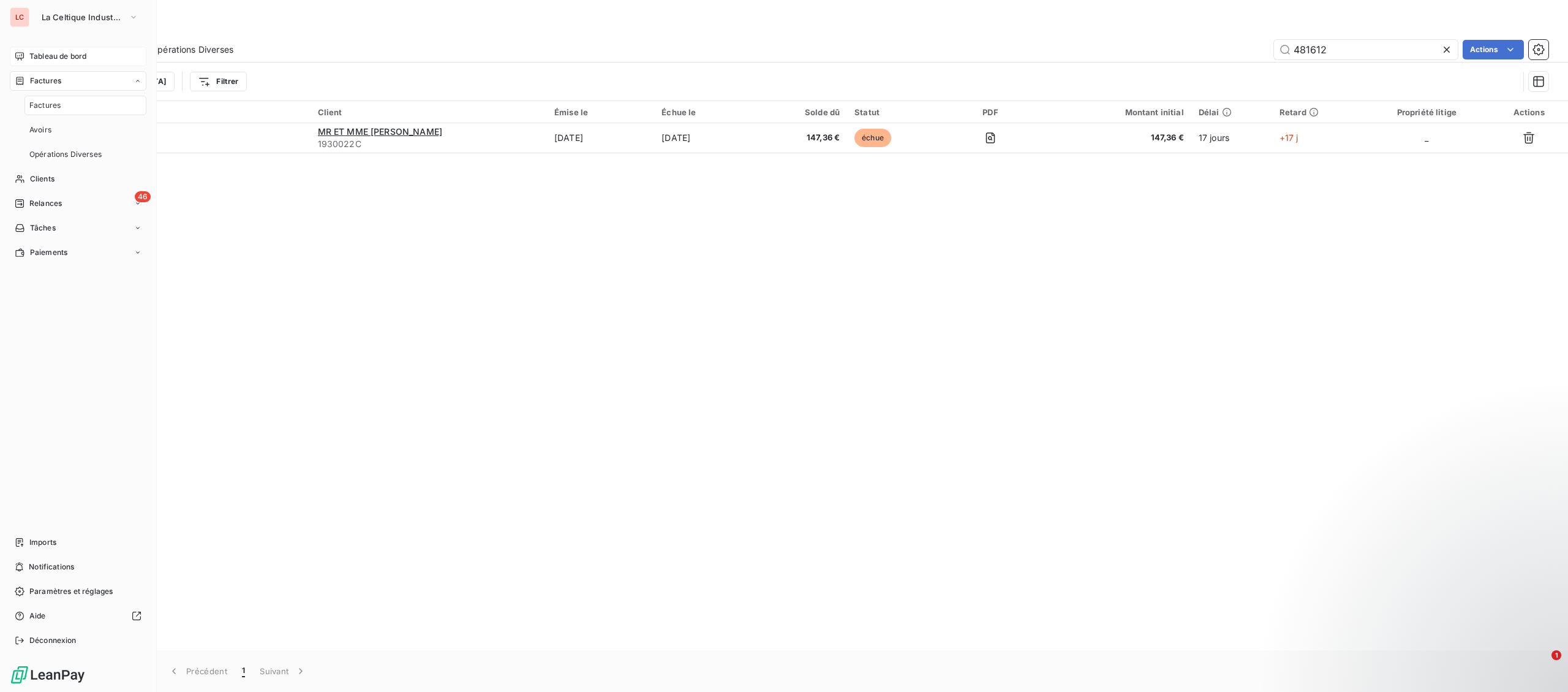
click at [42, 62] on div "Tableau de bord" at bounding box center [77, 56] width 137 height 20
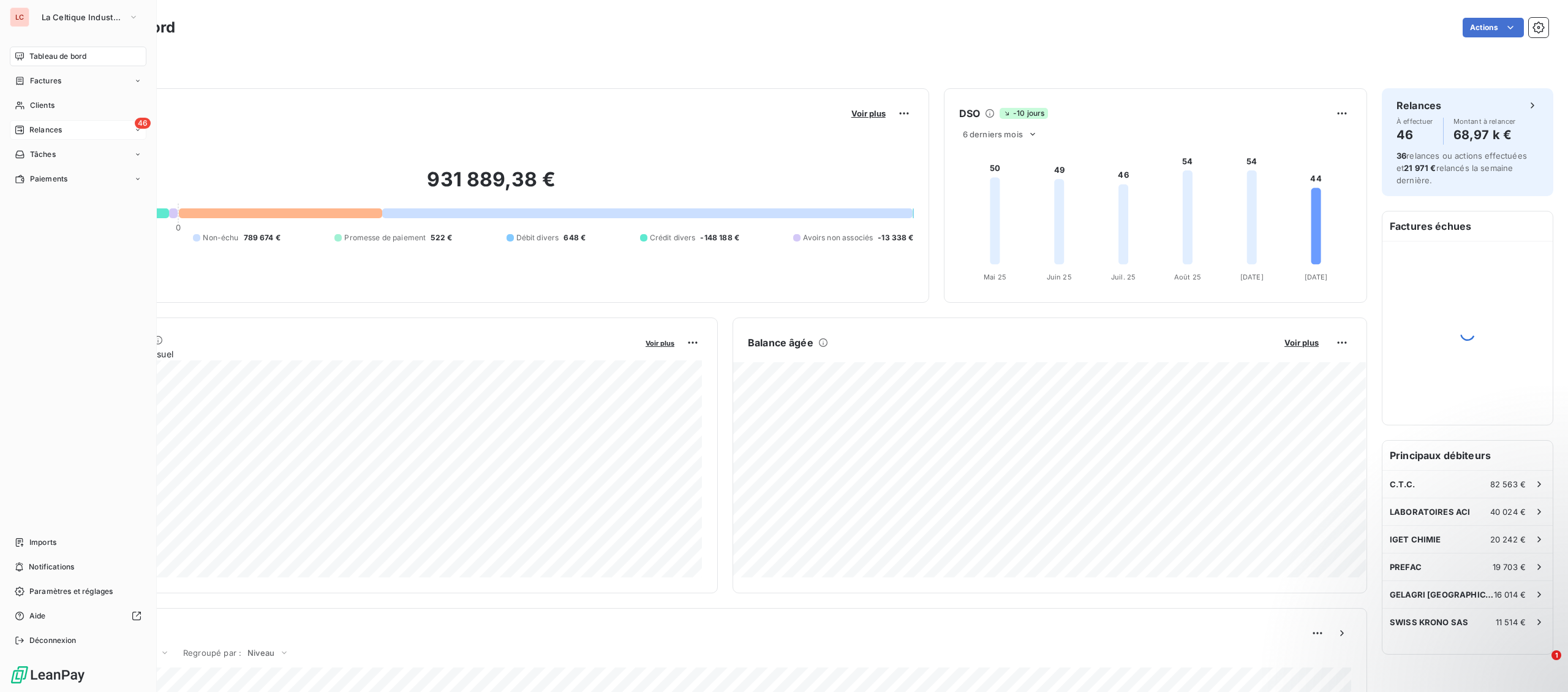
click at [32, 127] on span "Relances" at bounding box center [46, 130] width 32 height 11
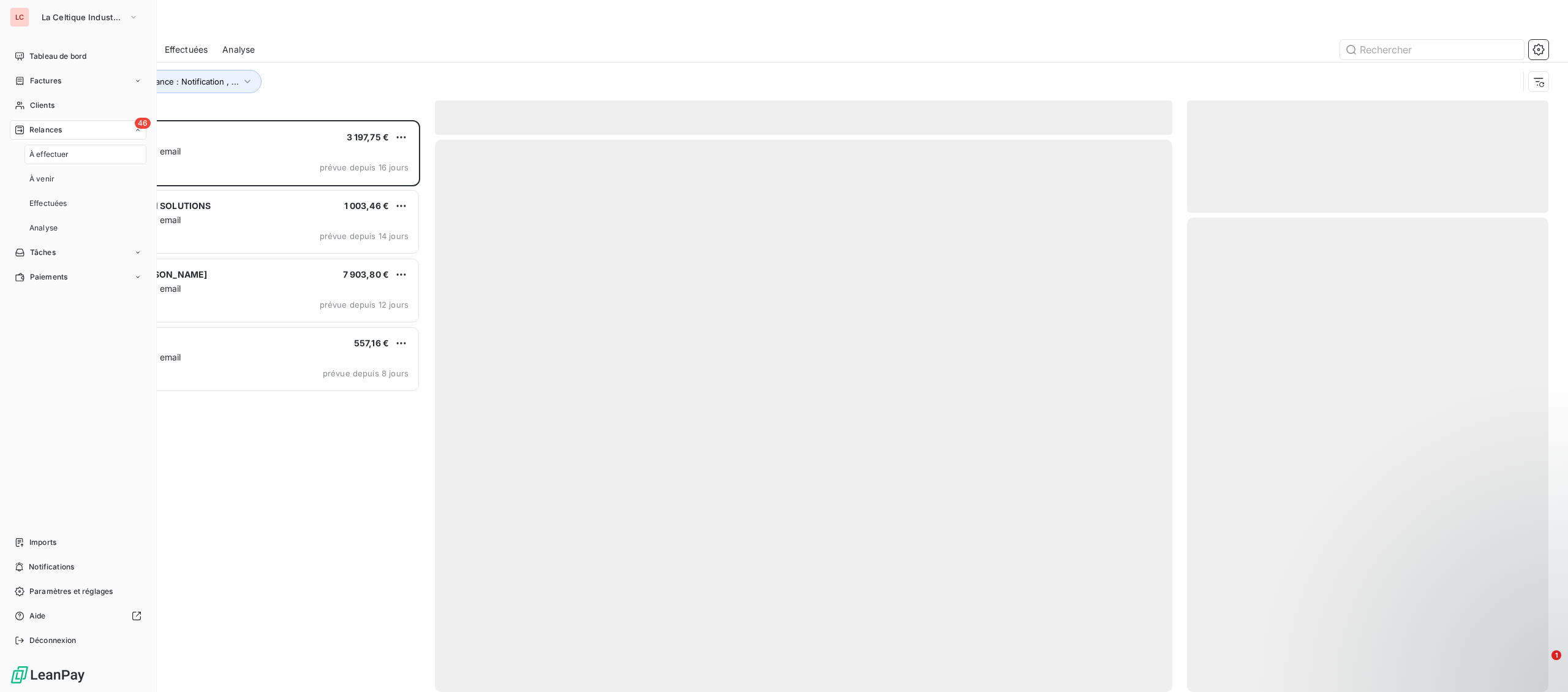
scroll to position [572, 360]
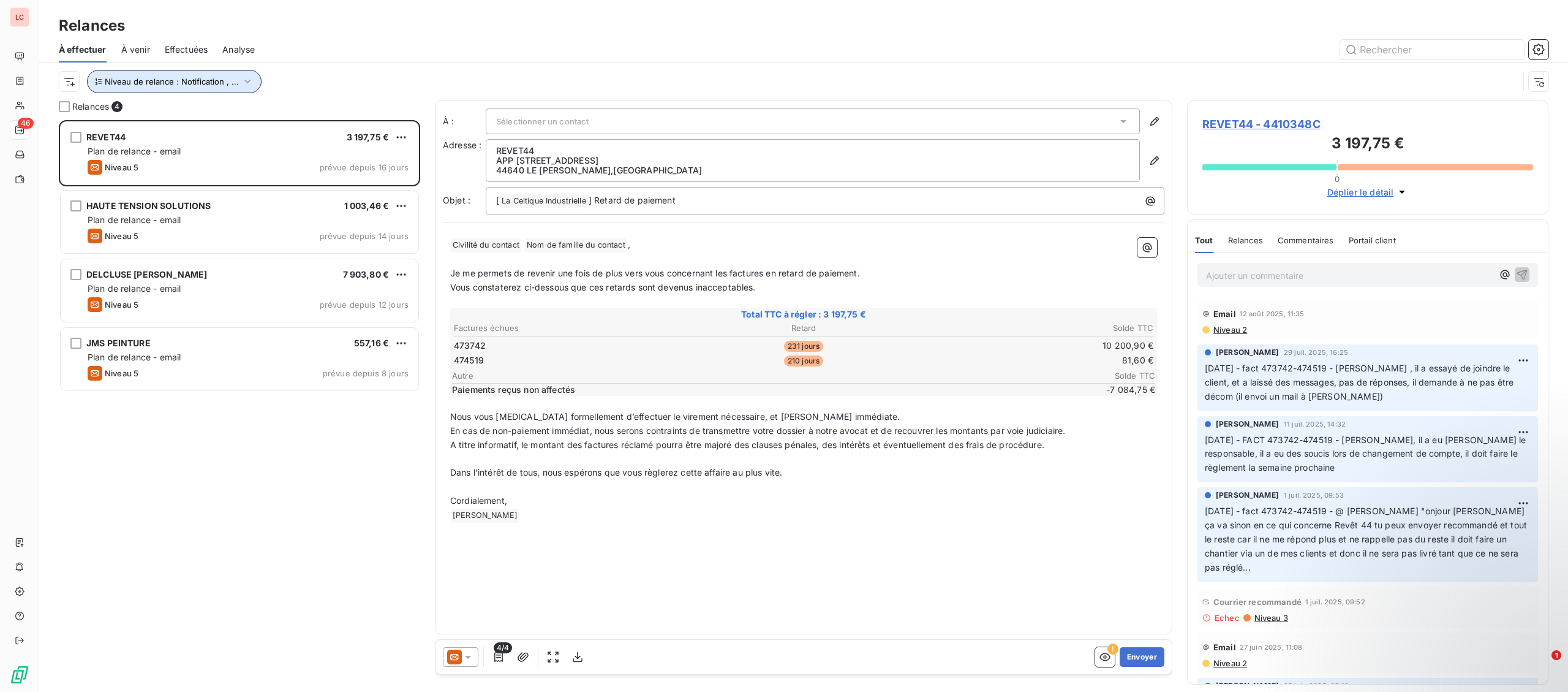
click at [214, 72] on button "Niveau de relance : Notification , ..." at bounding box center [174, 81] width 175 height 23
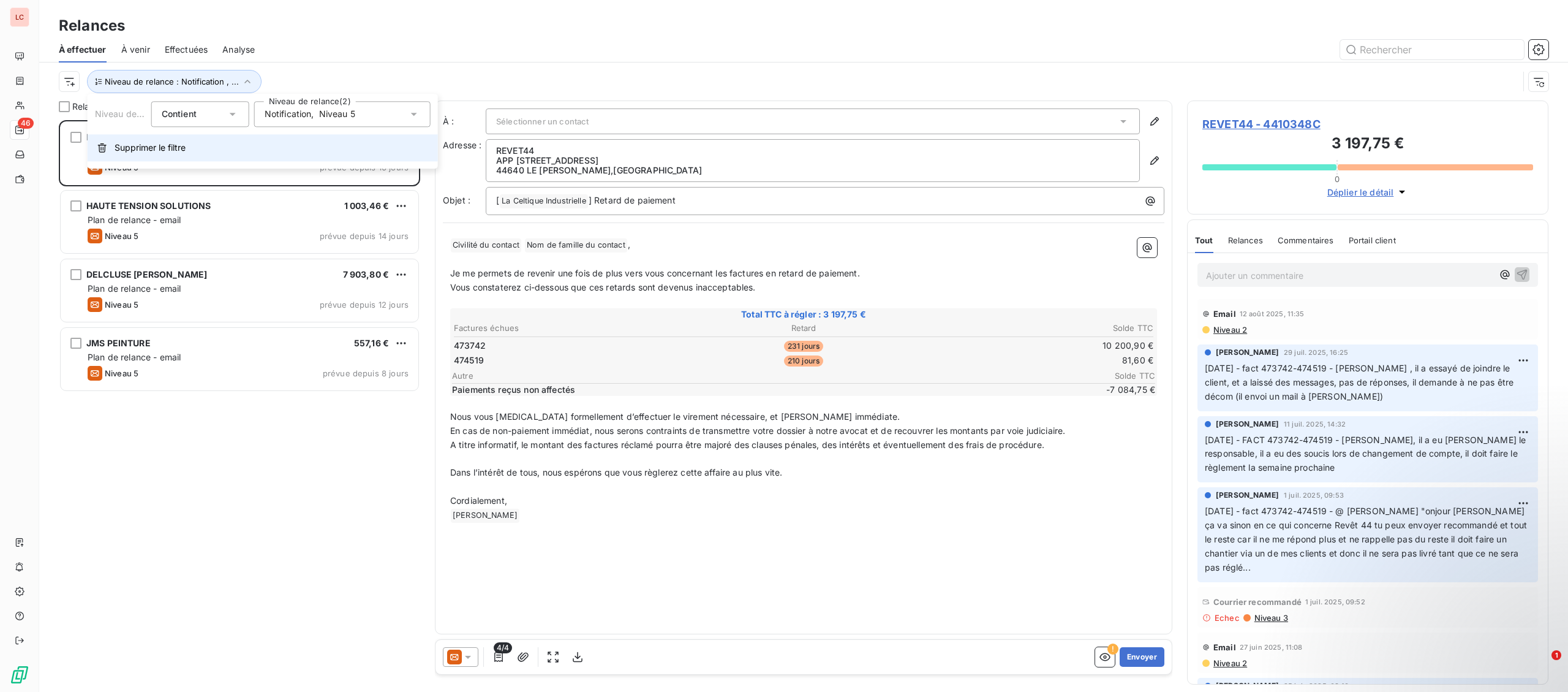
click at [151, 145] on span "Supprimer le filtre" at bounding box center [150, 147] width 71 height 12
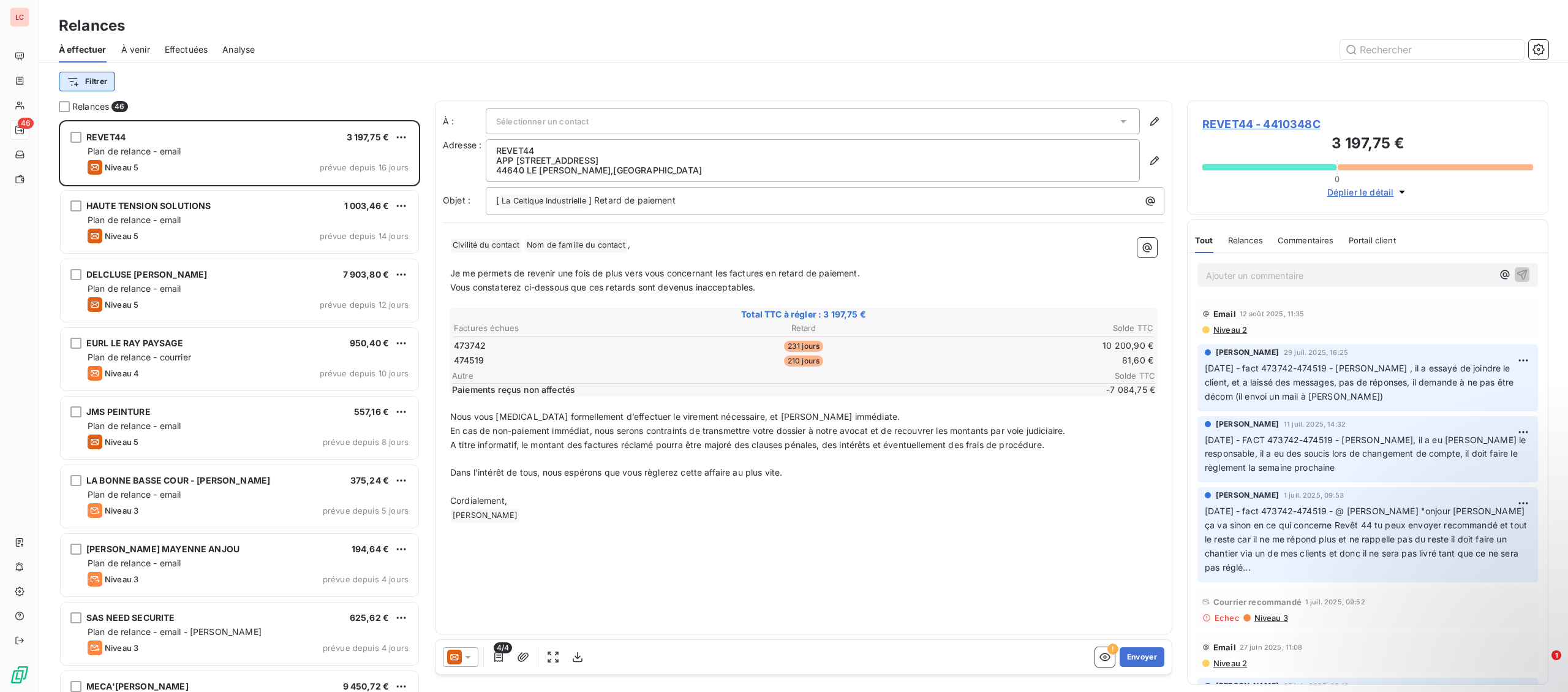
click at [86, 80] on html "LC 46 Relances À effectuer À venir Effectuées Analyse Filtrer Relances 46 REVET…" at bounding box center [784, 346] width 1568 height 692
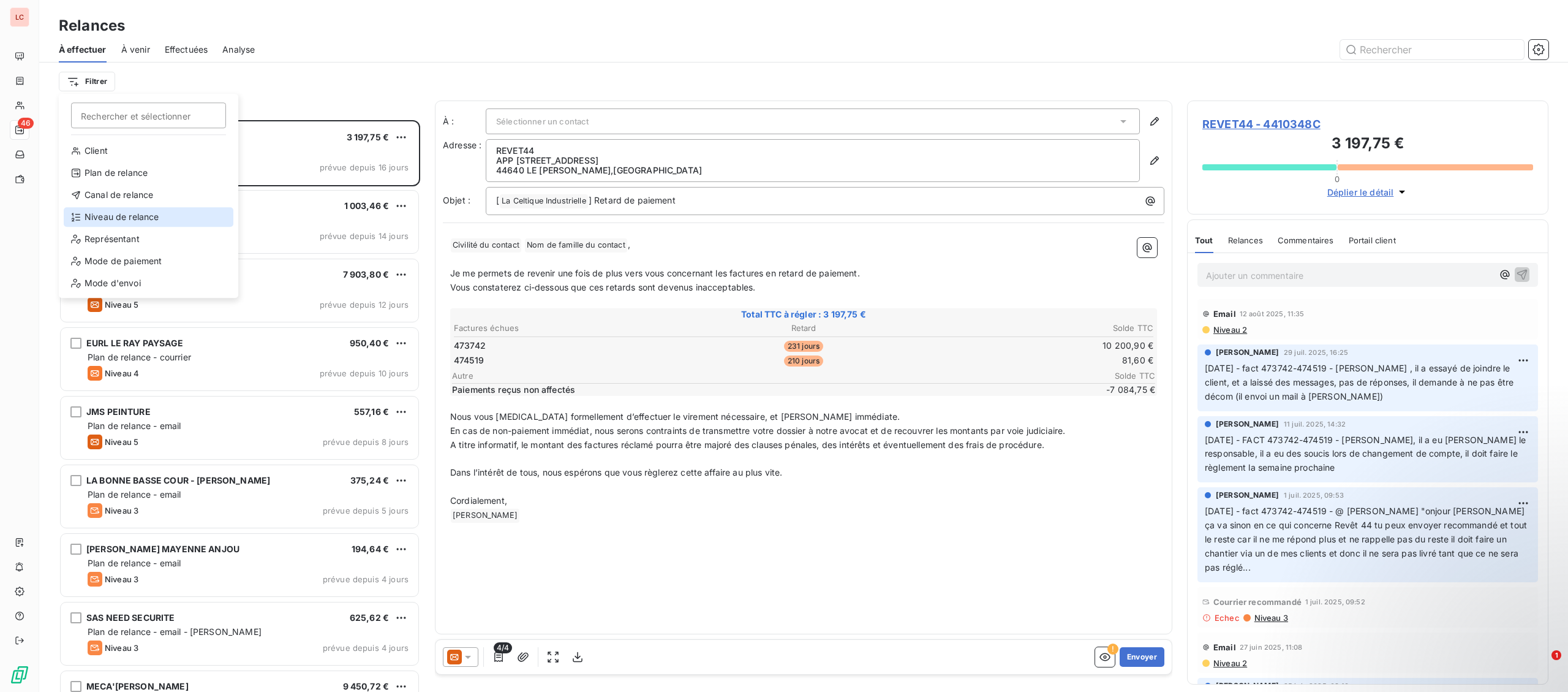
click at [105, 215] on div "Niveau de relance" at bounding box center [149, 217] width 170 height 20
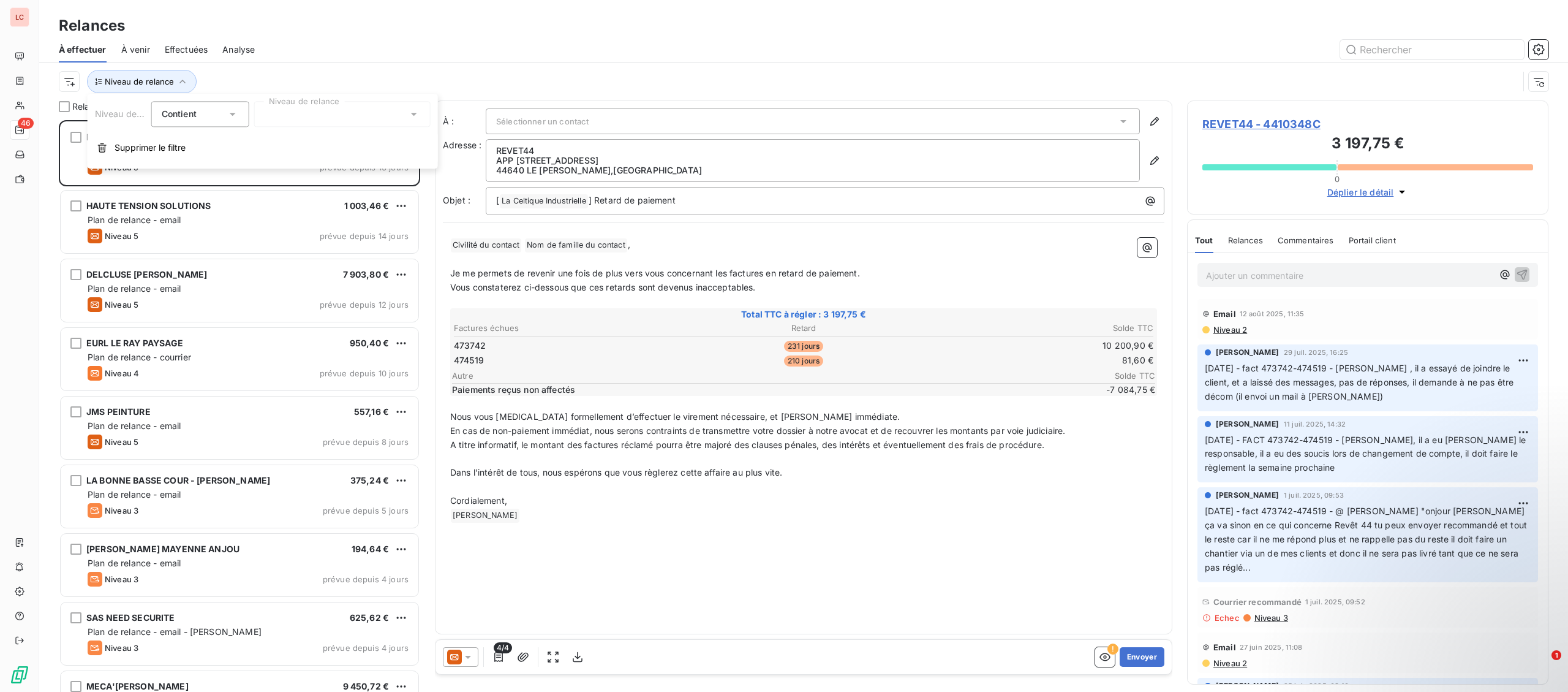
drag, startPoint x: 321, startPoint y: 120, endPoint x: 307, endPoint y: 129, distance: 16.6
click at [319, 120] on div at bounding box center [342, 114] width 177 height 26
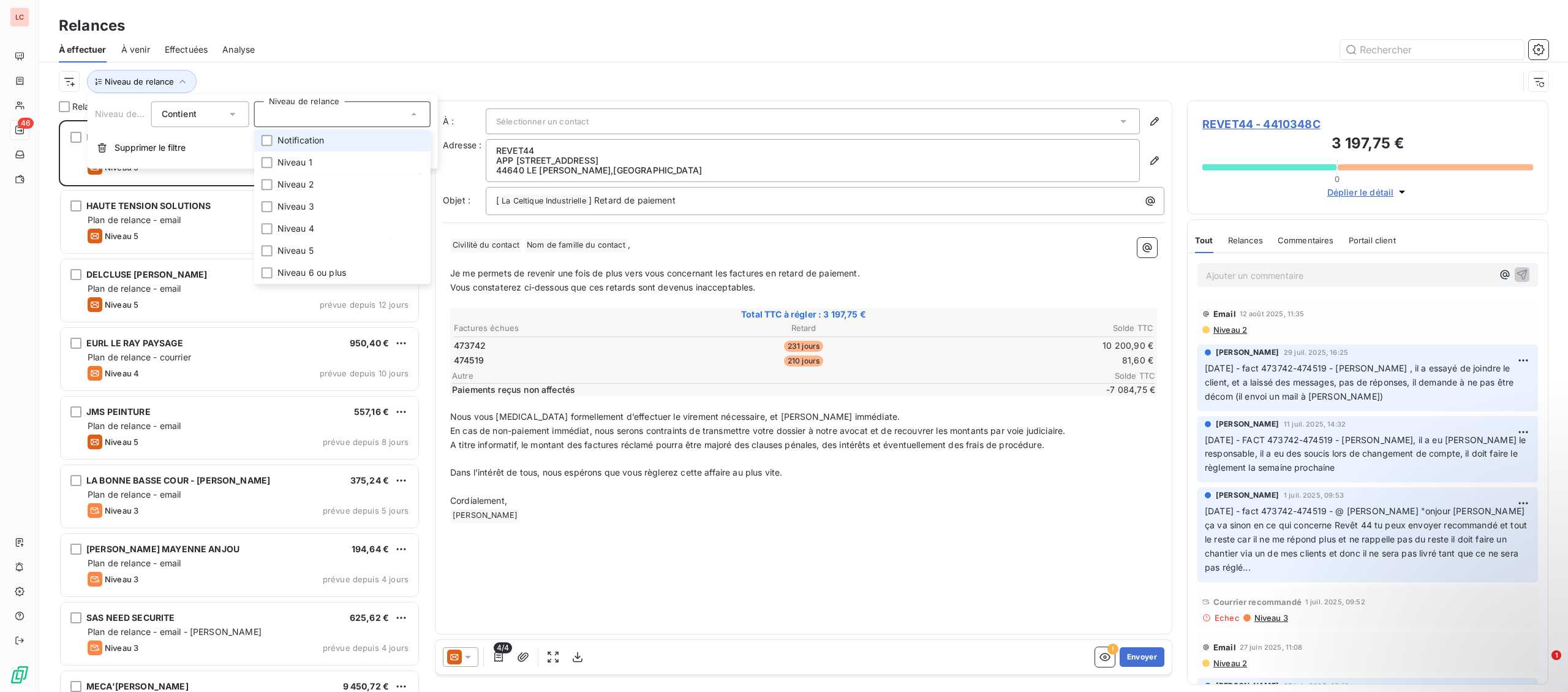
click at [306, 130] on li "Notification" at bounding box center [342, 140] width 177 height 22
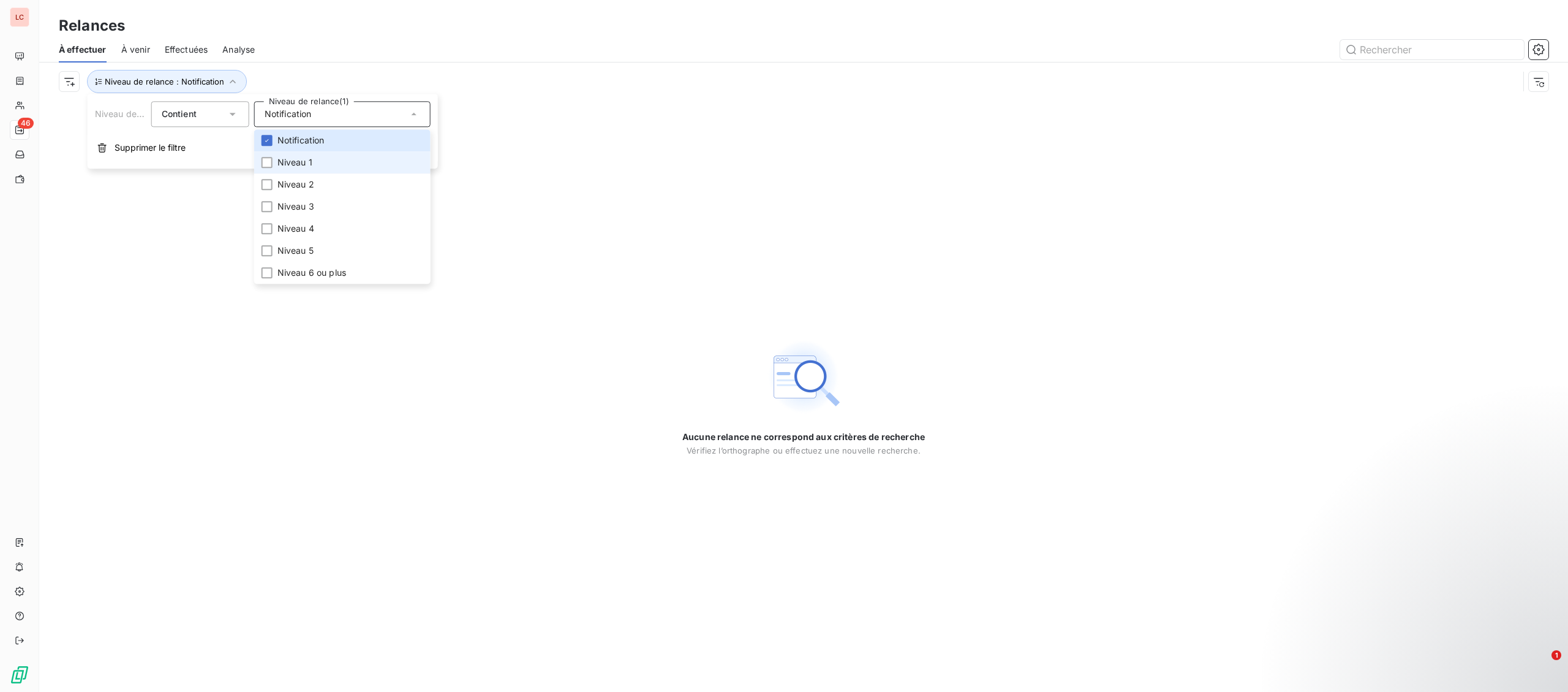
click at [296, 159] on span "Niveau 1" at bounding box center [294, 162] width 35 height 12
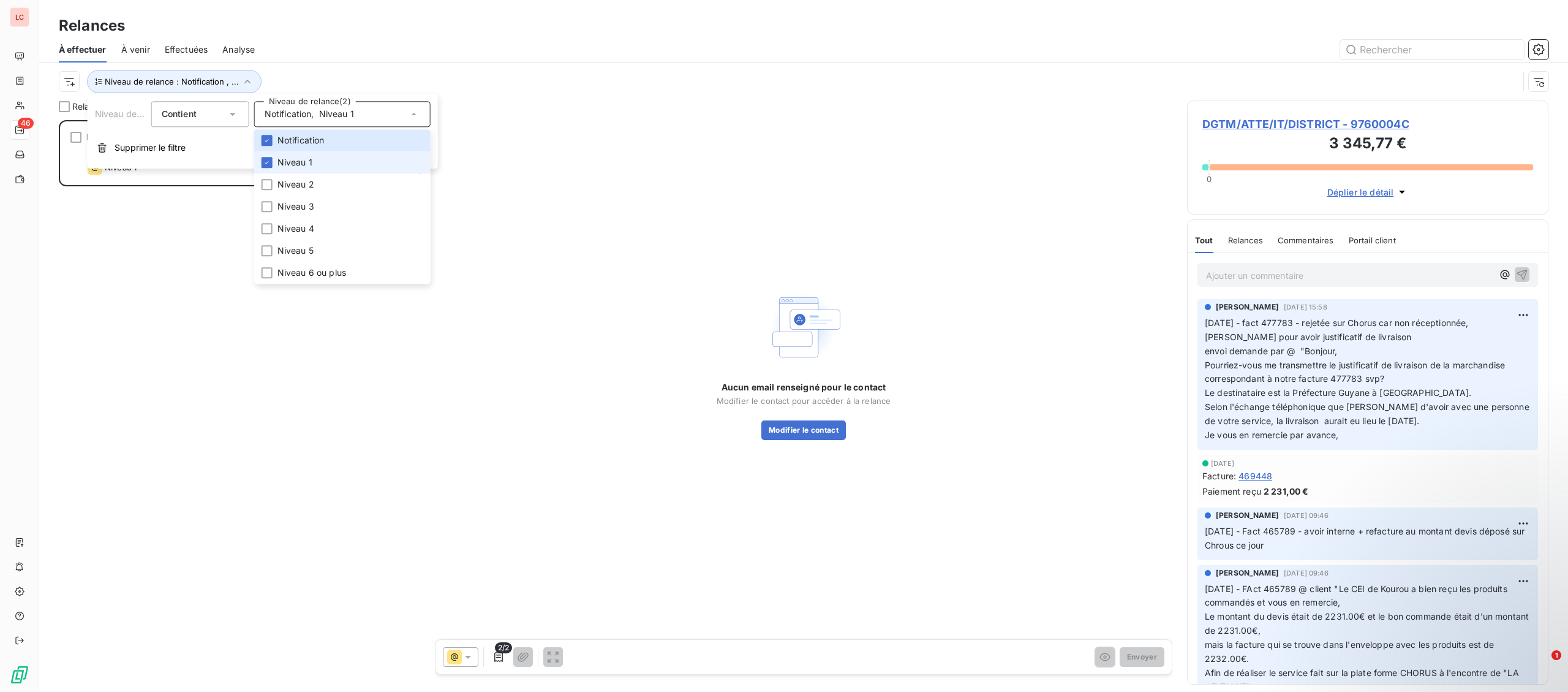
click at [299, 162] on span "Niveau 1" at bounding box center [294, 162] width 35 height 12
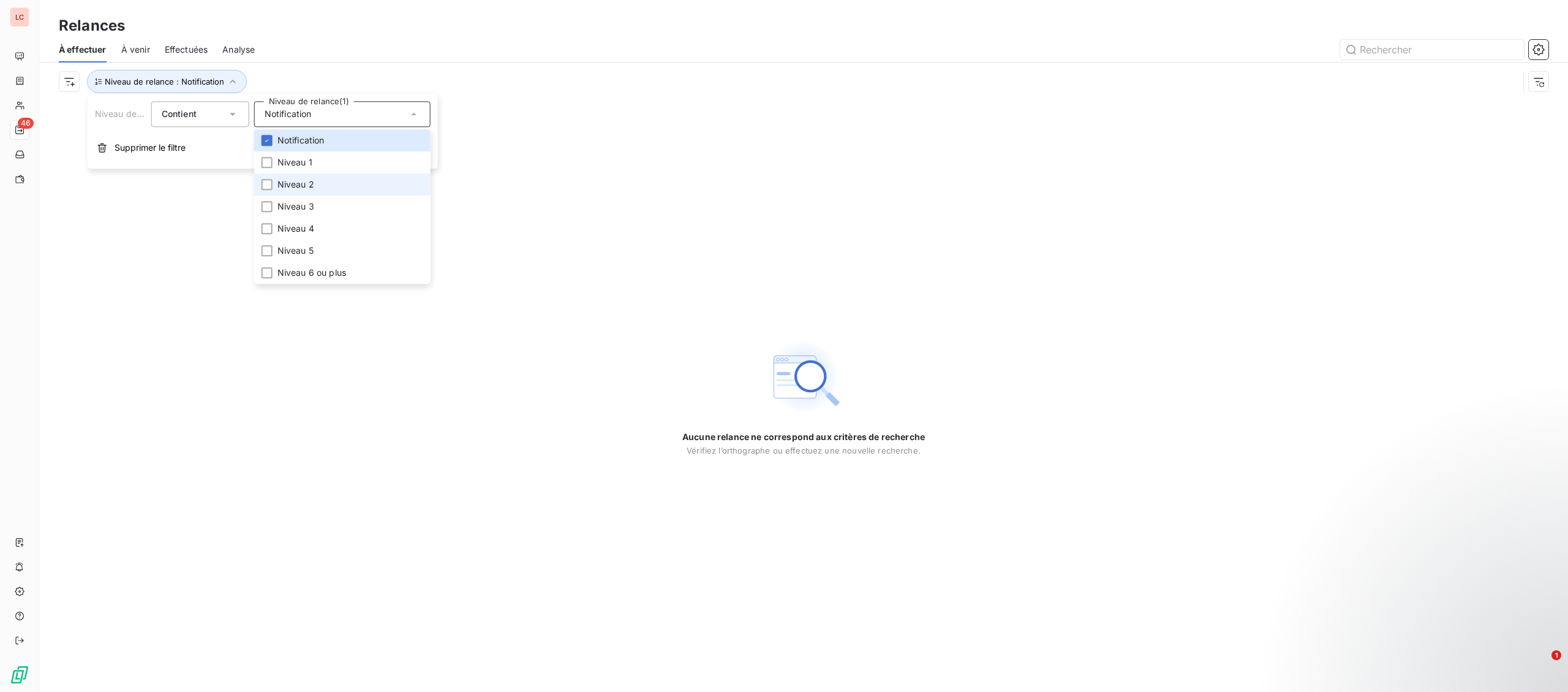
click at [296, 185] on span "Niveau 2" at bounding box center [295, 184] width 36 height 12
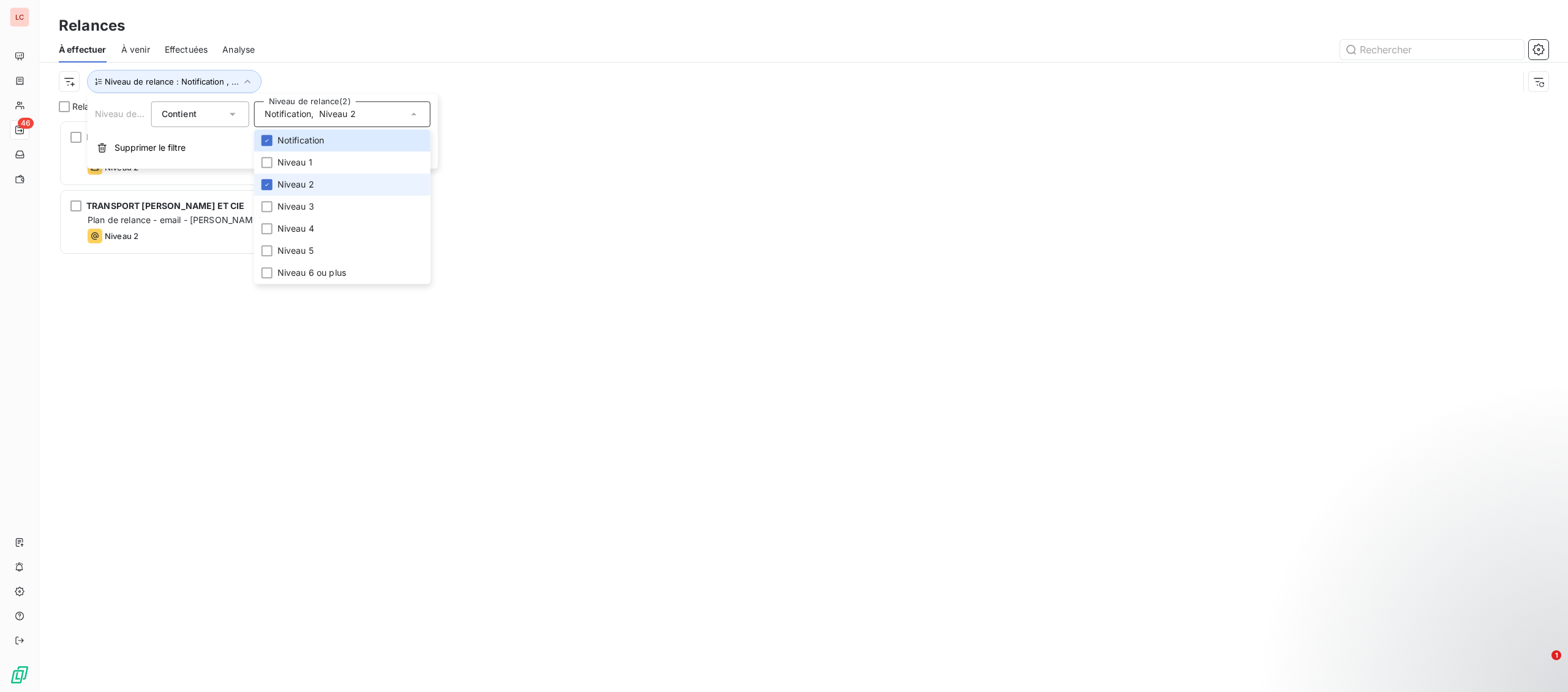
scroll to position [572, 360]
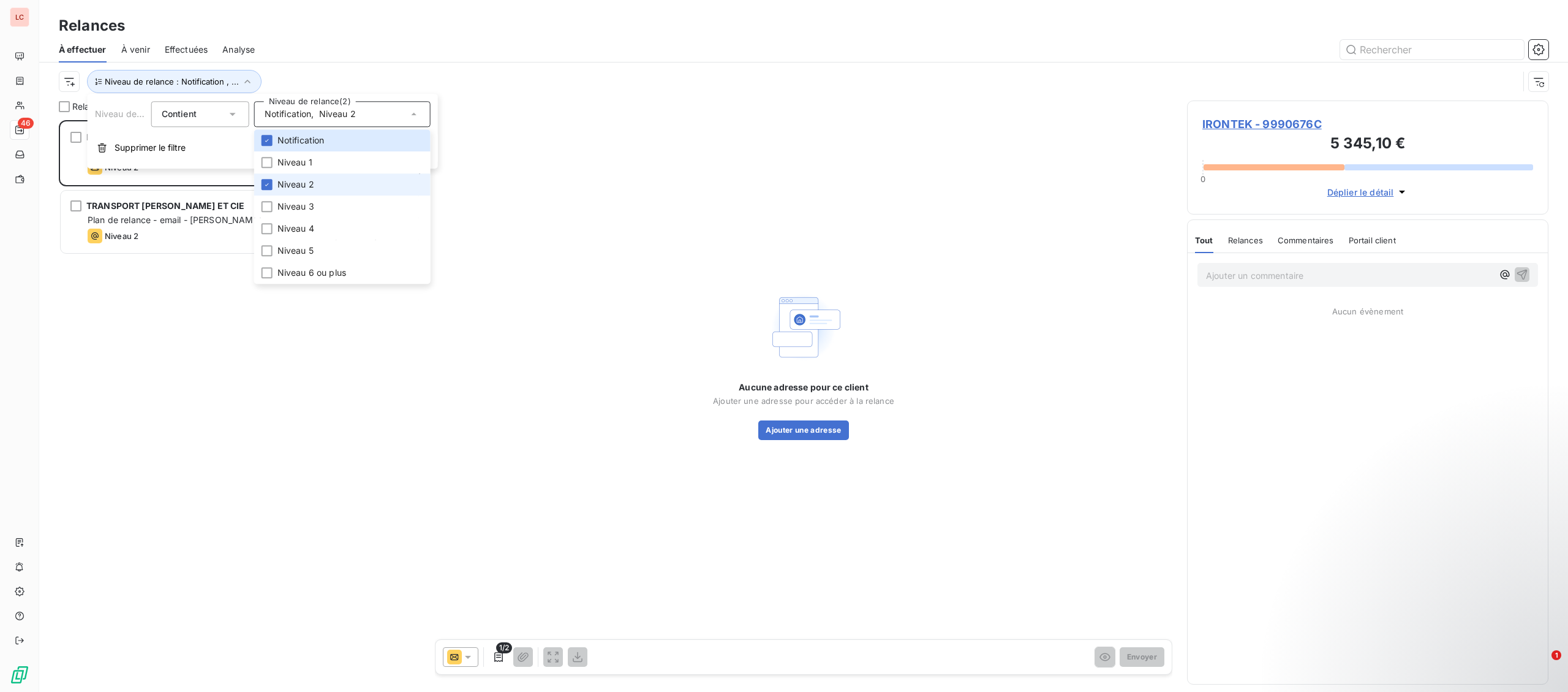
click at [296, 185] on span "Niveau 2" at bounding box center [295, 184] width 36 height 12
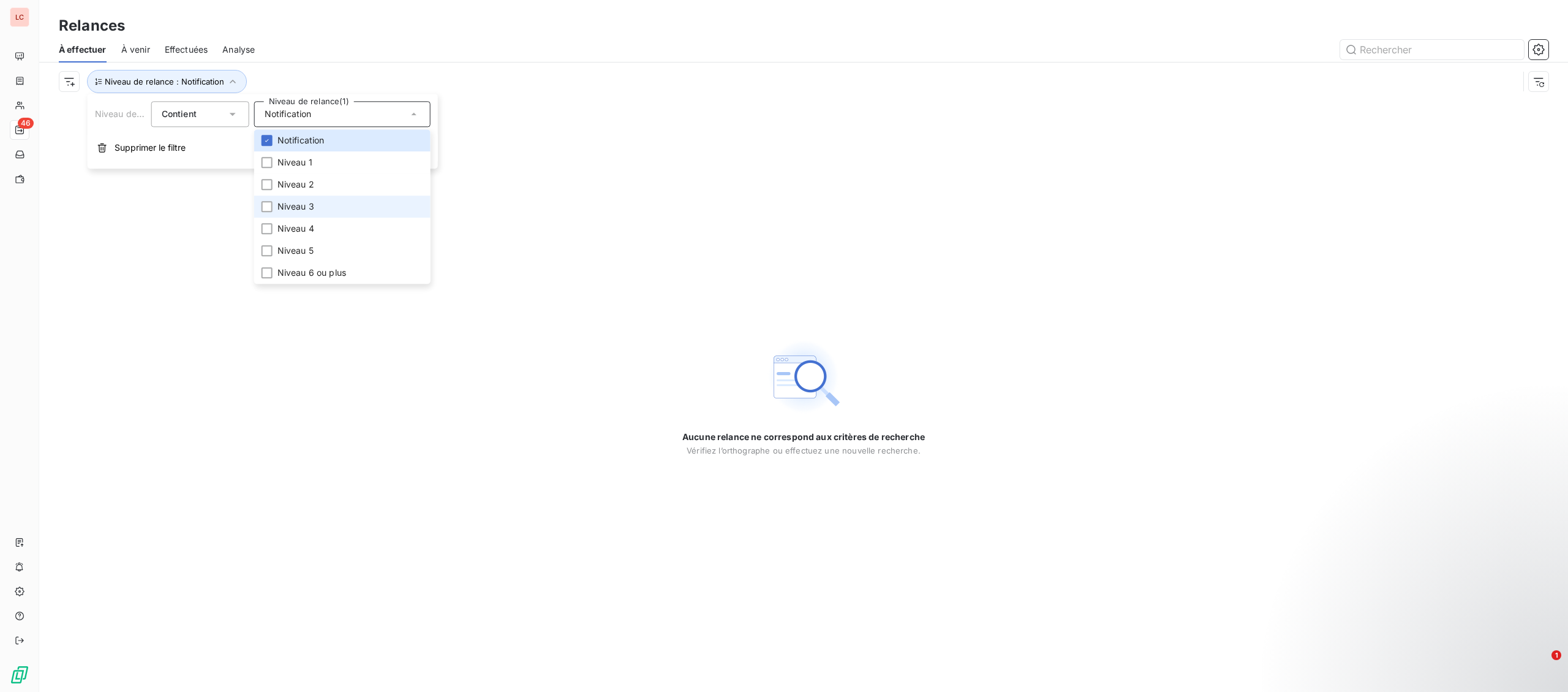
click at [298, 201] on li "Niveau 3" at bounding box center [342, 205] width 177 height 22
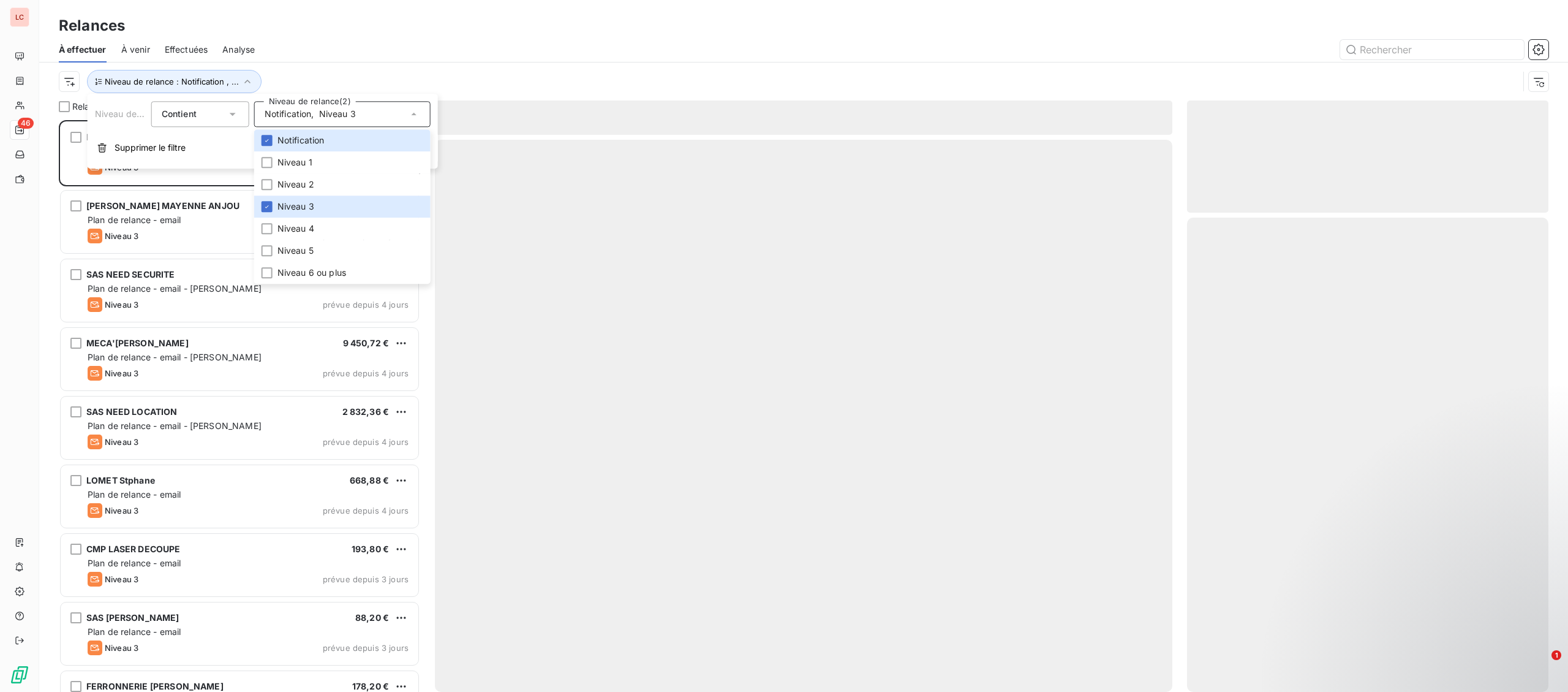
click at [316, 81] on div "Niveau de relance : Notification , ..." at bounding box center [788, 81] width 1459 height 23
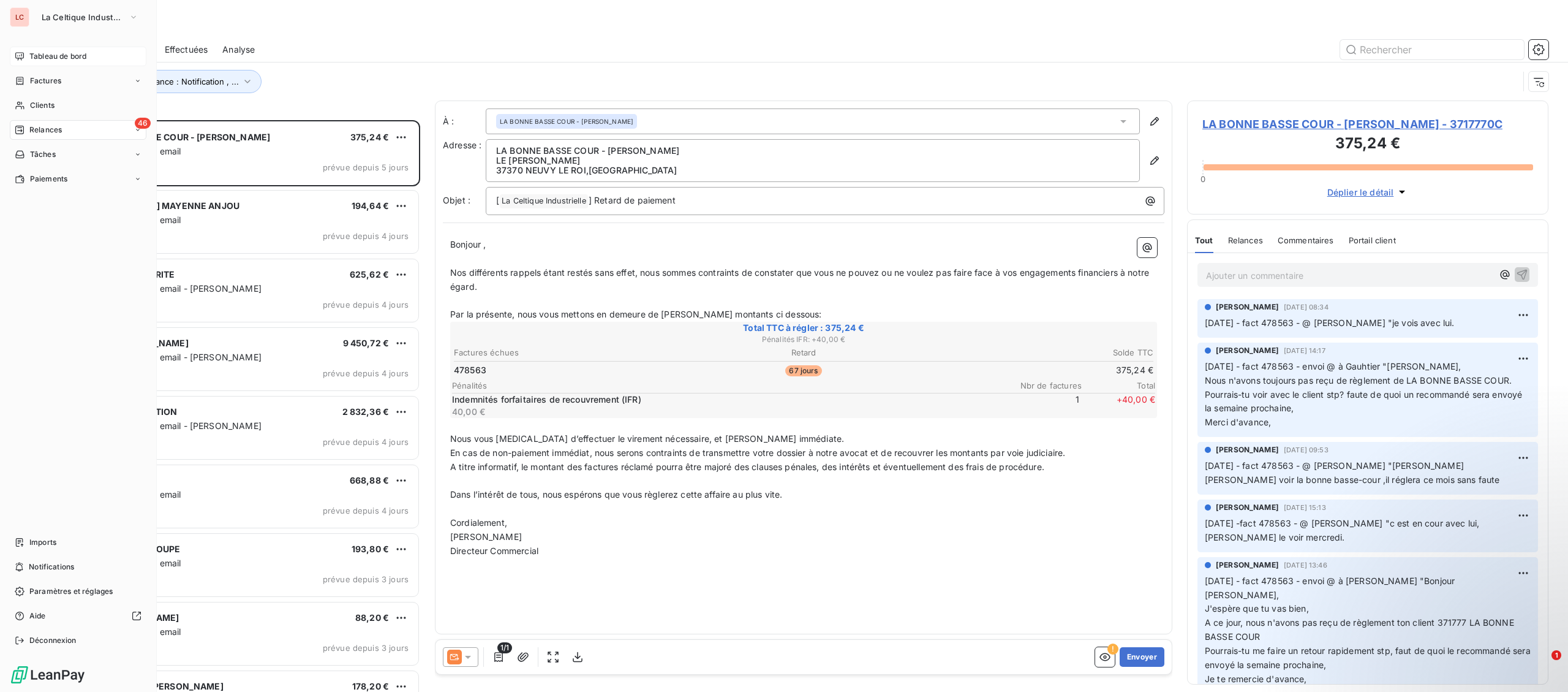
click at [29, 56] on div "Tableau de bord" at bounding box center [77, 56] width 137 height 20
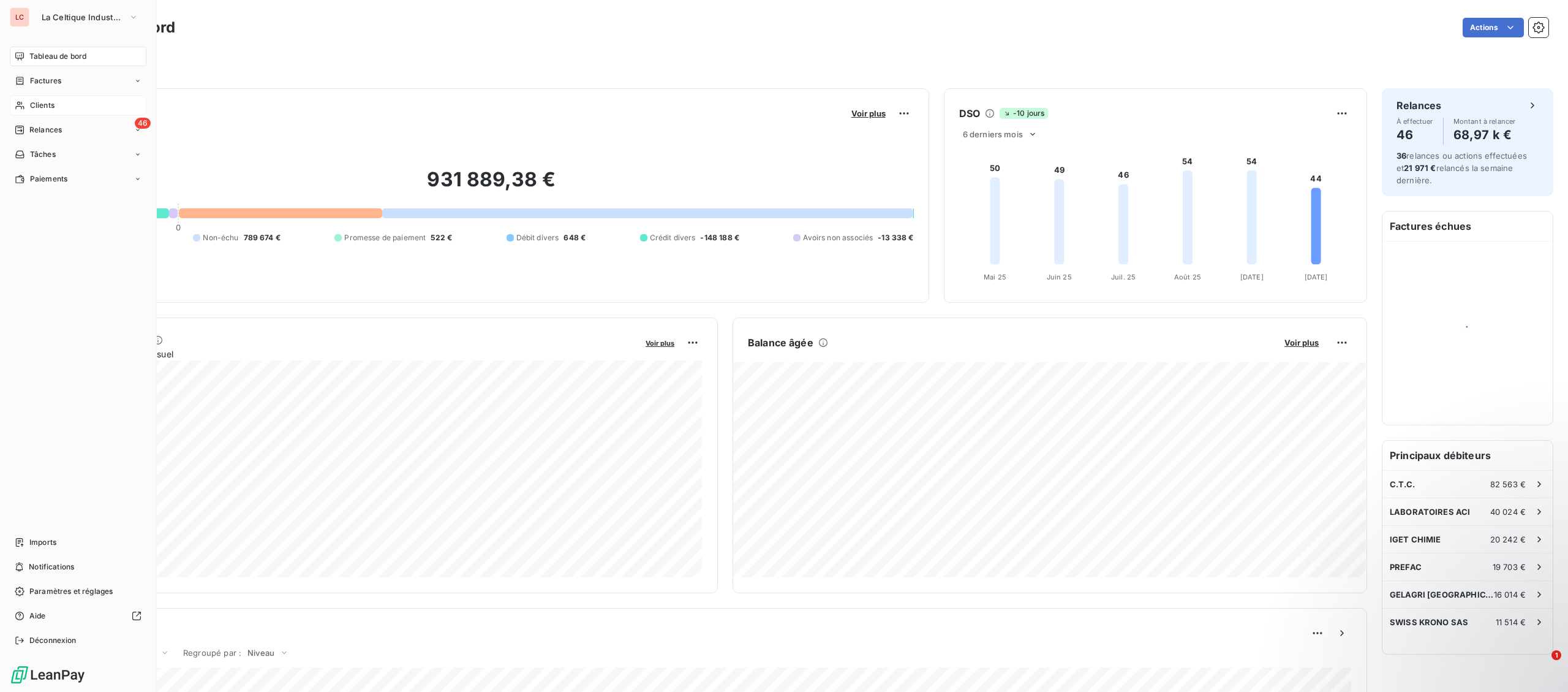
click at [52, 103] on span "Clients" at bounding box center [42, 105] width 25 height 11
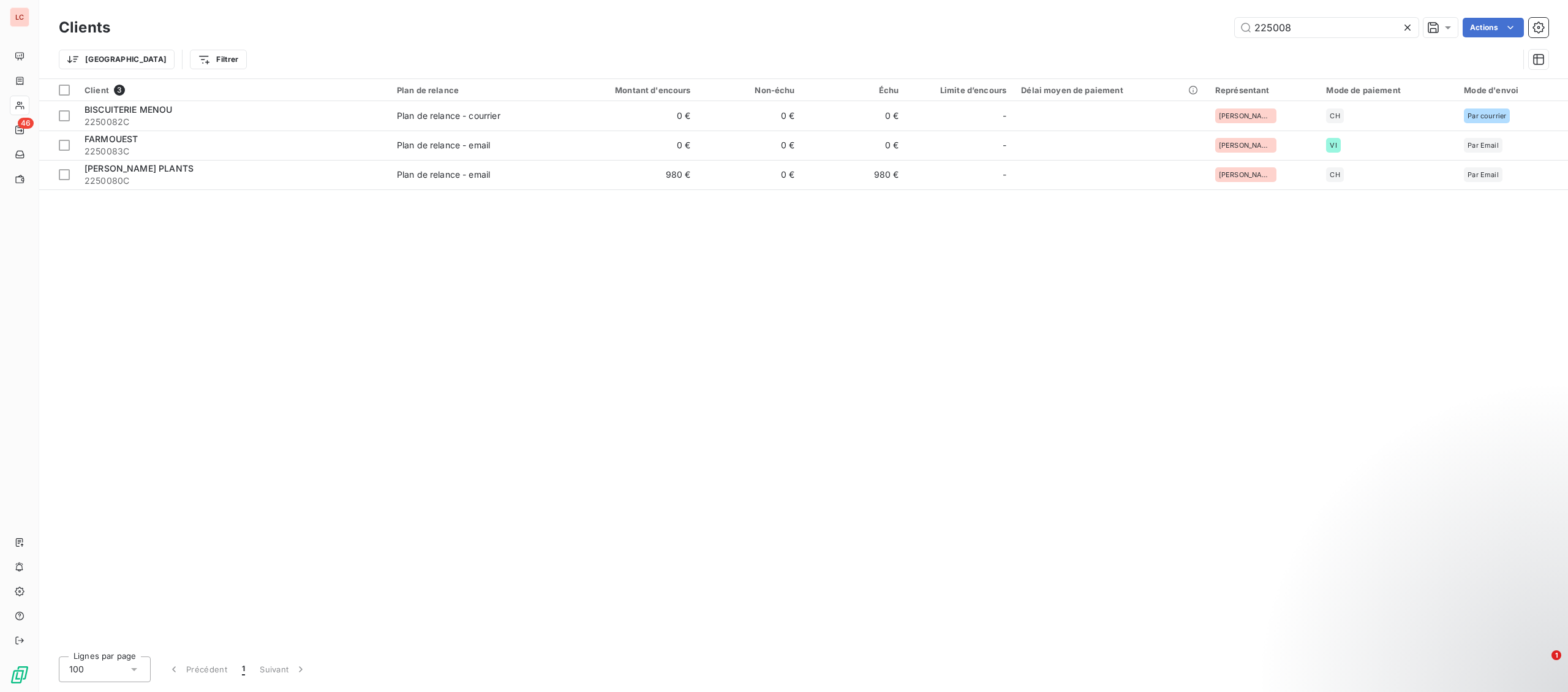
drag, startPoint x: 1257, startPoint y: 14, endPoint x: 1177, endPoint y: 16, distance: 80.0
click at [1177, 16] on div "Clients 225008 Actions" at bounding box center [804, 27] width 1490 height 26
drag, startPoint x: 1300, startPoint y: 28, endPoint x: 1164, endPoint y: 36, distance: 136.2
click at [1235, 36] on input "225008" at bounding box center [1326, 28] width 183 height 20
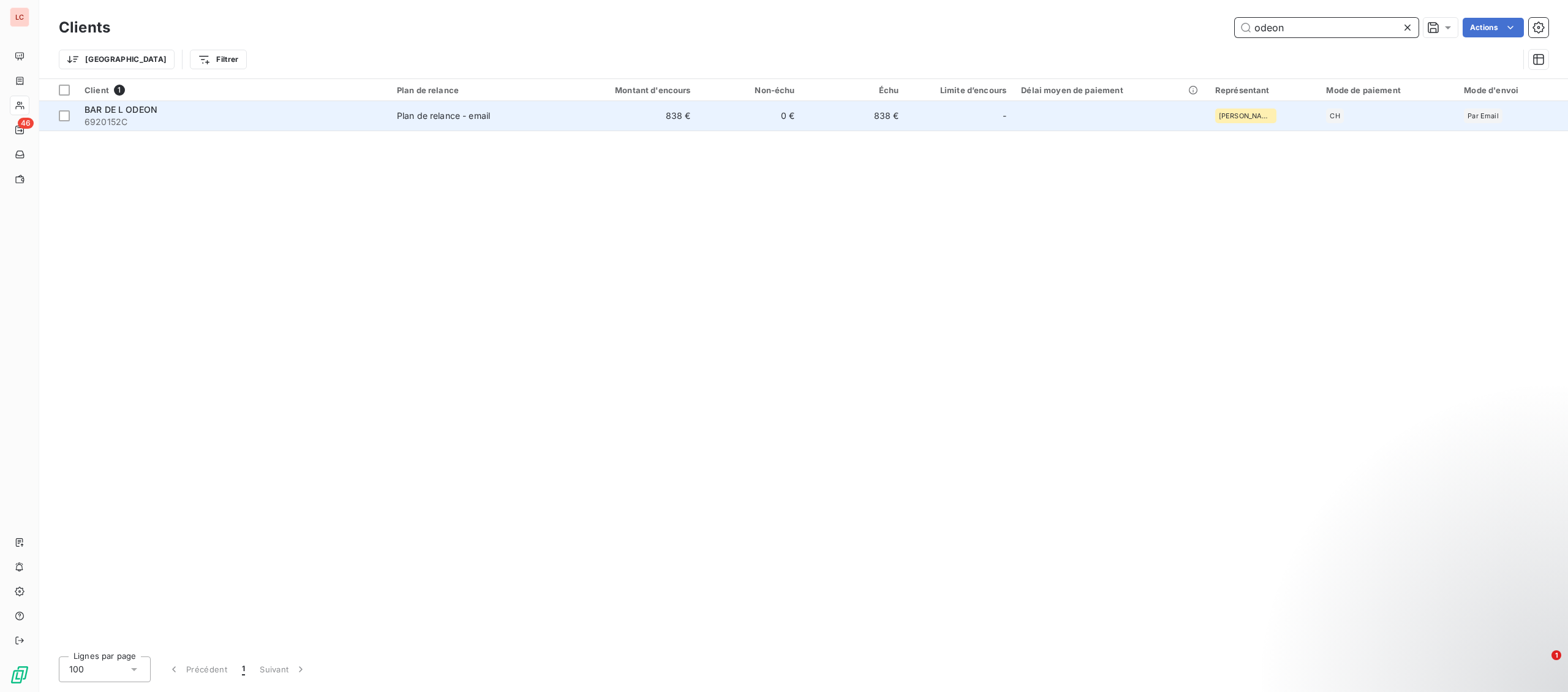
type input "odeon"
click at [816, 115] on td "838 €" at bounding box center [854, 116] width 104 height 30
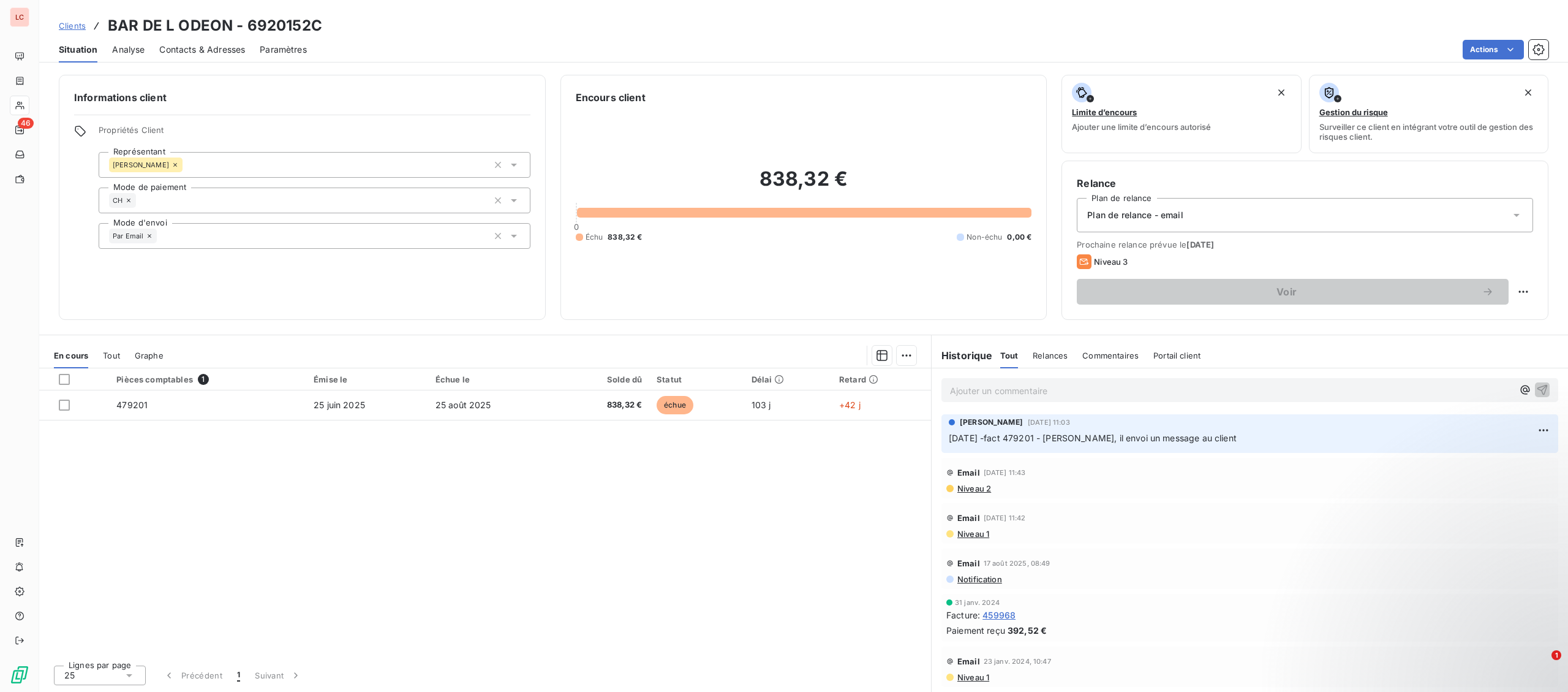
click at [1006, 386] on p "Ajouter un commentaire ﻿" at bounding box center [1231, 391] width 563 height 15
click at [1197, 399] on div "[DATE] - fact 479201 - @ François "" at bounding box center [1249, 389] width 616 height 23
click at [1198, 393] on p "[DATE] - fact 479201 - @ François "" at bounding box center [1231, 390] width 563 height 14
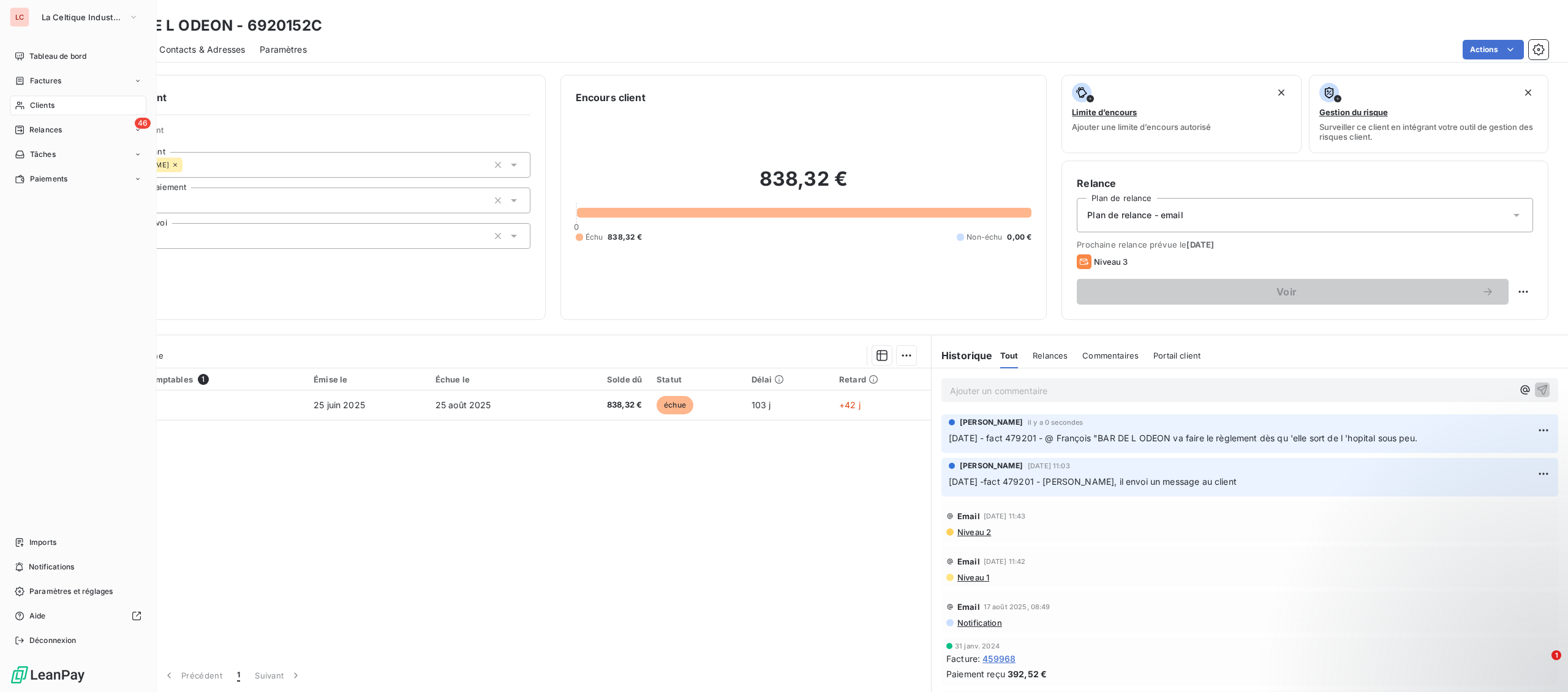
click at [25, 108] on icon at bounding box center [19, 105] width 11 height 10
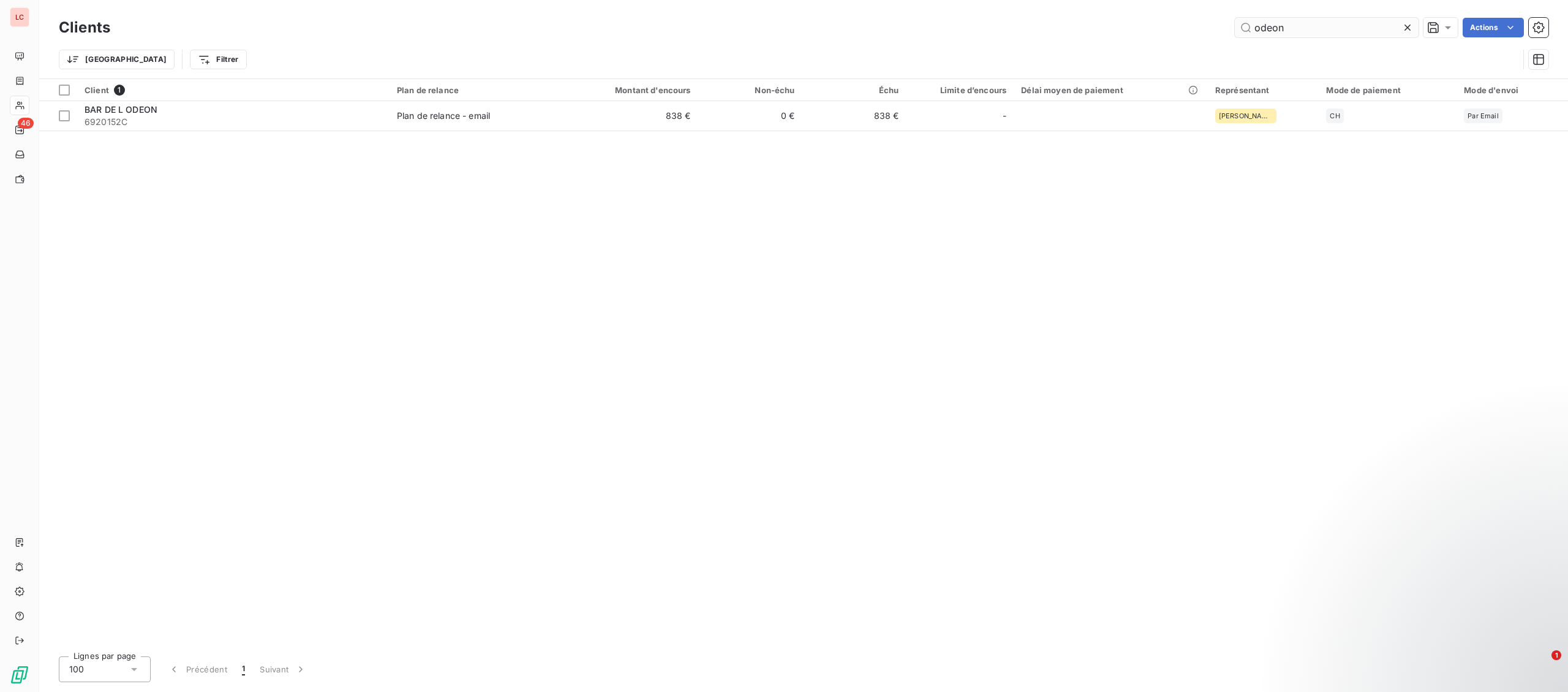
drag, startPoint x: 1281, startPoint y: 34, endPoint x: 1174, endPoint y: 24, distance: 107.5
click at [1235, 24] on input "odeon" at bounding box center [1326, 28] width 183 height 20
type input "fleur de se"
click at [264, 132] on div "Client 1 Plan de relance Montant d'encours Non-échu Échu Limite d’encours Délai…" at bounding box center [804, 362] width 1529 height 567
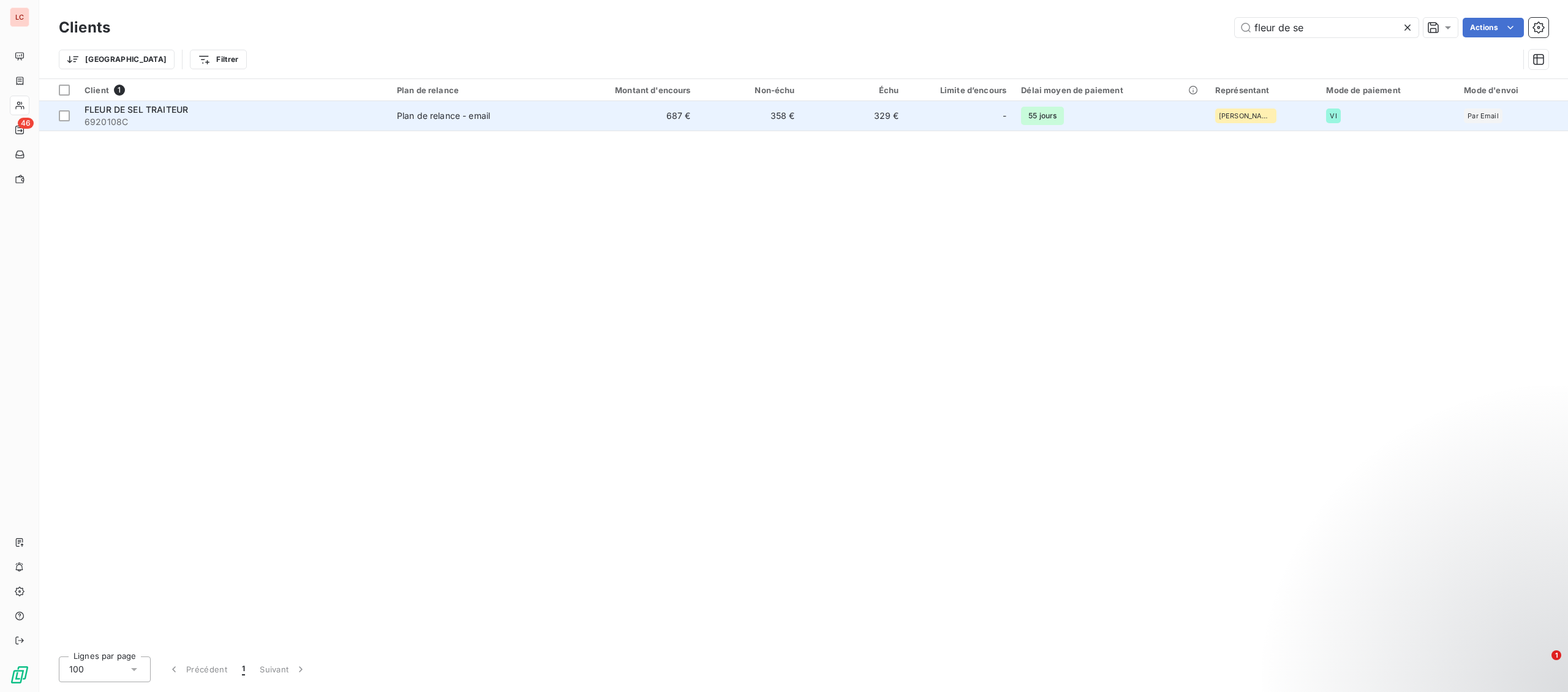
click at [270, 122] on span "6920108C" at bounding box center [232, 121] width 297 height 12
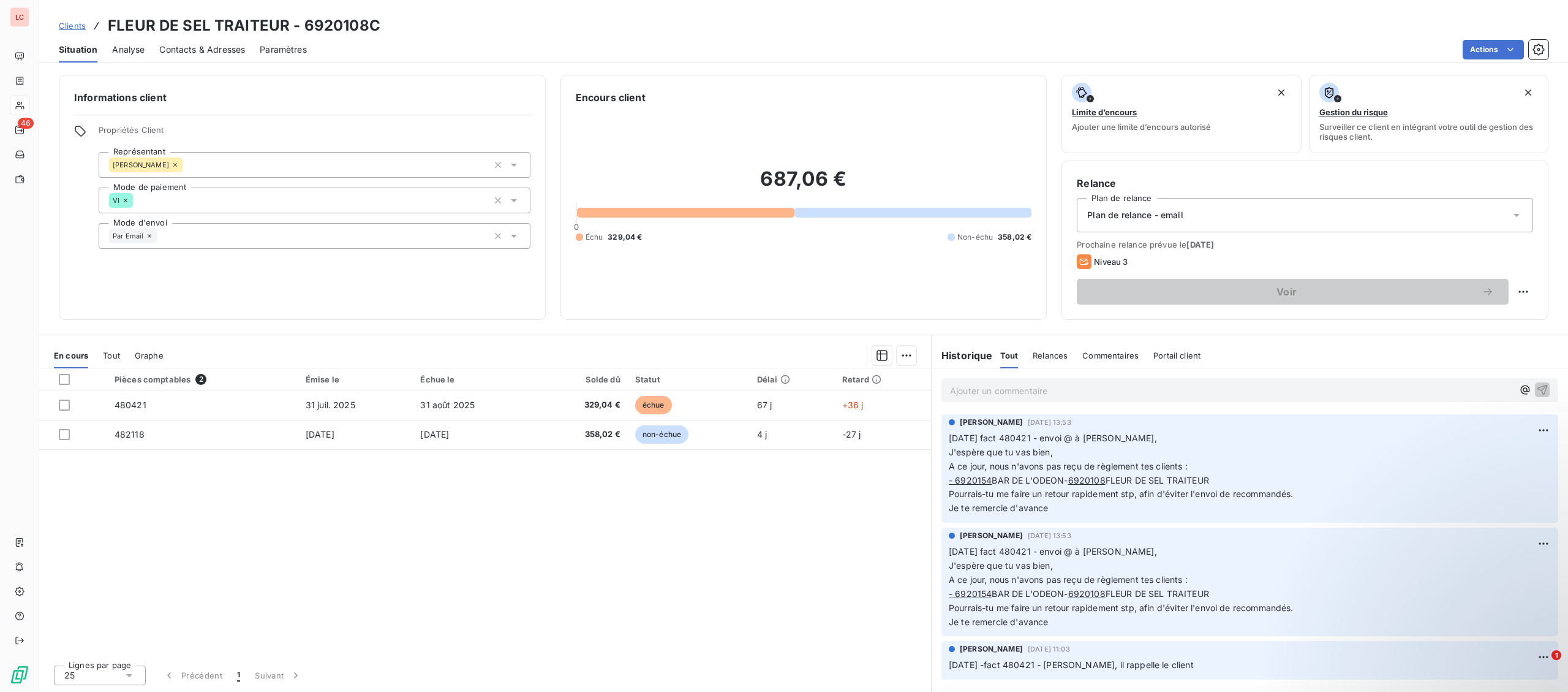
click at [1146, 397] on p "Ajouter un commentaire ﻿" at bounding box center [1231, 391] width 563 height 15
drag, startPoint x: 1281, startPoint y: 407, endPoint x: 1278, endPoint y: 393, distance: 14.3
click at [1278, 406] on div "[DATE] - fact 480421 - @ François "" at bounding box center [1250, 389] width 636 height 42
click at [1278, 385] on p "[DATE] - fact 480421 - @ François "" at bounding box center [1231, 390] width 563 height 14
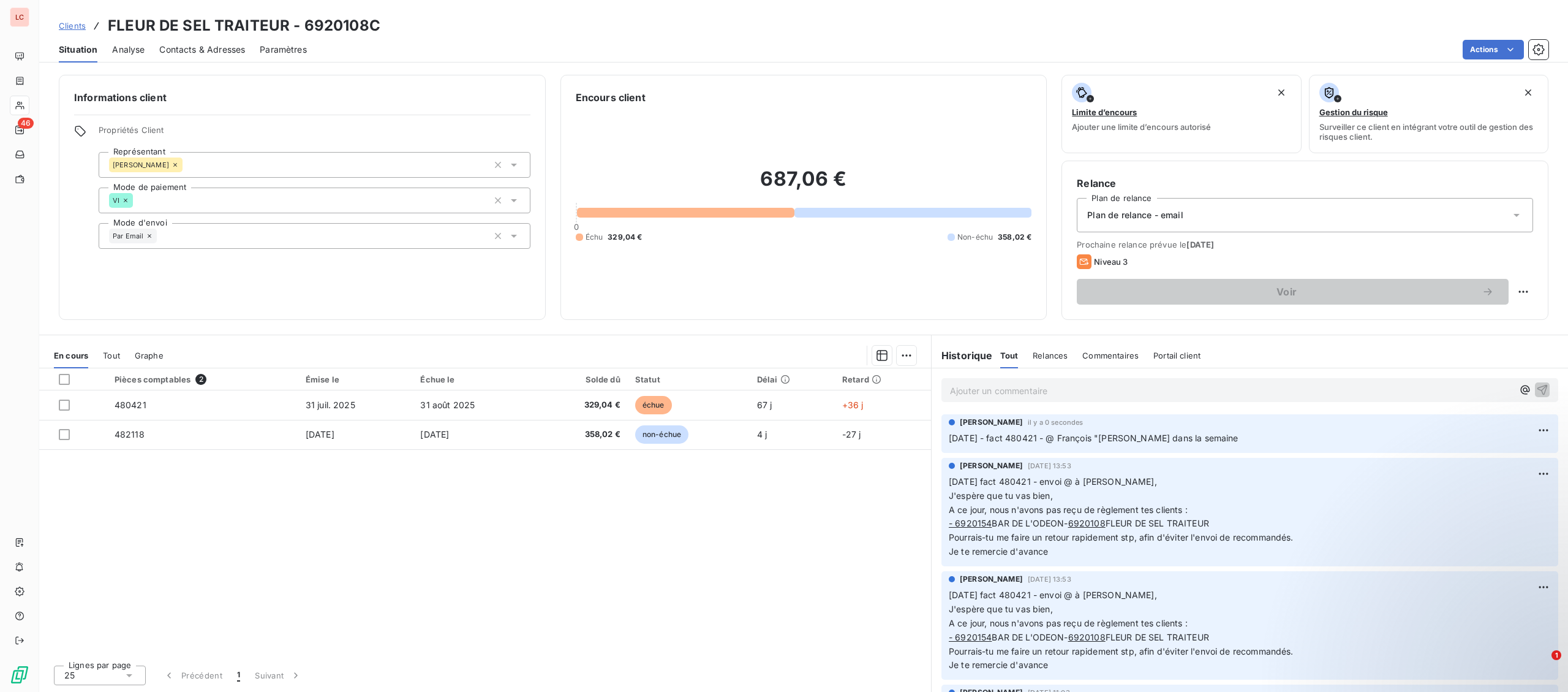
click at [30, 98] on div at bounding box center [19, 105] width 20 height 20
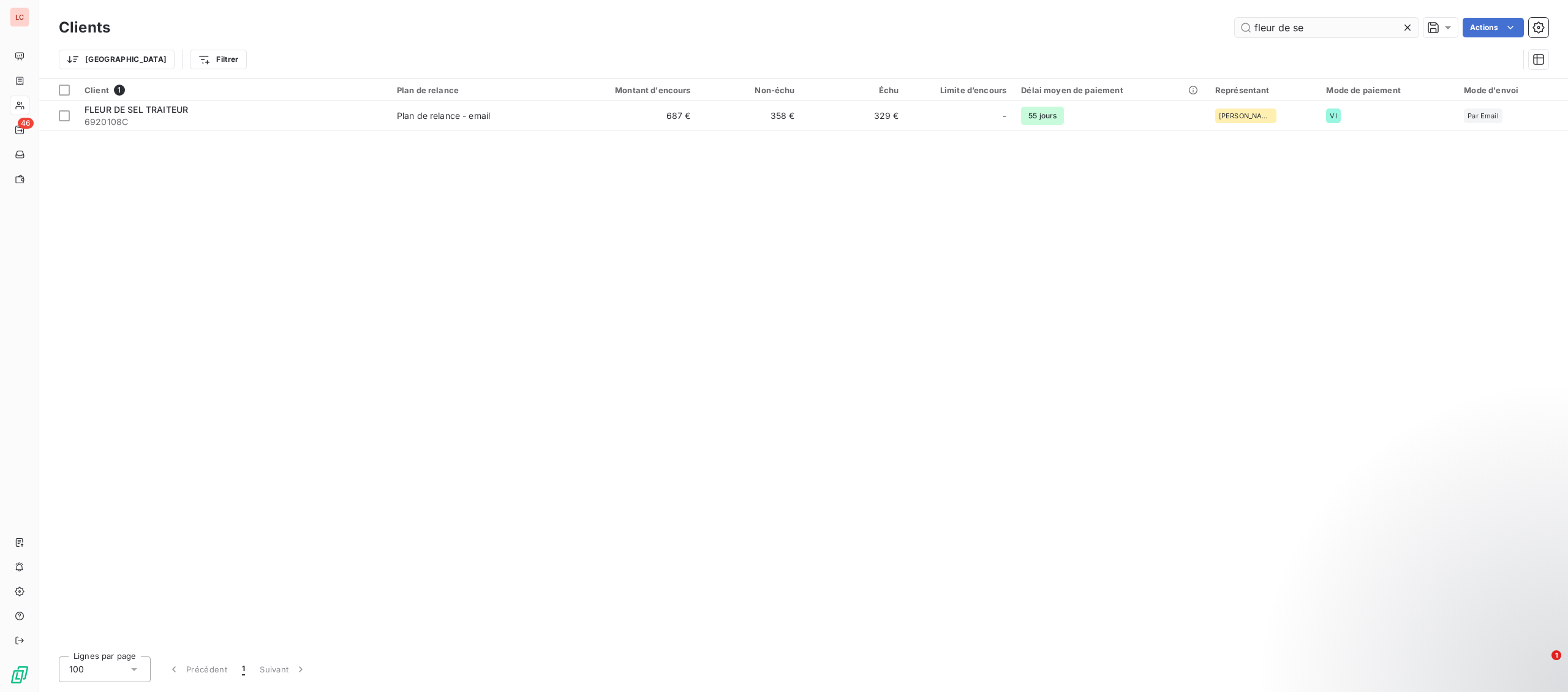
drag, startPoint x: 1349, startPoint y: 23, endPoint x: 1162, endPoint y: 20, distance: 187.0
click at [1235, 20] on input "fleur de se" at bounding box center [1326, 28] width 183 height 20
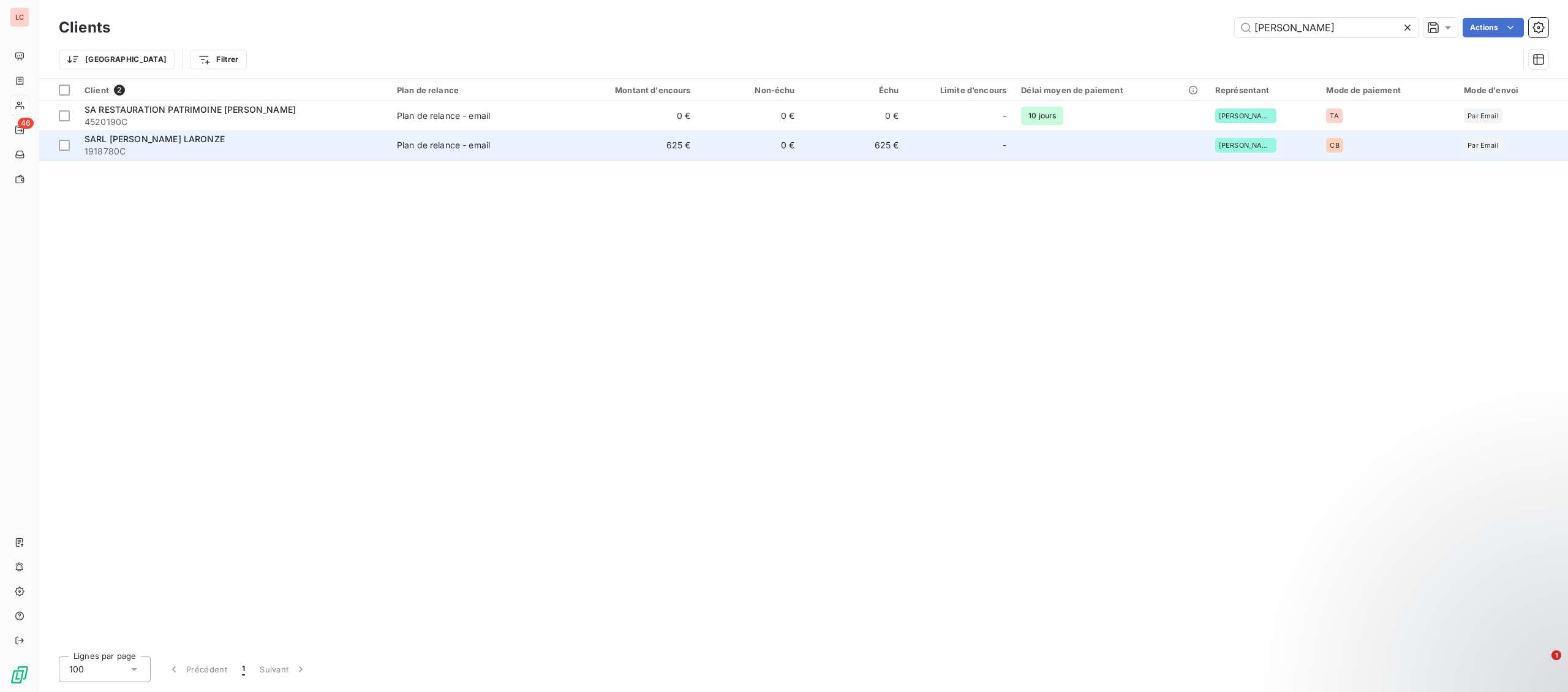
type input "[PERSON_NAME]"
click at [268, 144] on div "SARL [PERSON_NAME] LARONZE" at bounding box center [232, 139] width 297 height 12
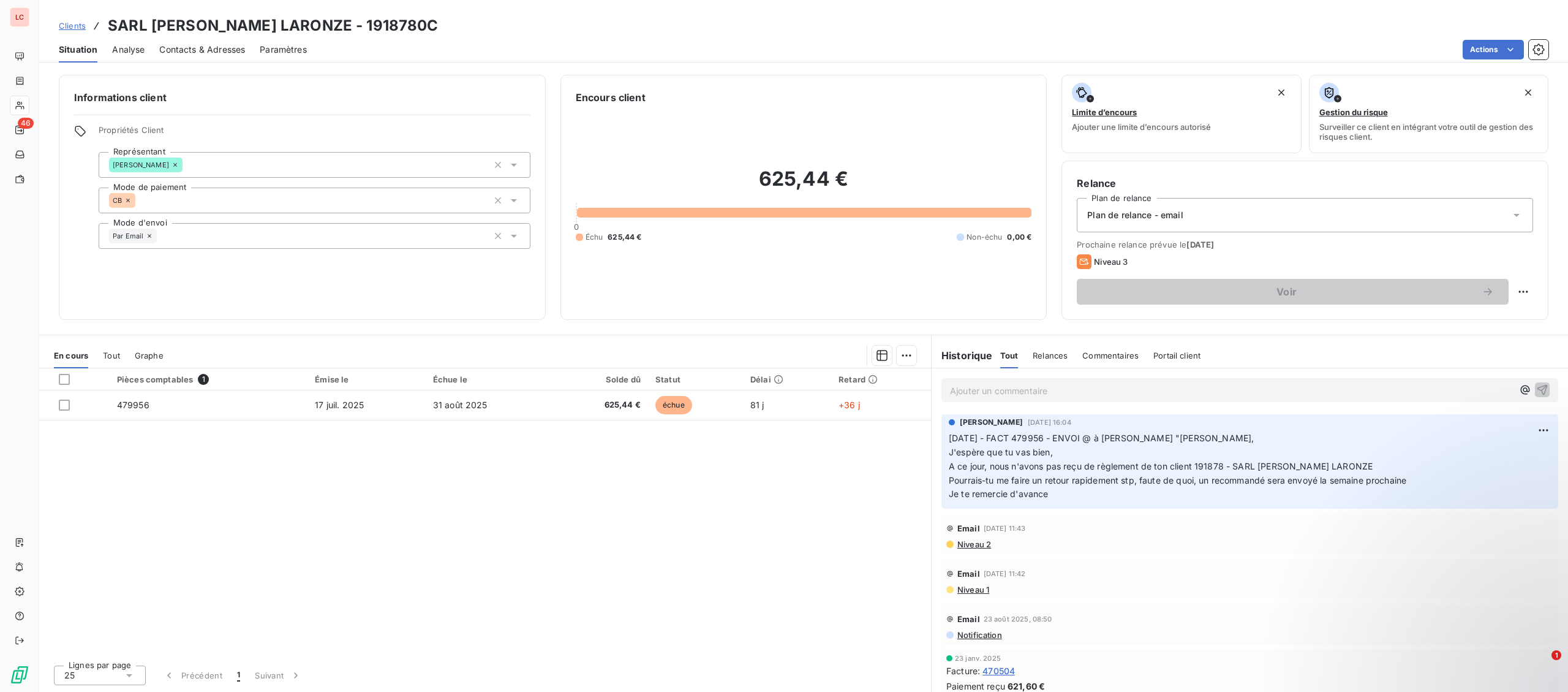
click at [1060, 393] on p "Ajouter un commentaire ﻿" at bounding box center [1231, 391] width 563 height 15
